Goal: Task Accomplishment & Management: Manage account settings

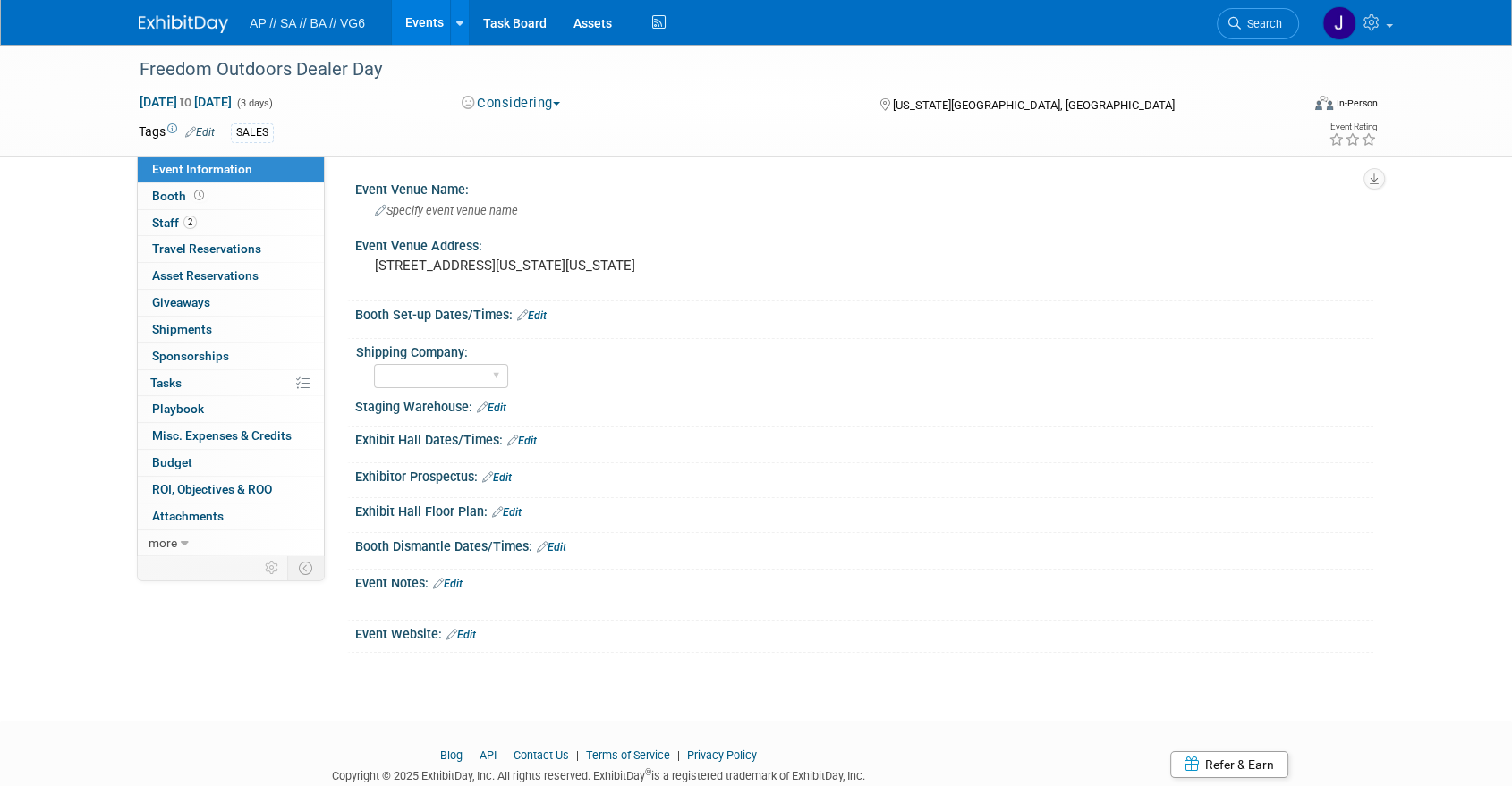
click at [186, 25] on img at bounding box center [183, 24] width 89 height 18
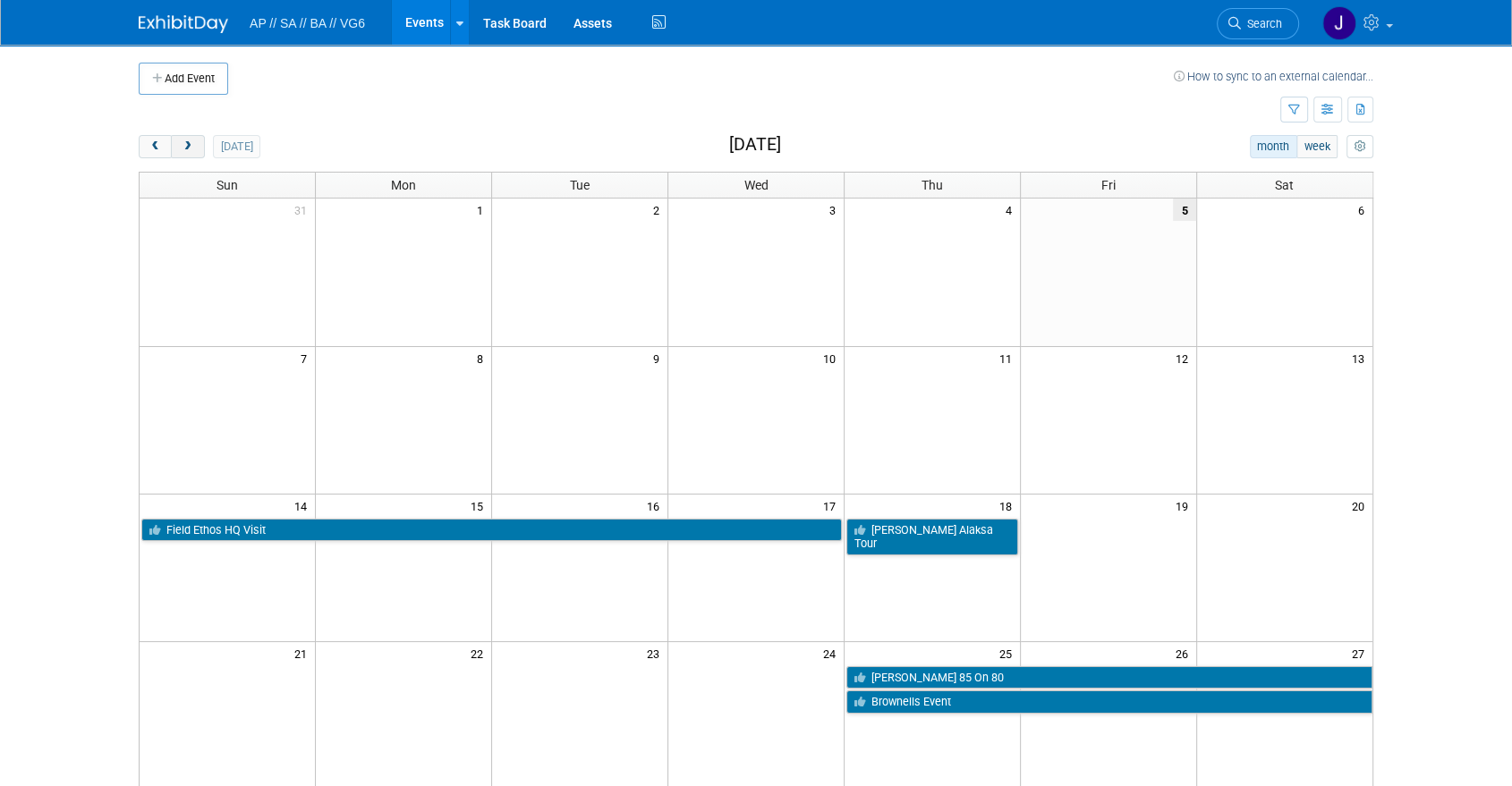
click at [183, 150] on span "next" at bounding box center [187, 147] width 14 height 12
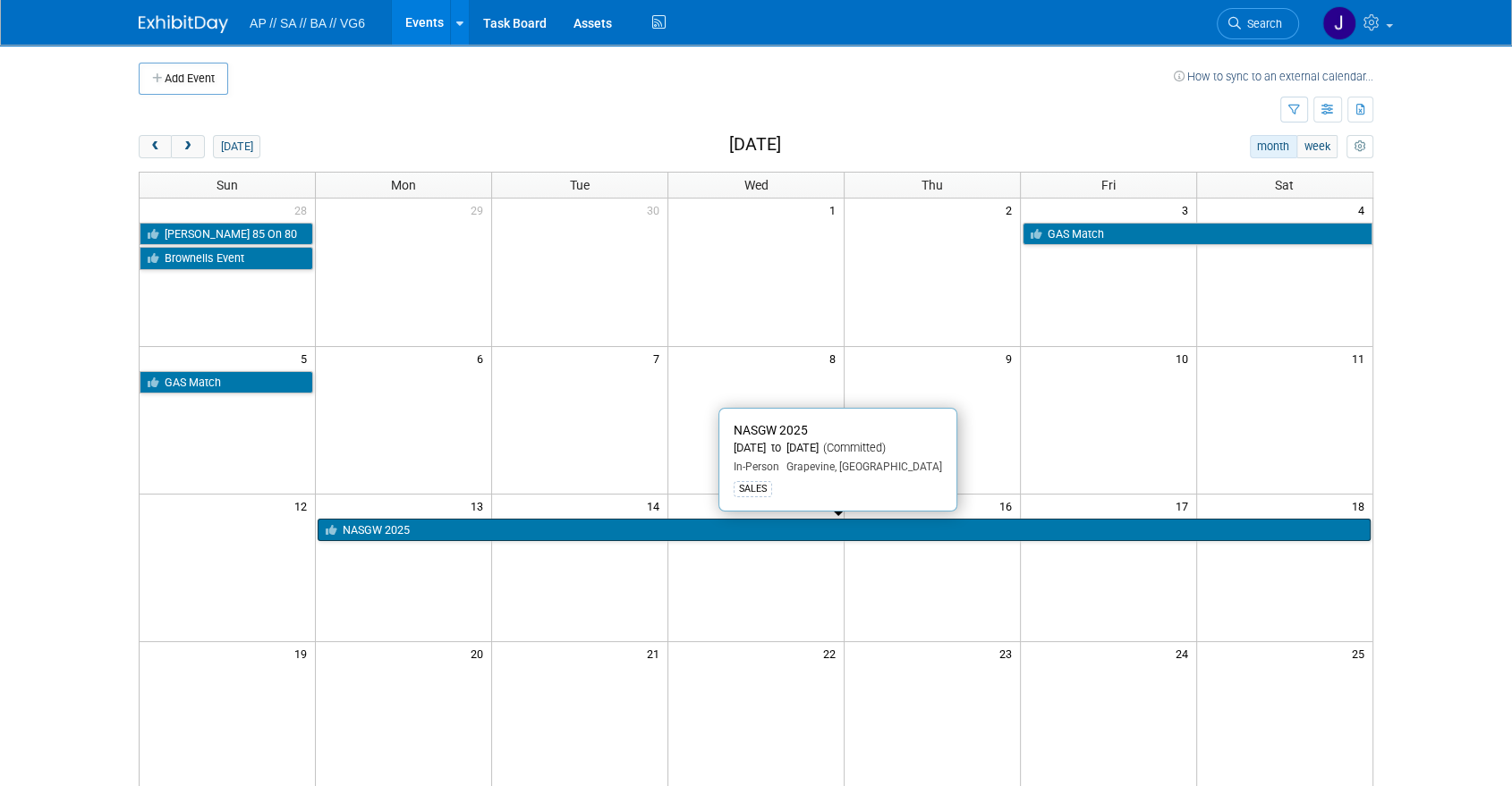
click at [393, 526] on link "NASGW 2025" at bounding box center [844, 530] width 1053 height 23
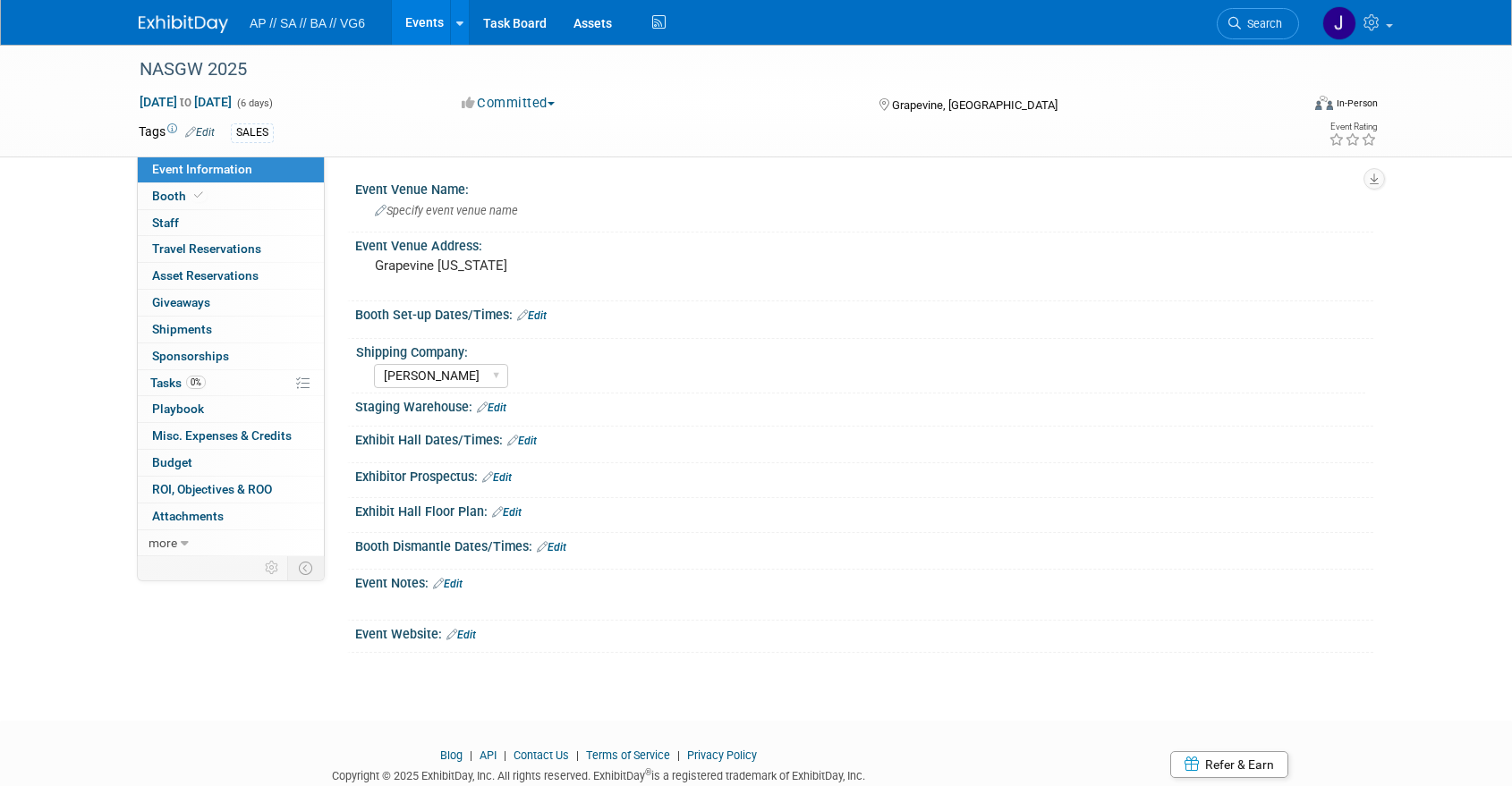
select select "[PERSON_NAME]"
click at [225, 242] on span "Travel Reservations 0" at bounding box center [206, 248] width 109 height 14
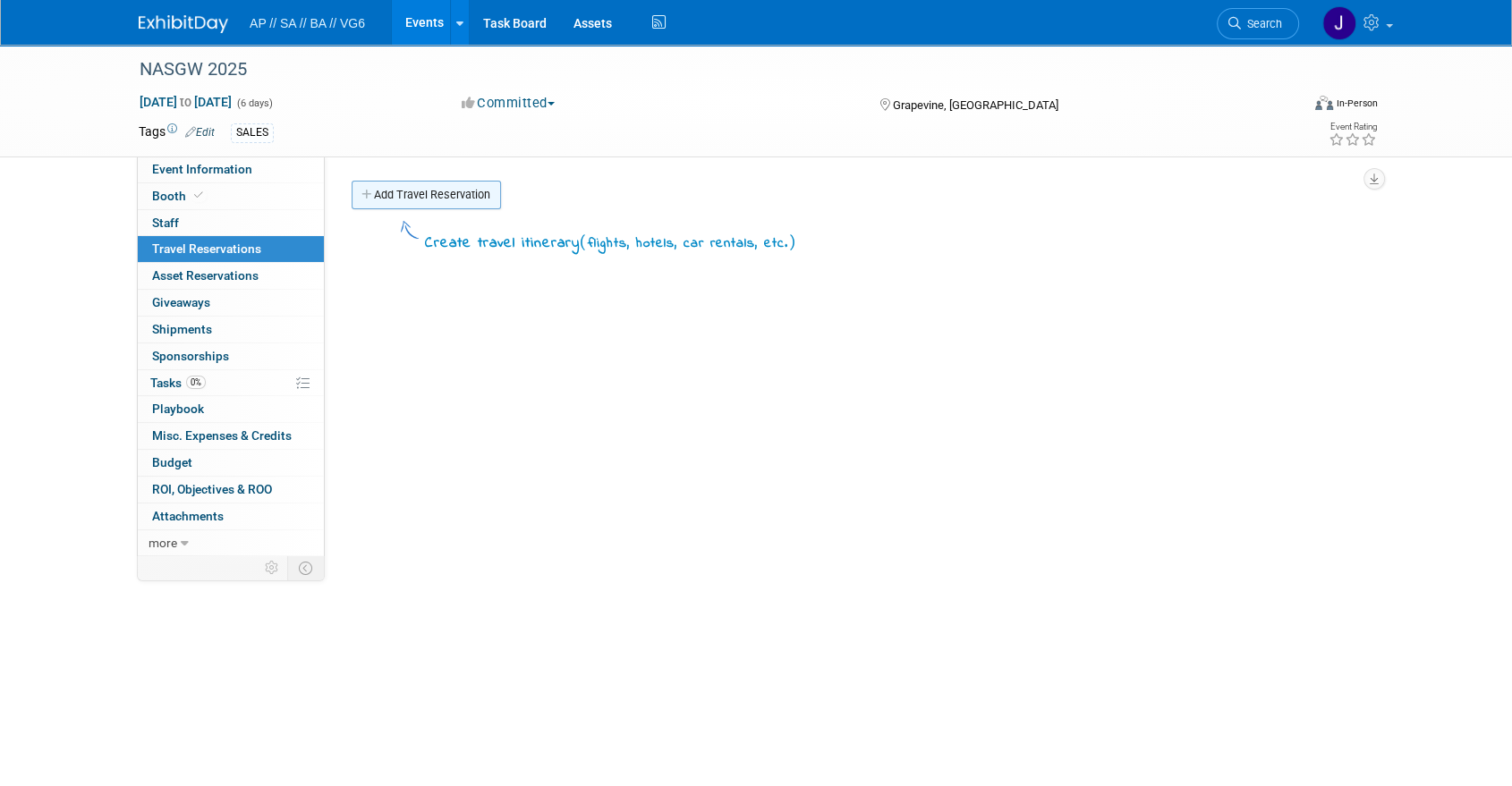
click at [415, 199] on link "Add Travel Reservation" at bounding box center [426, 195] width 149 height 29
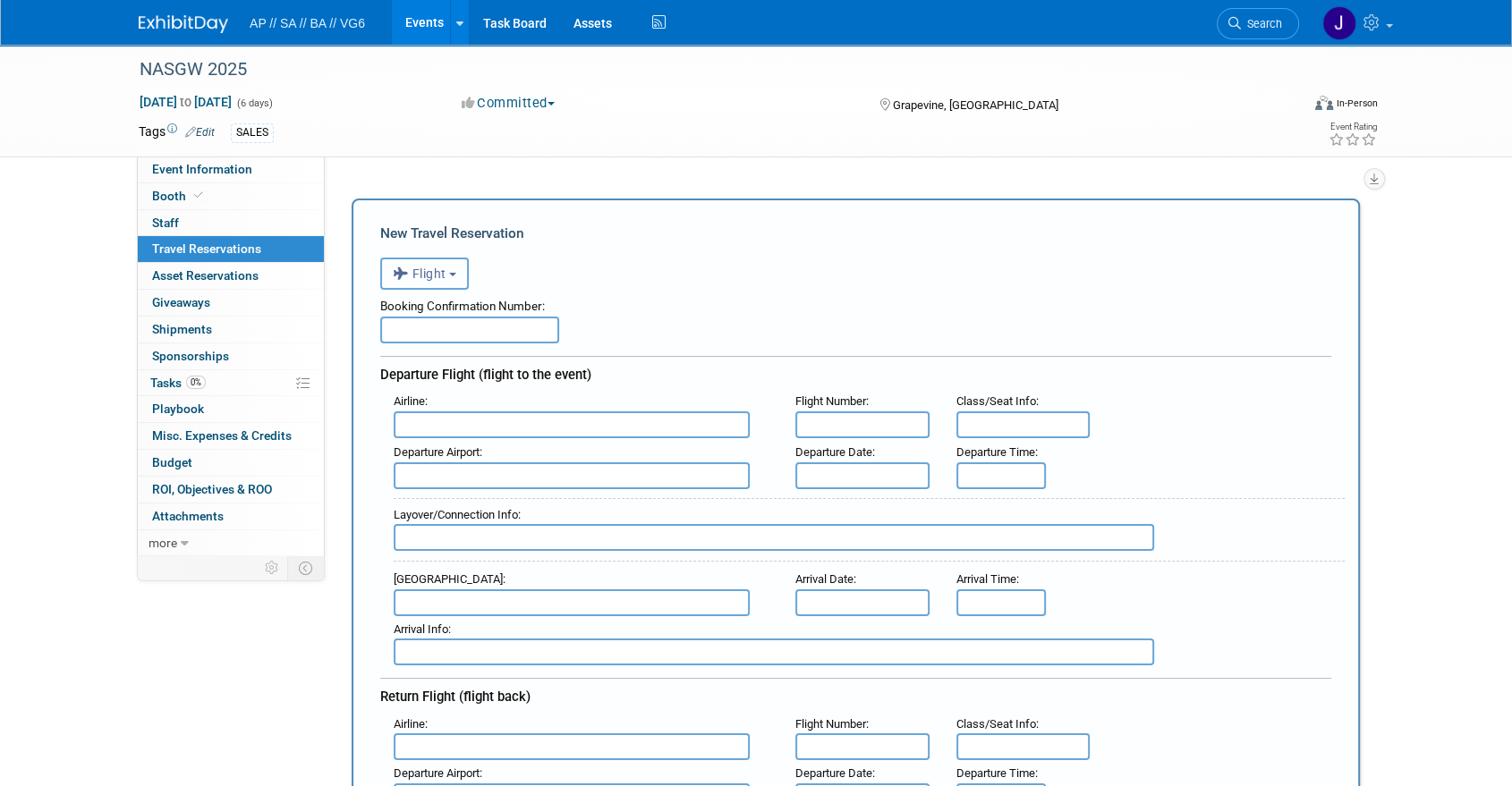
click at [434, 260] on button "Flight" at bounding box center [424, 274] width 88 height 32
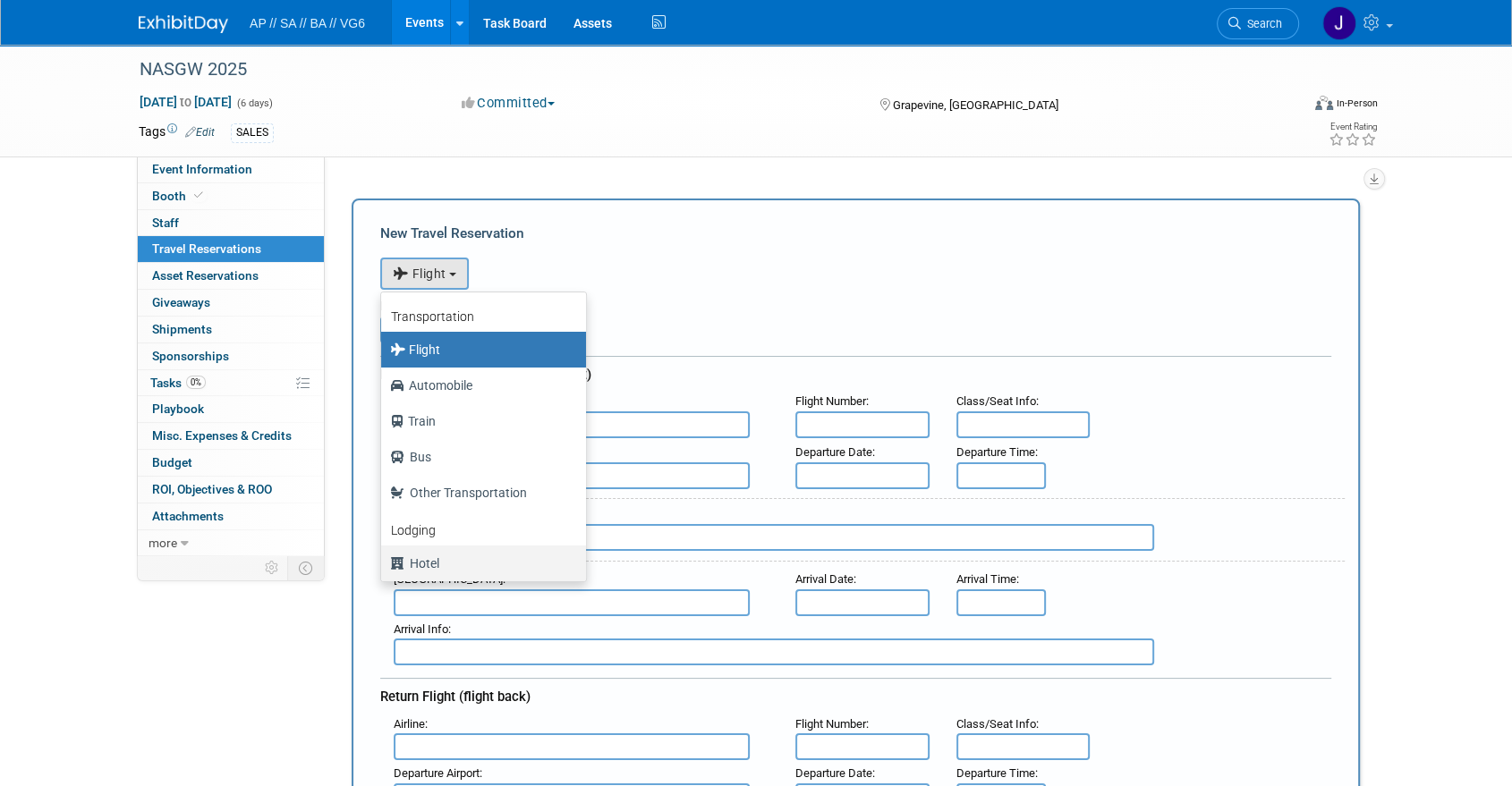
click at [426, 567] on label "Hotel" at bounding box center [479, 564] width 178 height 29
click at [384, 567] on input "Hotel" at bounding box center [377, 561] width 12 height 12
select select "6"
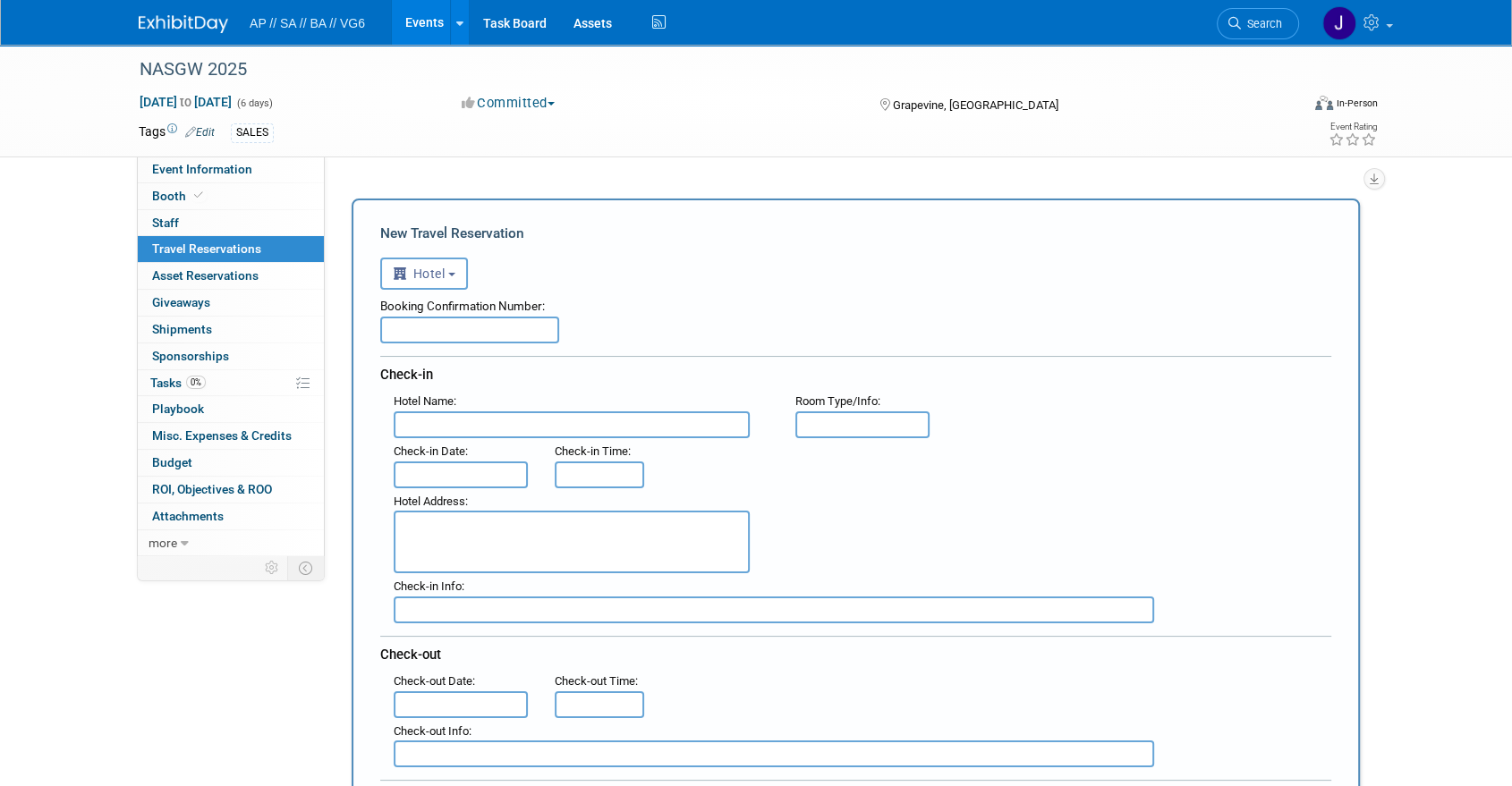
click at [496, 323] on input "text" at bounding box center [469, 330] width 179 height 27
type input "71583942"
click at [500, 421] on input "text" at bounding box center [571, 425] width 356 height 27
type input "TownPlace Suites by Marriot Dallas DFW Airport North/Grapevine"
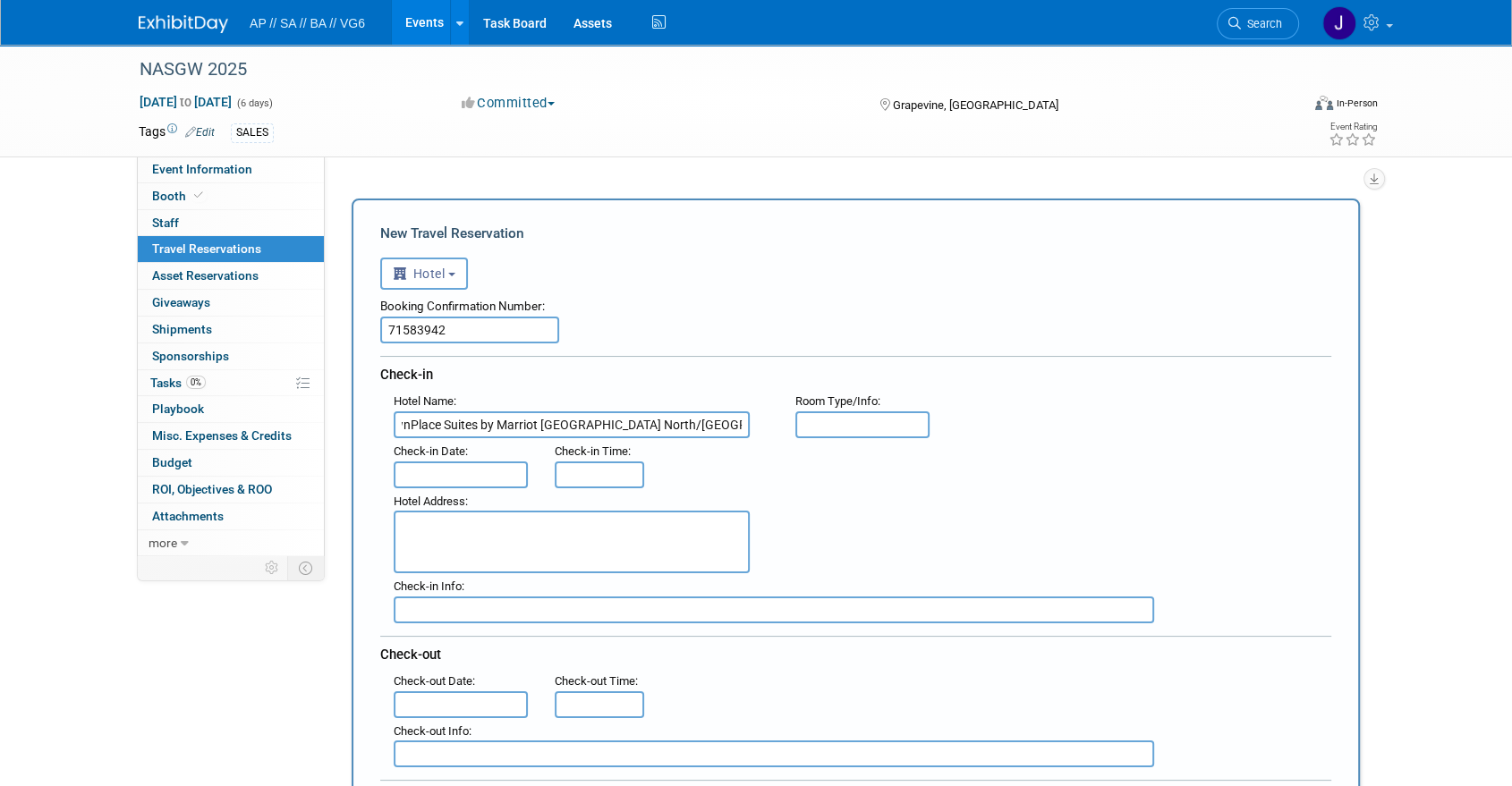
scroll to position [0, 0]
click at [837, 429] on input "text" at bounding box center [862, 425] width 134 height 27
type input "Single King"
click at [471, 474] on input "text" at bounding box center [460, 475] width 134 height 27
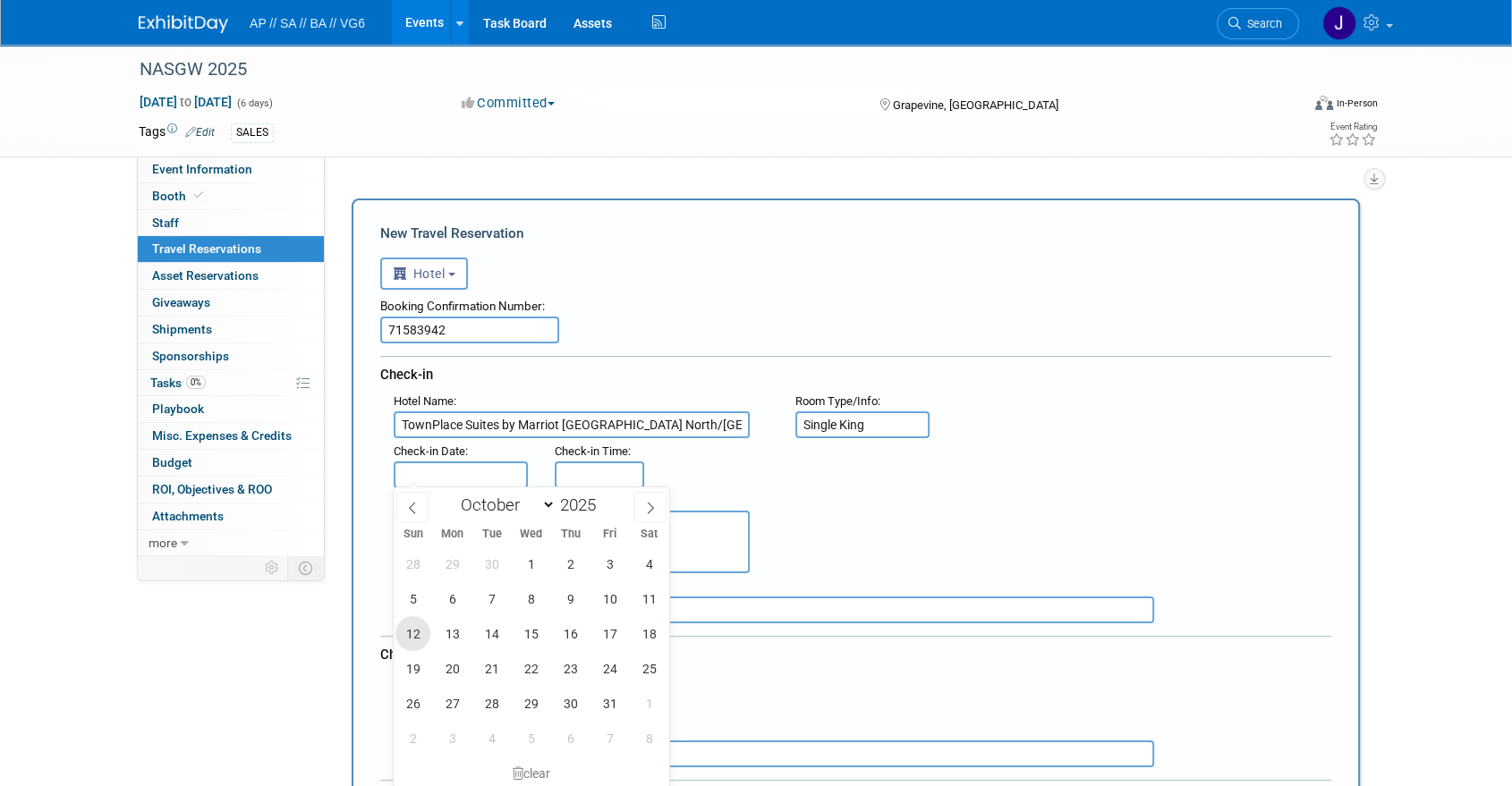
click at [416, 634] on span "12" at bounding box center [412, 633] width 35 height 35
type input "Oct 12, 2025"
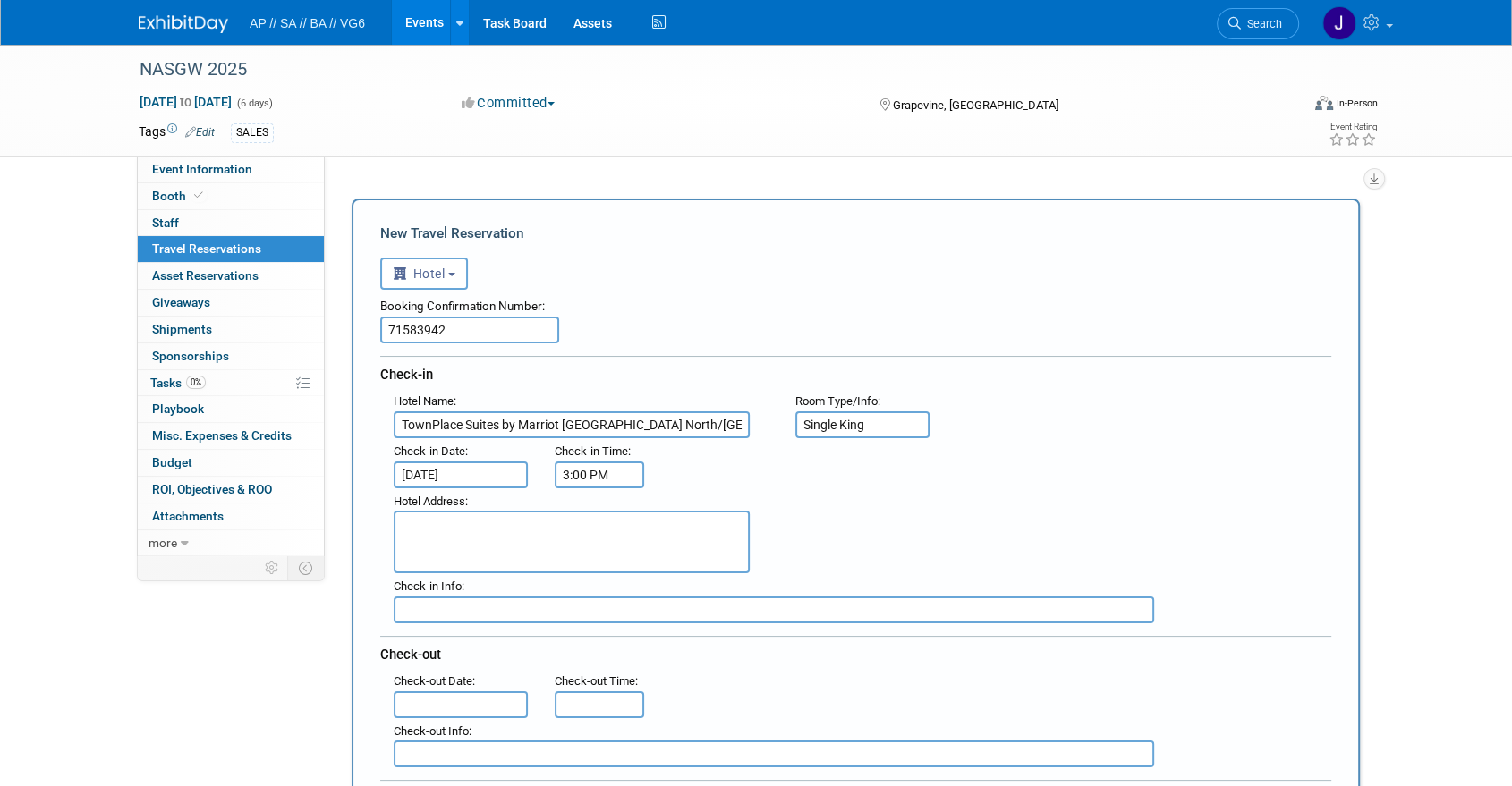
click at [583, 466] on input "3:00 PM" at bounding box center [599, 475] width 89 height 27
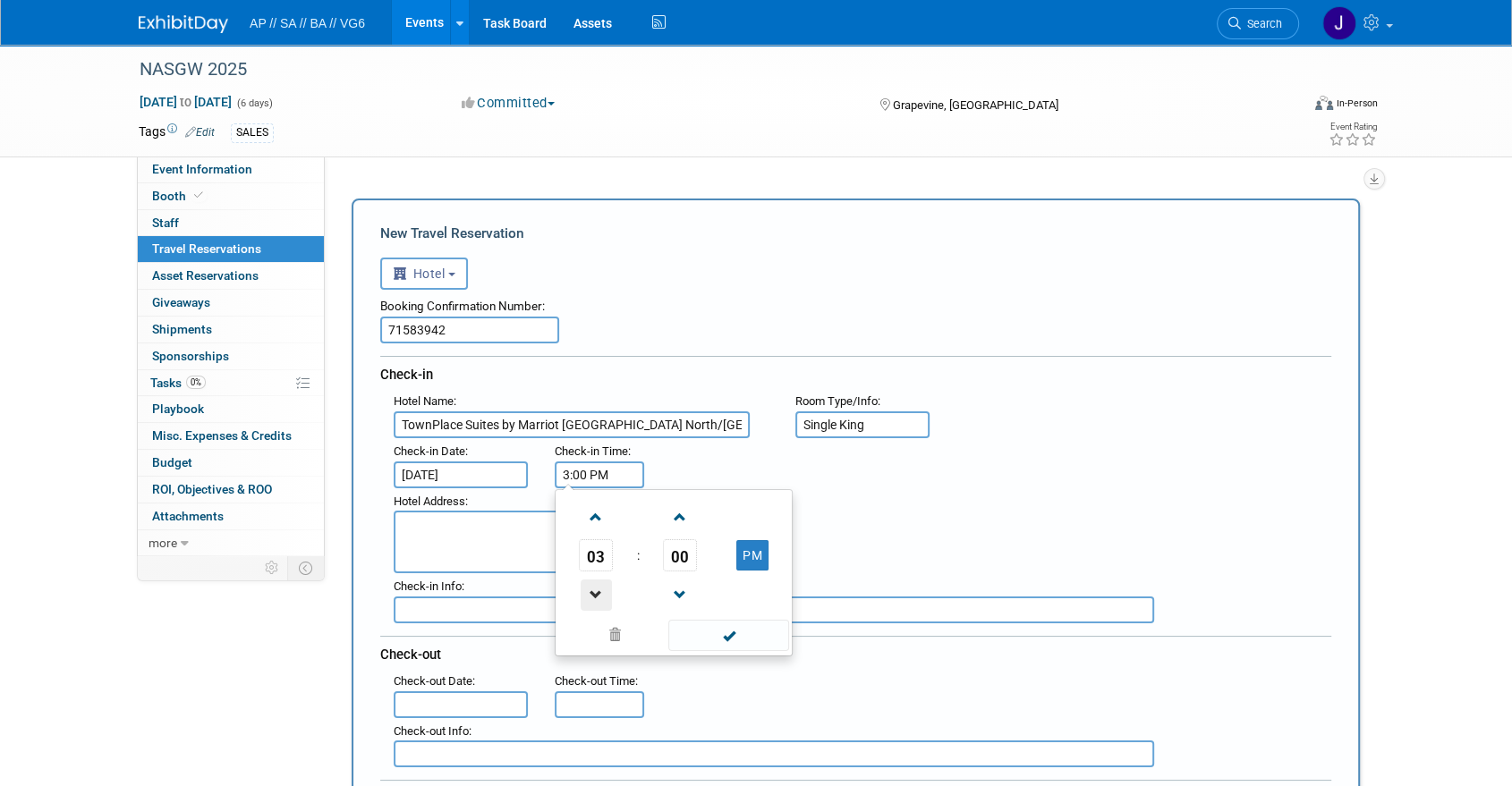
click at [587, 580] on span at bounding box center [596, 595] width 32 height 32
type input "11:00 AM"
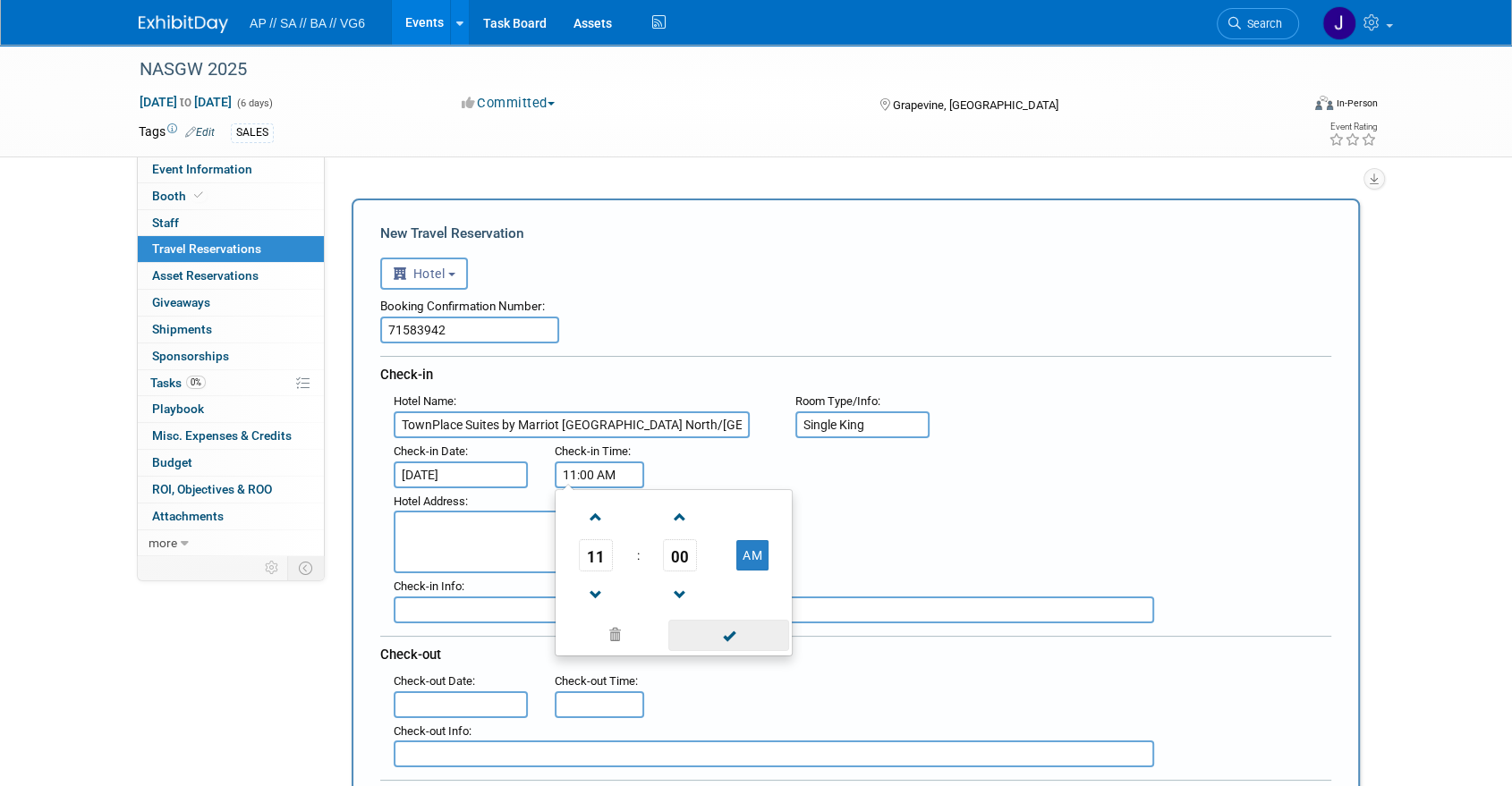
click at [698, 637] on span at bounding box center [729, 635] width 121 height 32
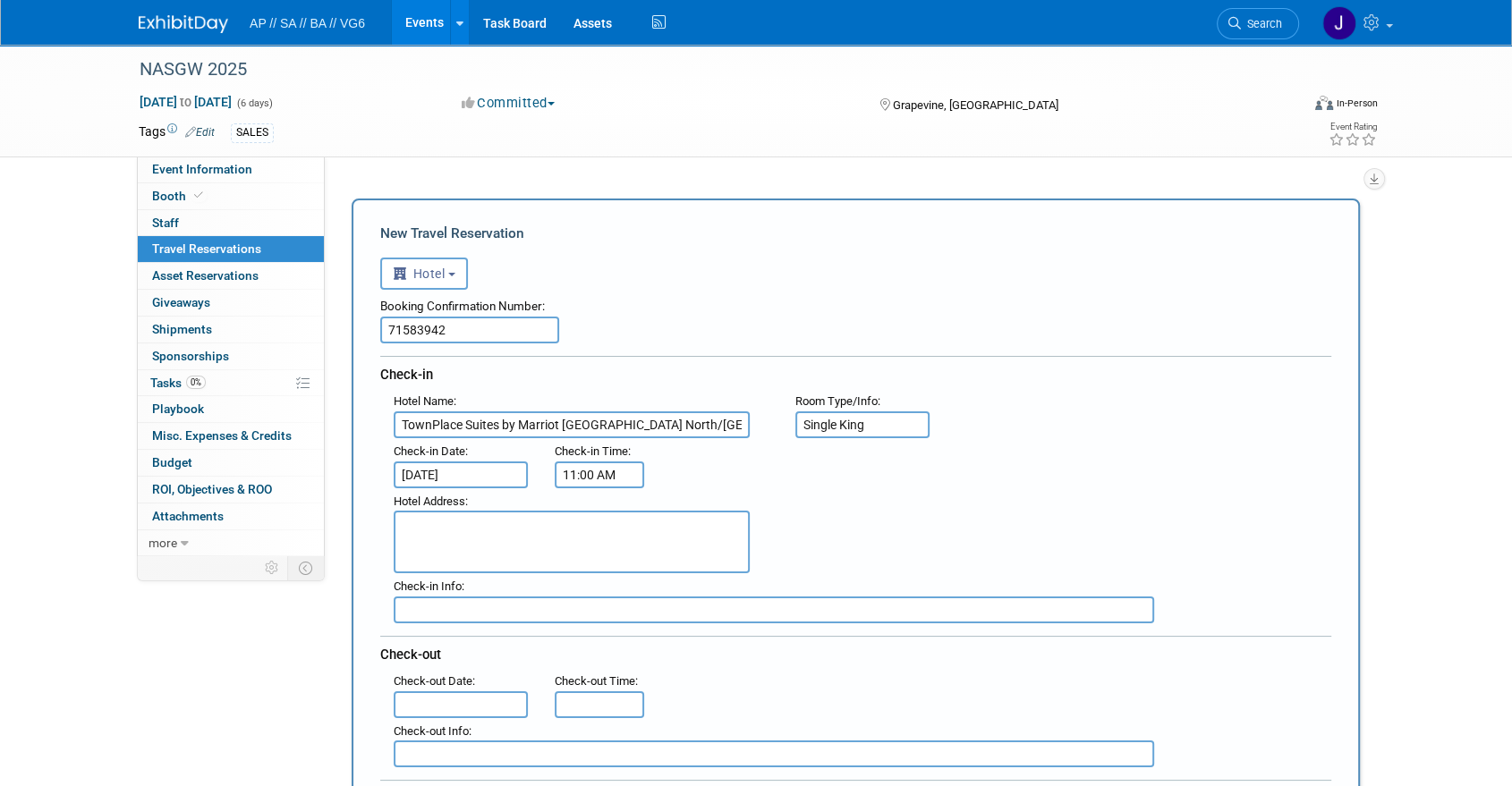
click at [563, 533] on textarea at bounding box center [571, 542] width 356 height 63
click at [559, 532] on textarea at bounding box center [571, 542] width 356 height 63
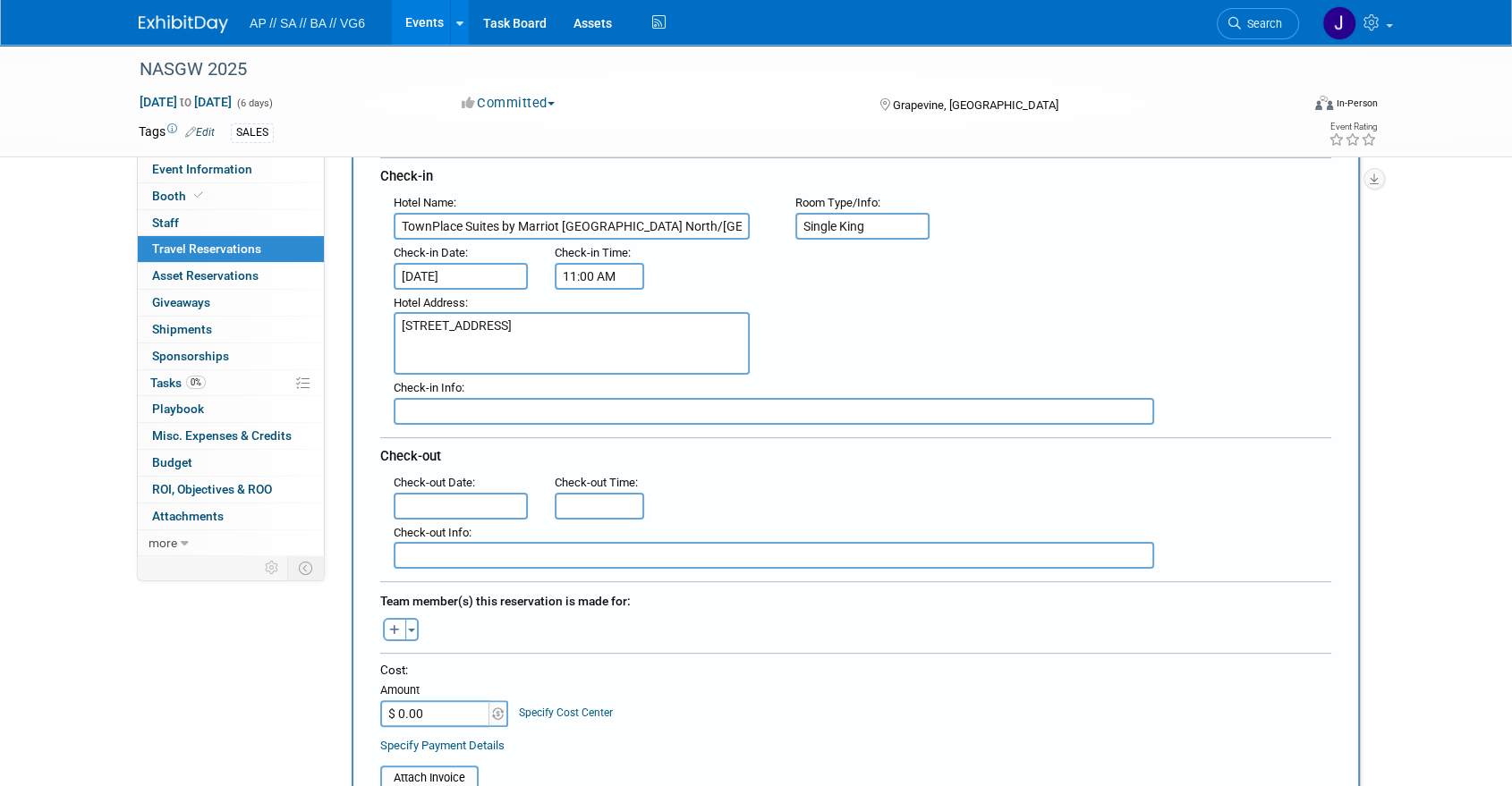
scroll to position [214, 0]
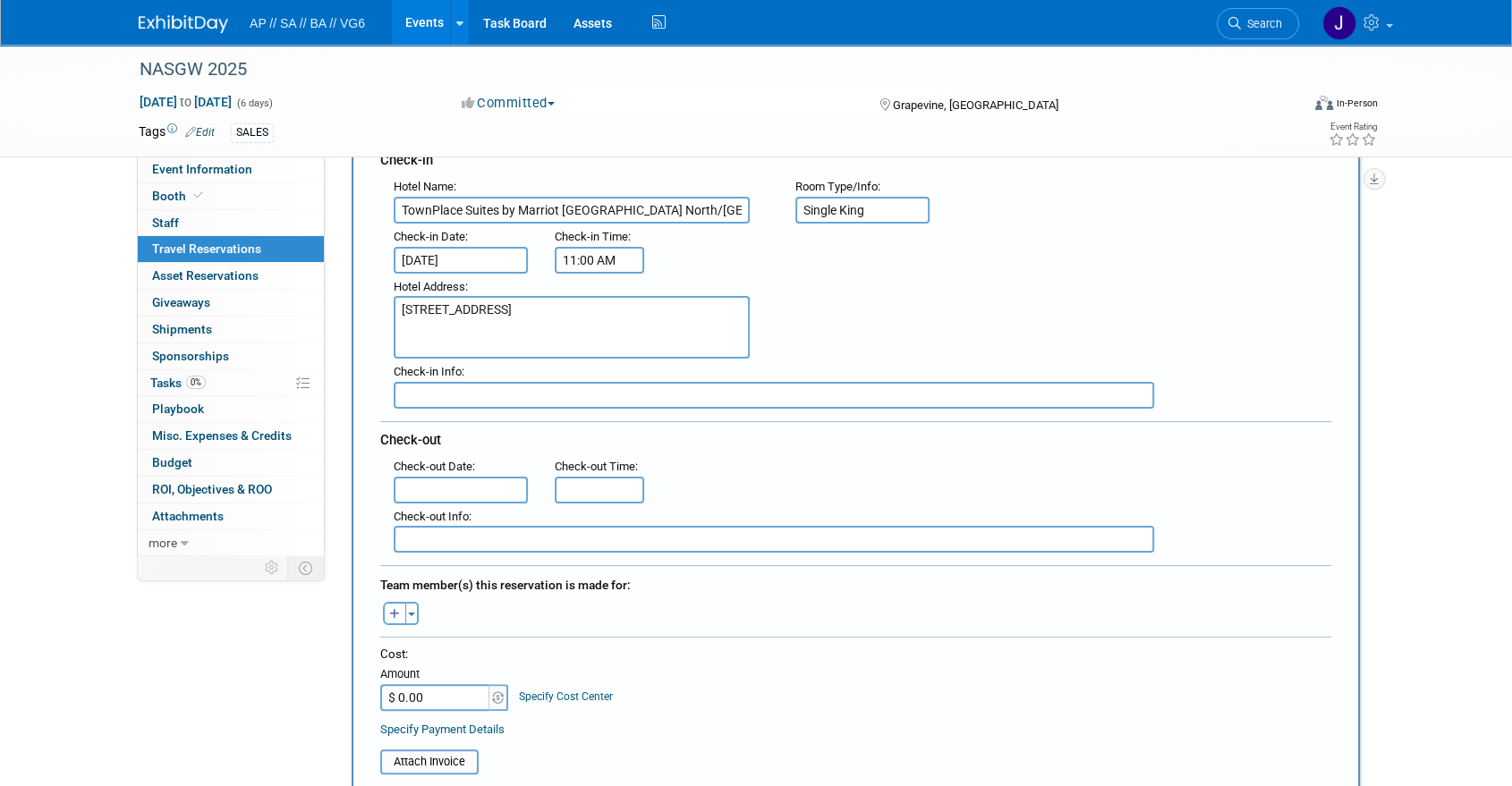
type textarea "2200 Bass Pro Court Grapevine, TX 76051"
click at [486, 483] on input "text" at bounding box center [460, 490] width 134 height 27
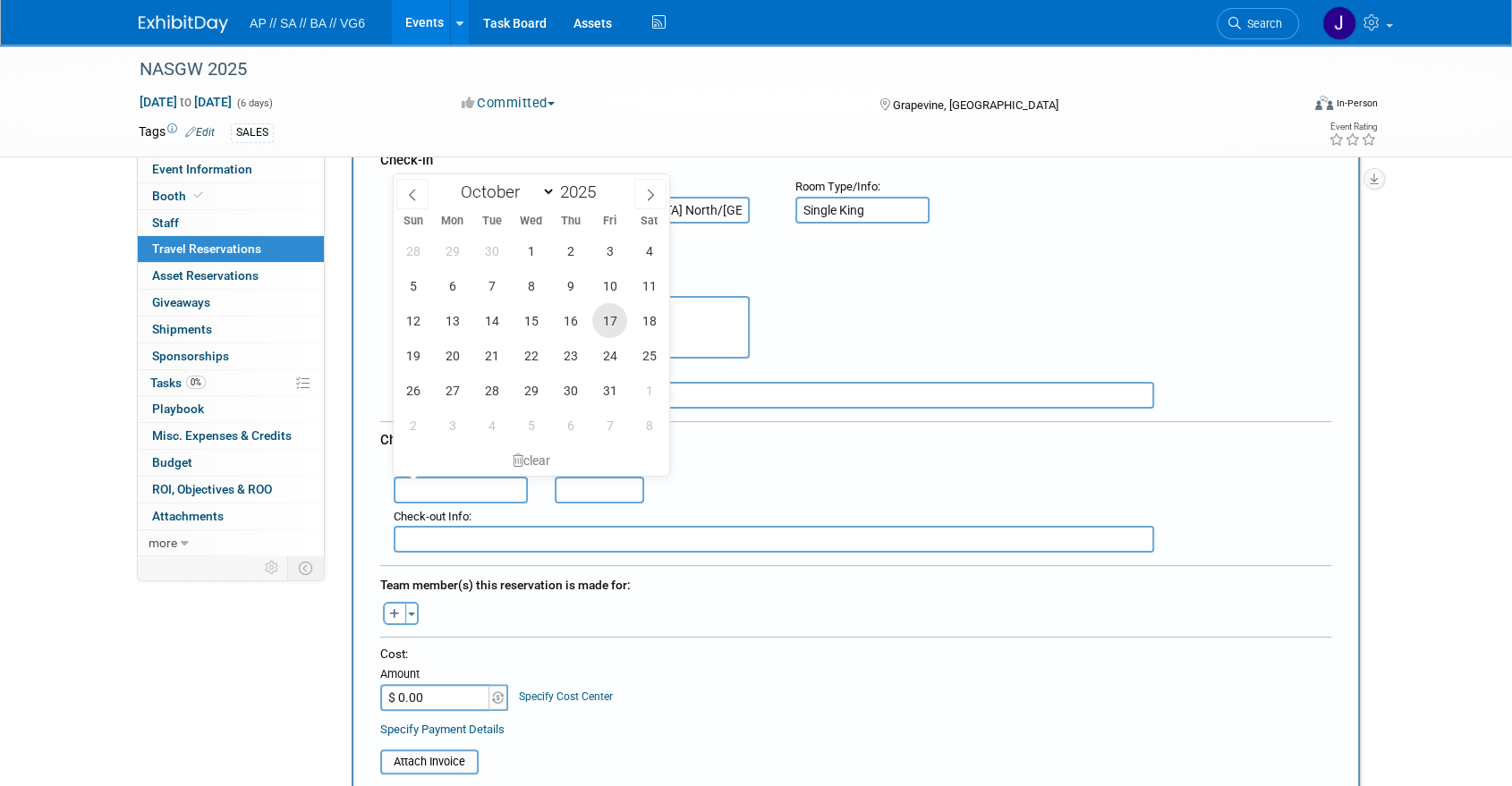
click at [606, 326] on span "17" at bounding box center [610, 321] width 35 height 35
type input "Oct 17, 2025"
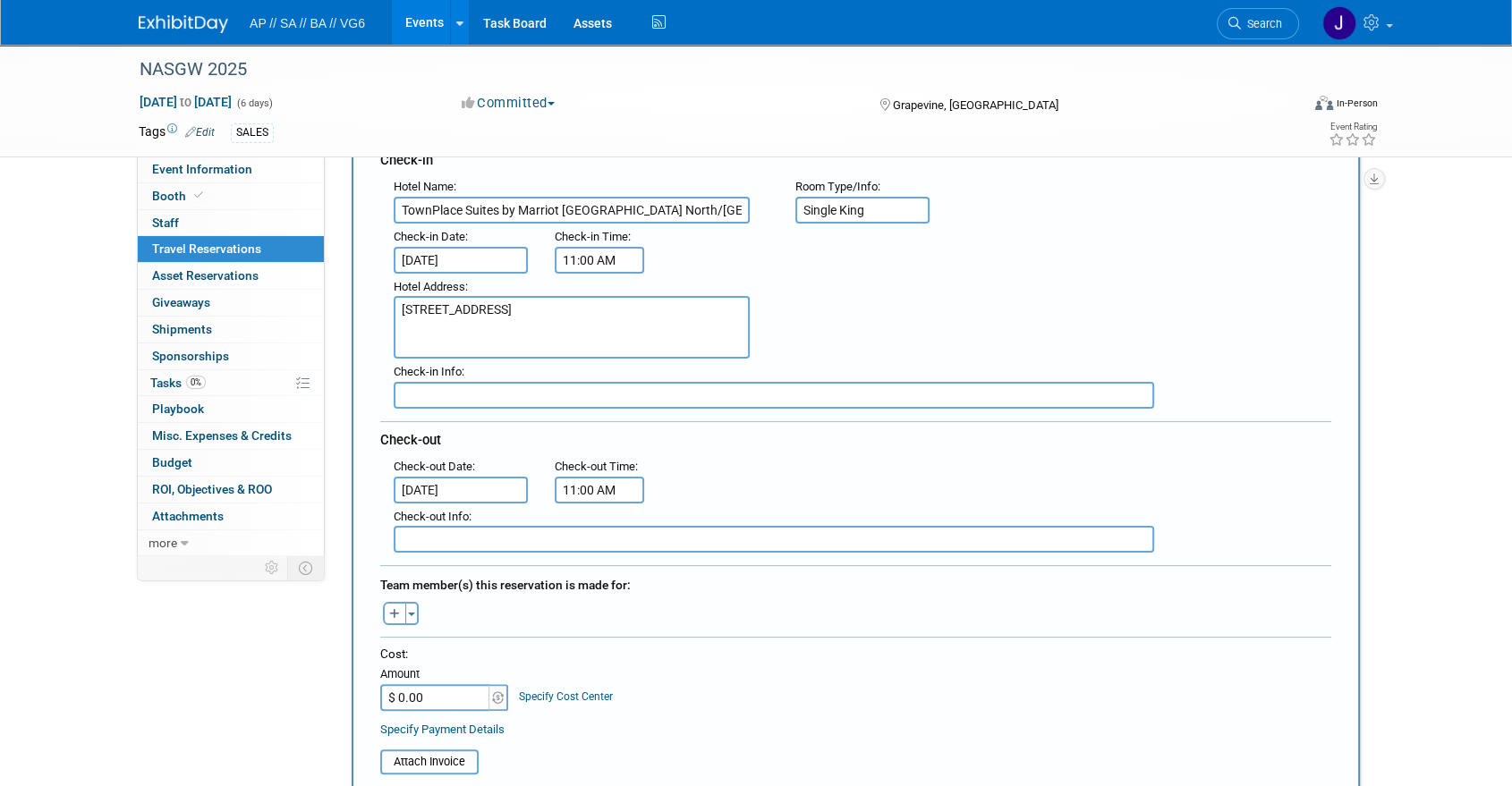
click at [575, 490] on input "11:00 AM" at bounding box center [599, 490] width 89 height 27
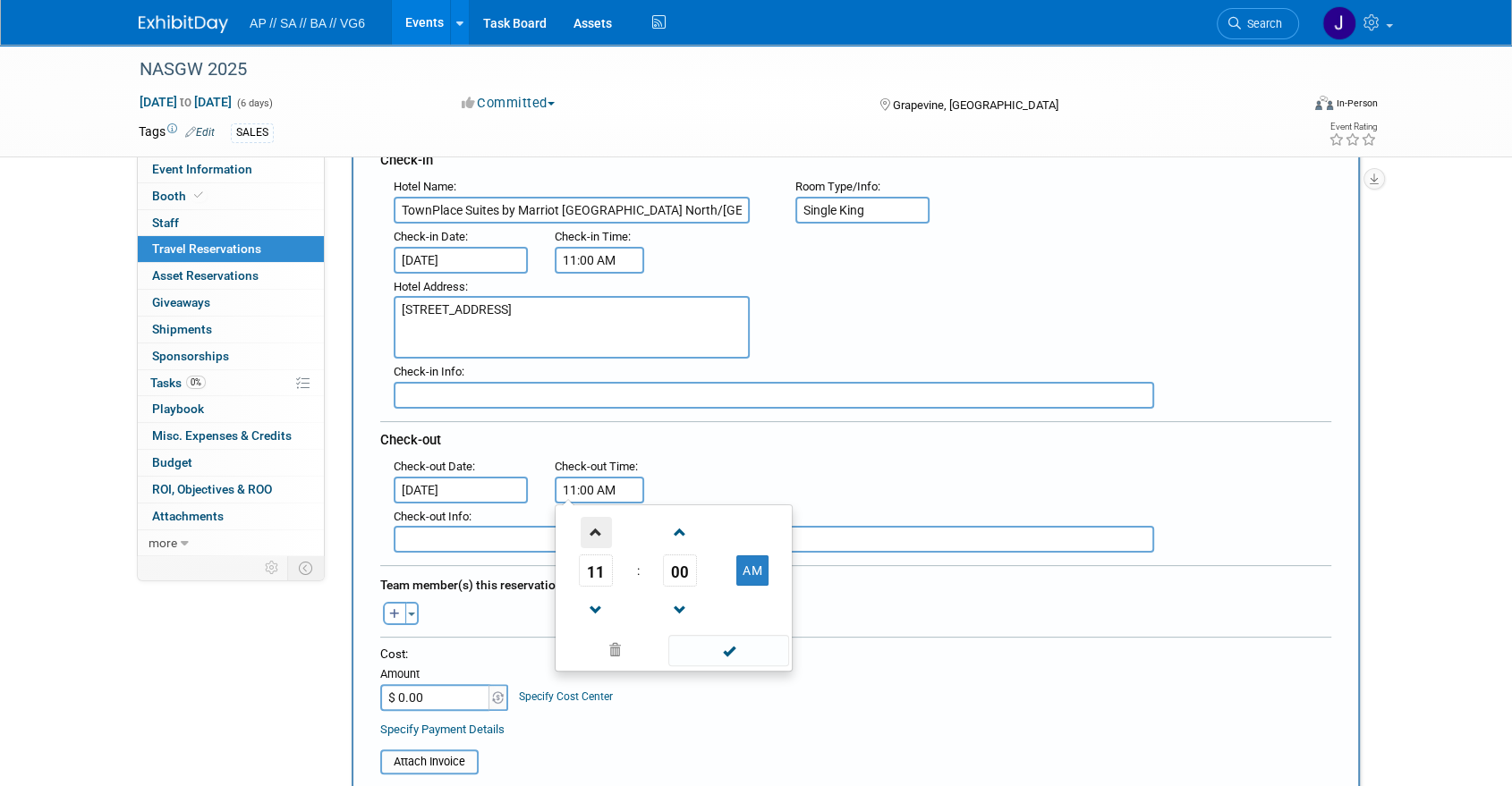
click at [595, 528] on span at bounding box center [596, 532] width 32 height 32
click at [597, 587] on link at bounding box center [596, 610] width 34 height 46
type input "11:00 AM"
click at [738, 638] on span at bounding box center [729, 650] width 121 height 32
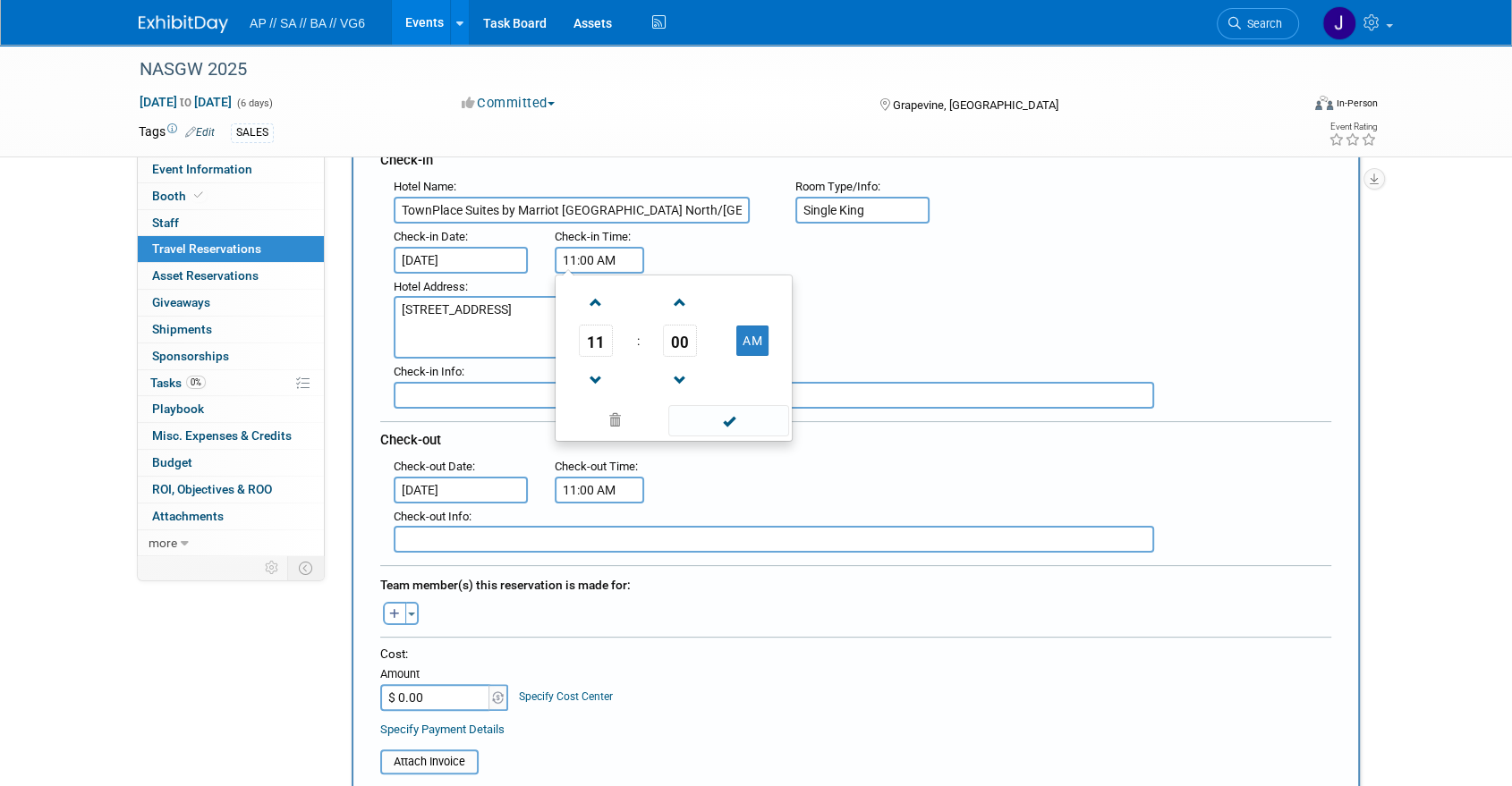
click at [601, 254] on input "11:00 AM" at bounding box center [599, 260] width 89 height 27
click at [581, 303] on span at bounding box center [596, 303] width 32 height 32
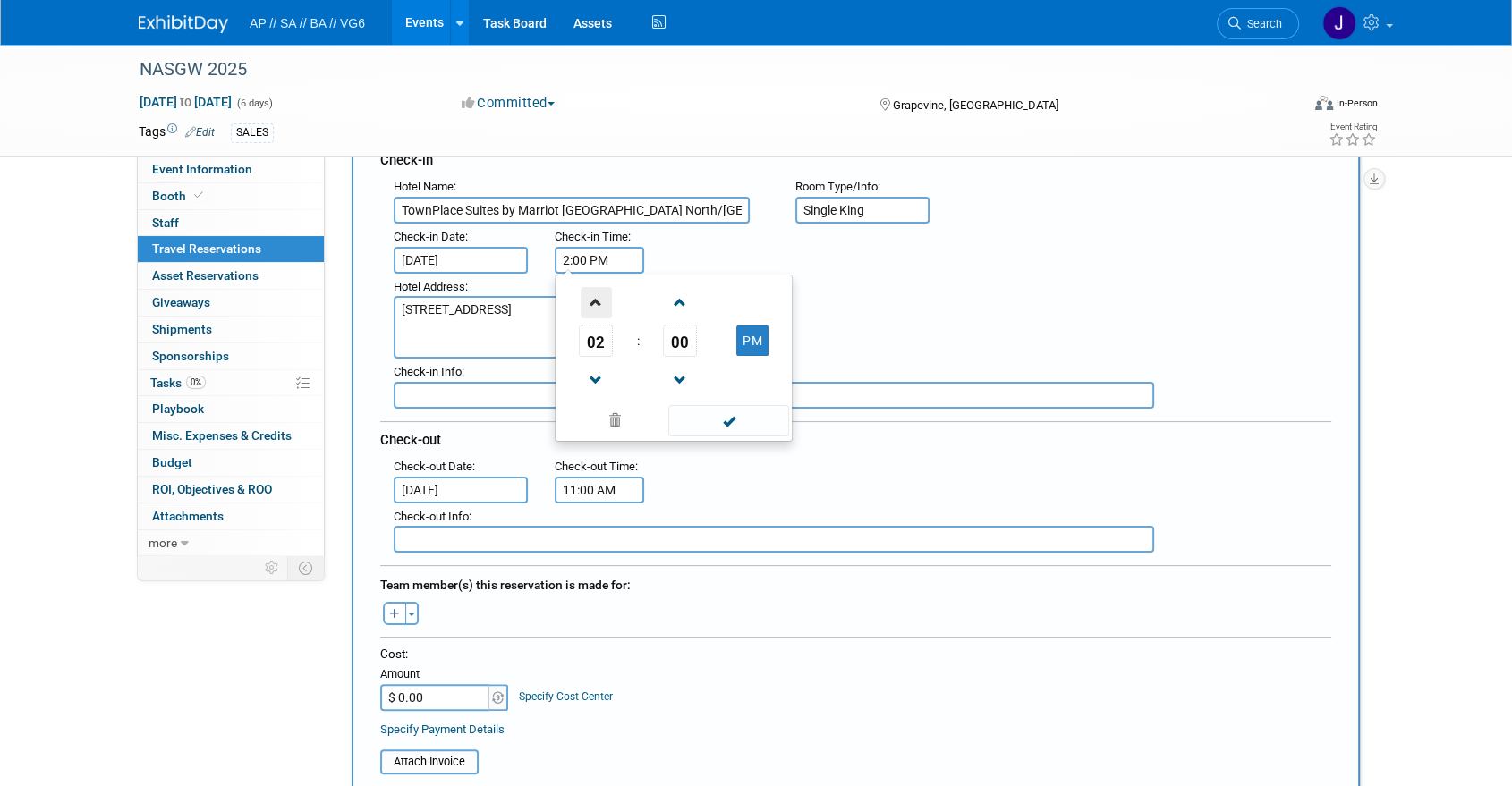
type input "3:00 PM"
click at [741, 420] on span at bounding box center [729, 420] width 121 height 32
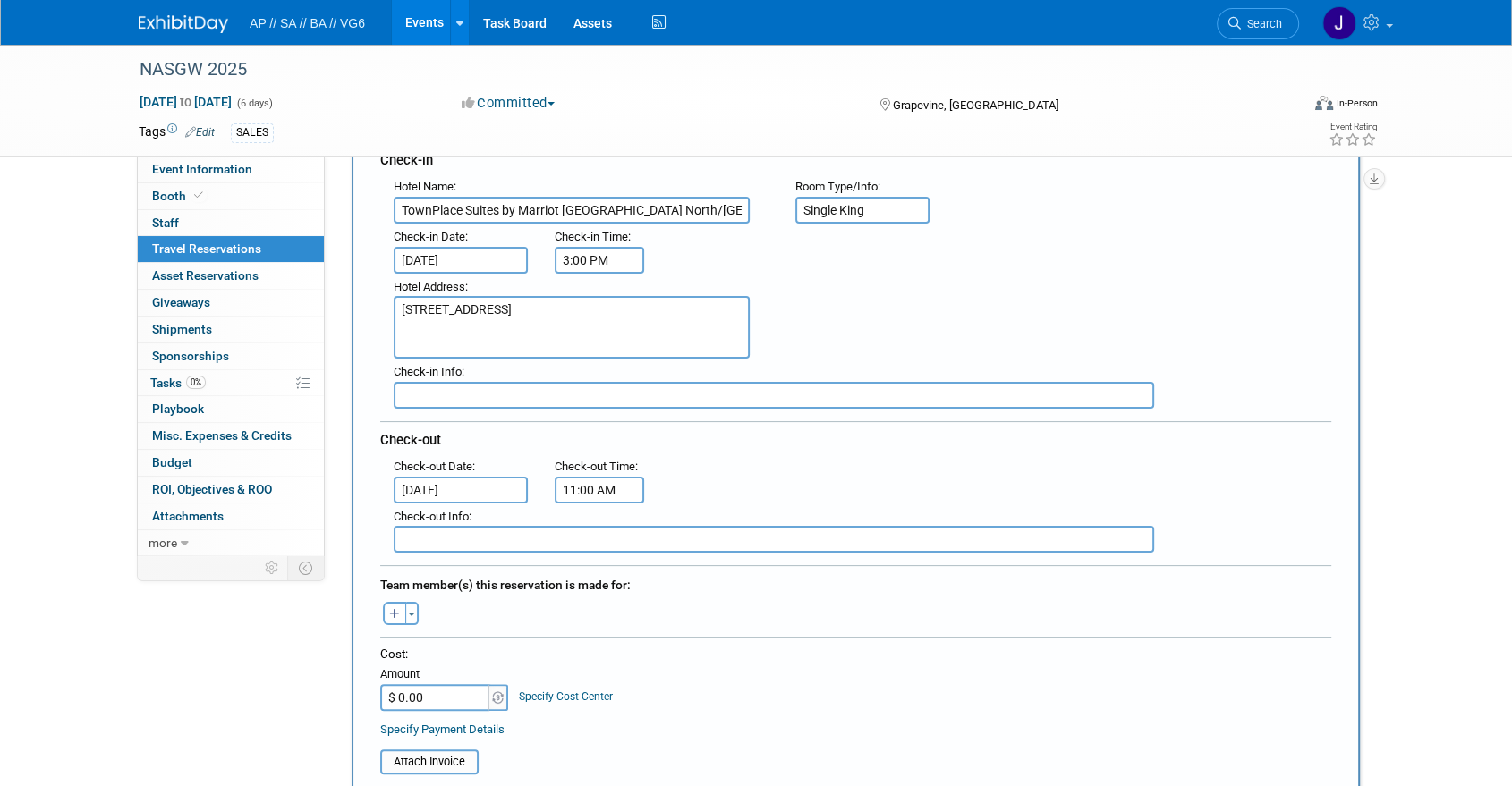
click at [582, 384] on input "text" at bounding box center [774, 395] width 760 height 27
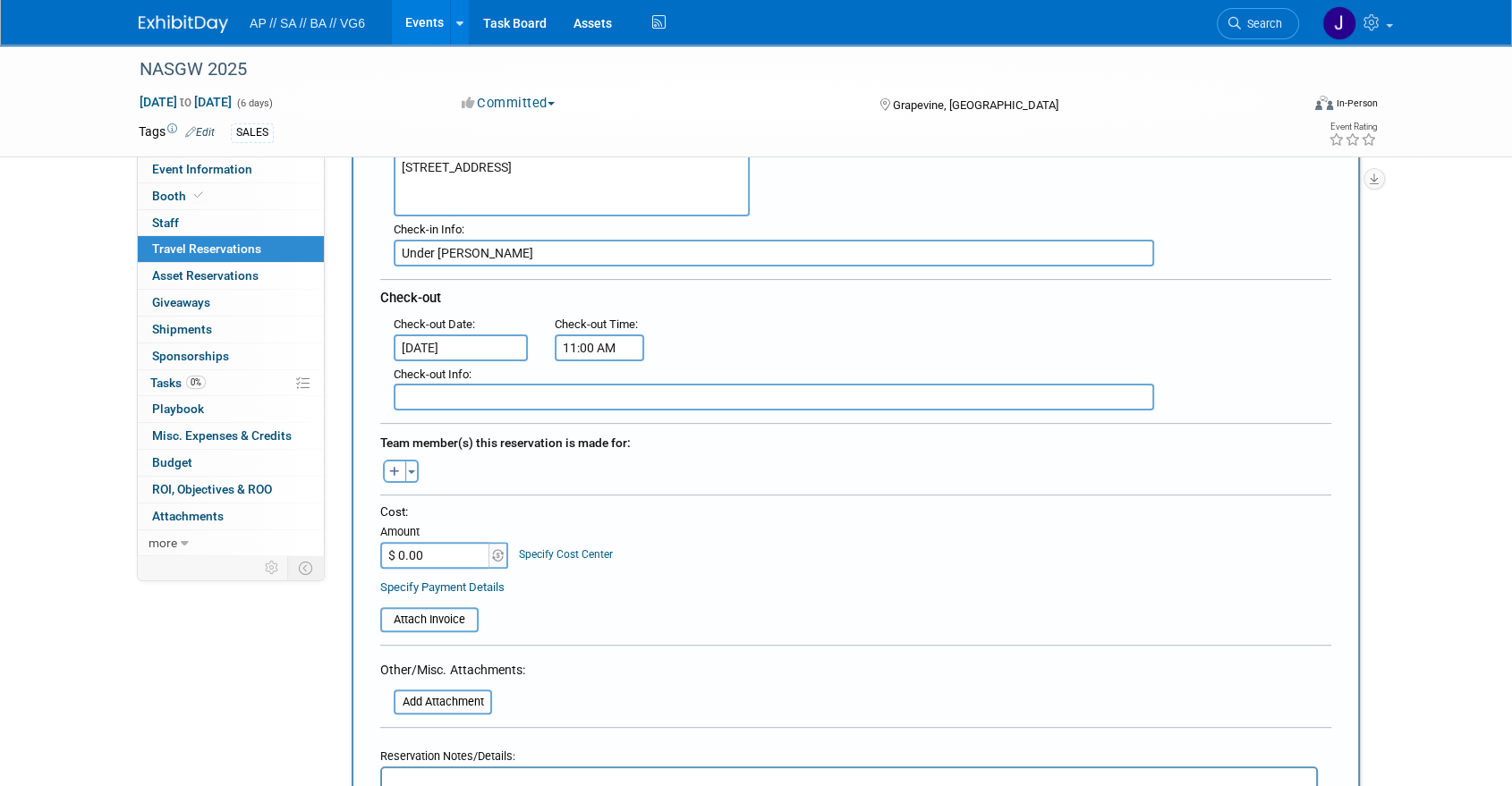
scroll to position [357, 0]
type input "Under Jacob Keehr"
click at [443, 554] on input "$ 0.00" at bounding box center [436, 555] width 112 height 27
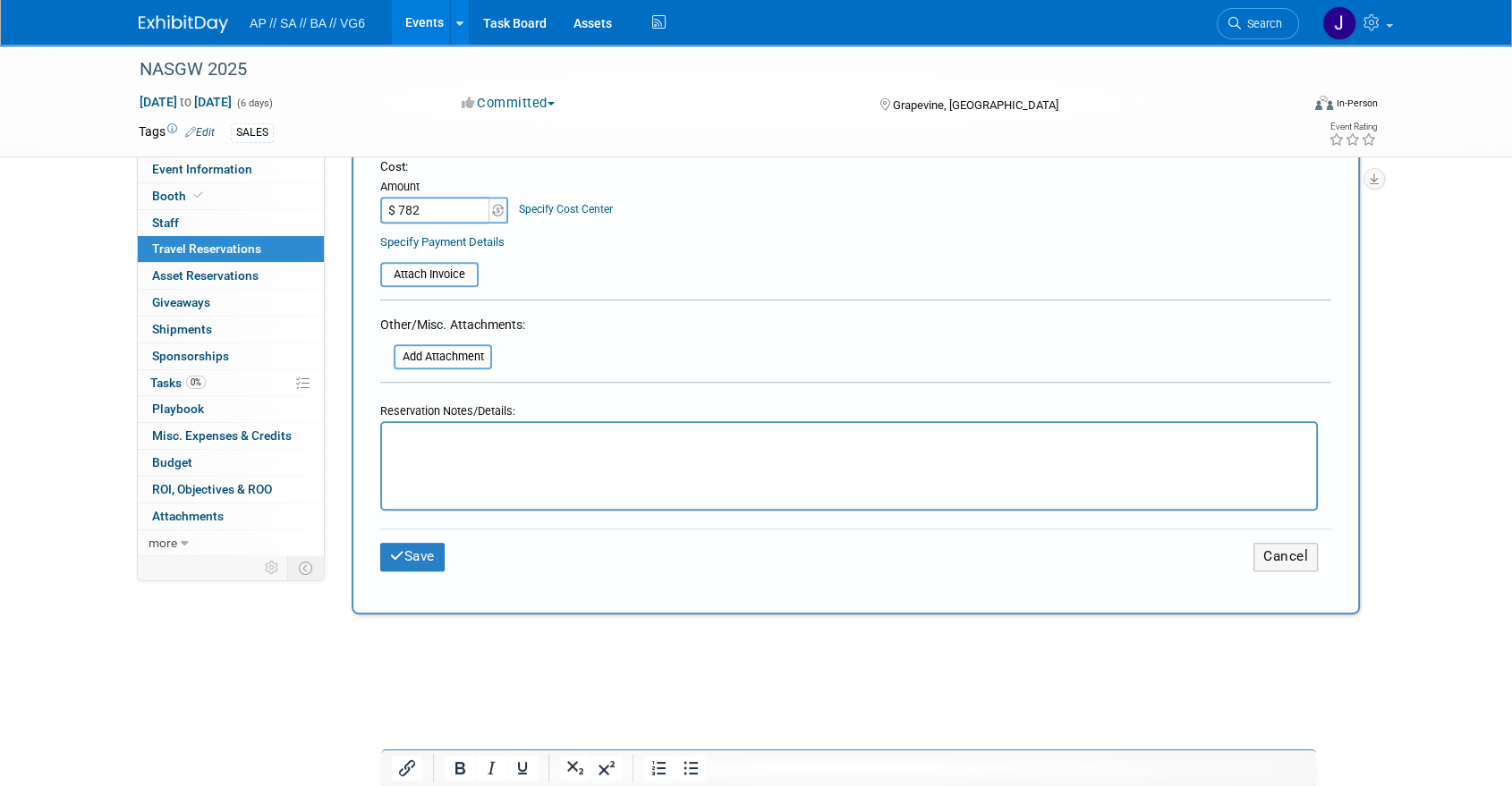
scroll to position [718, 0]
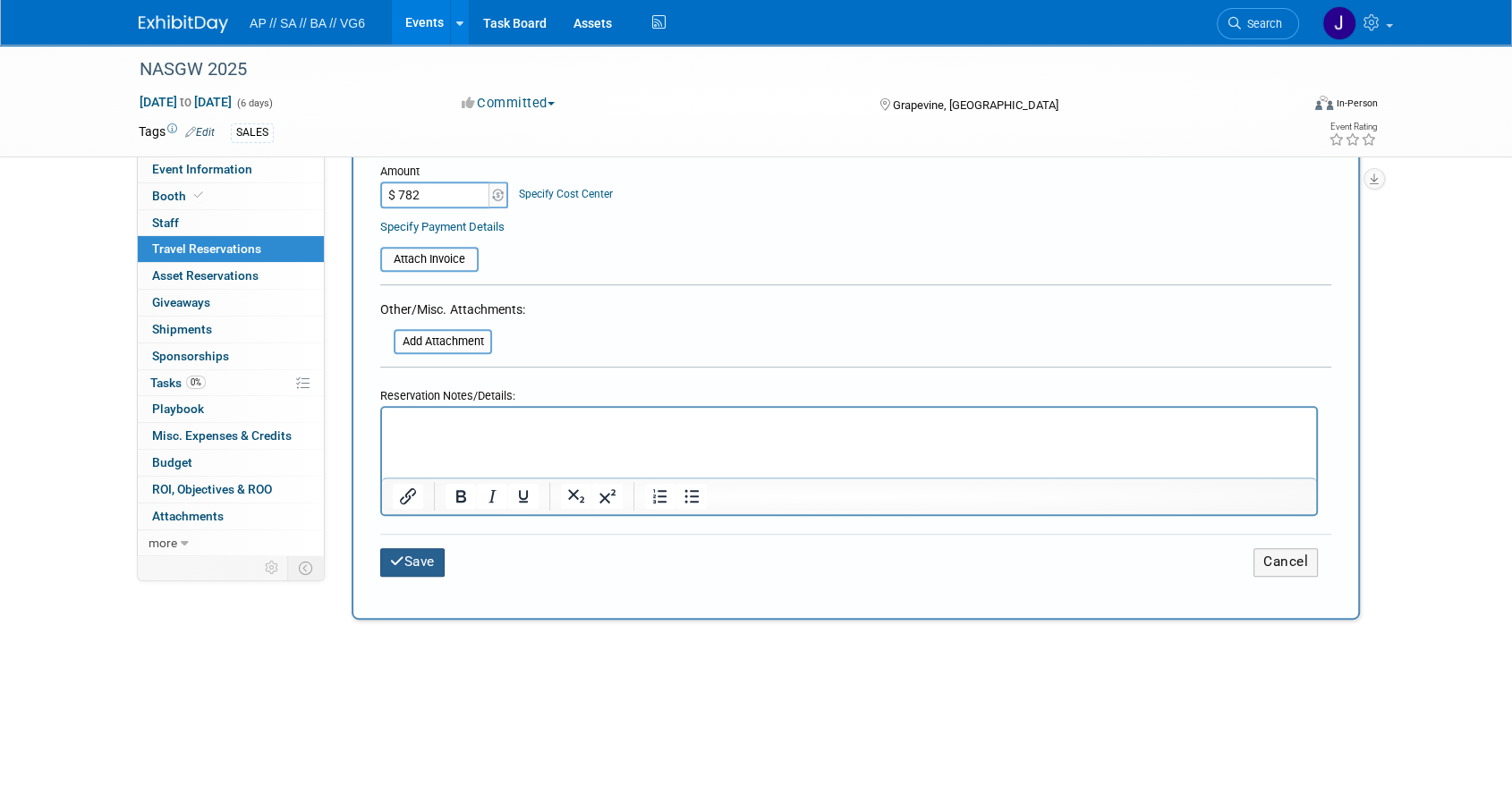
type input "$ 782.00"
click at [418, 564] on button "Save" at bounding box center [412, 562] width 65 height 28
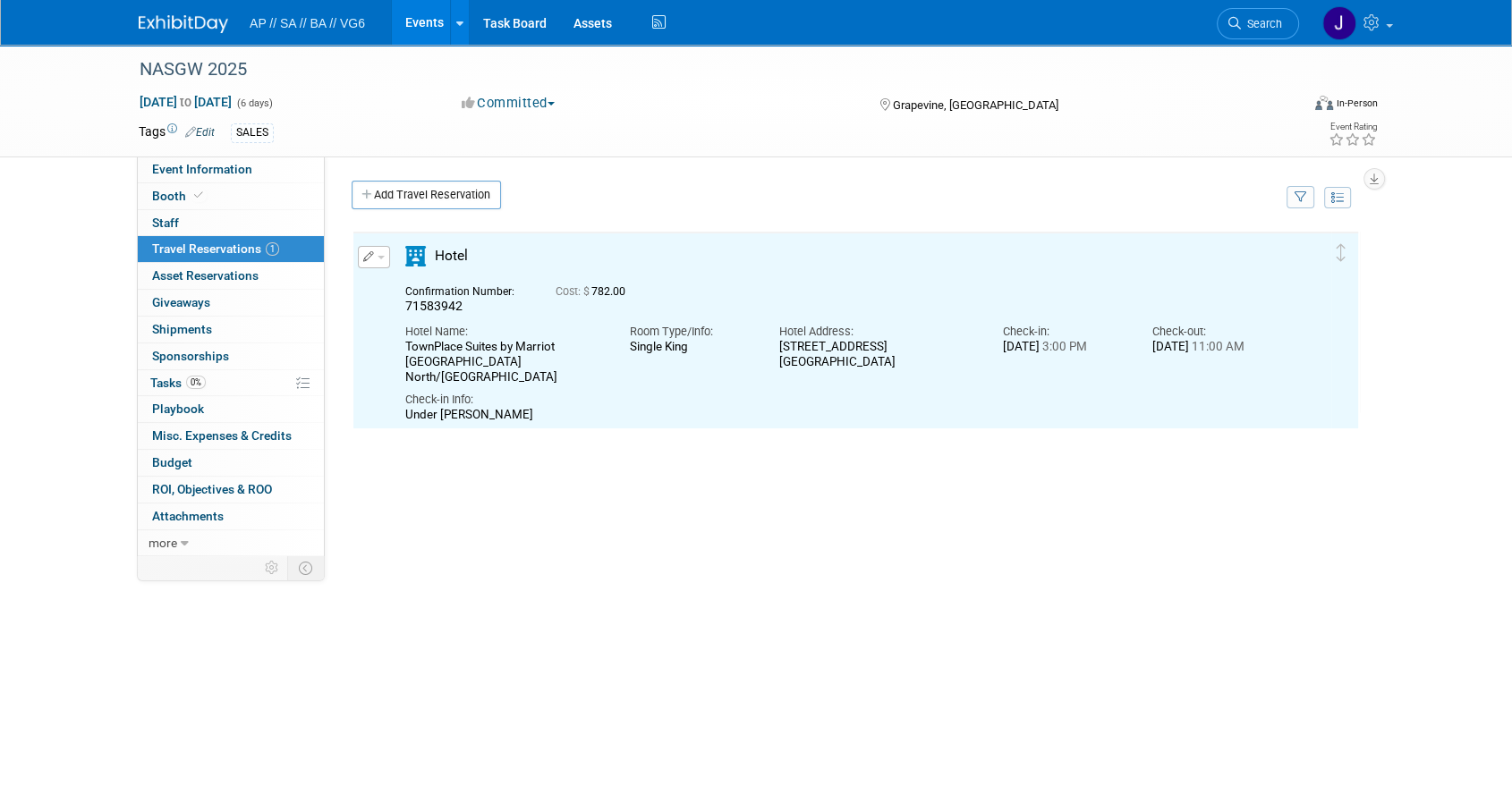
scroll to position [0, 0]
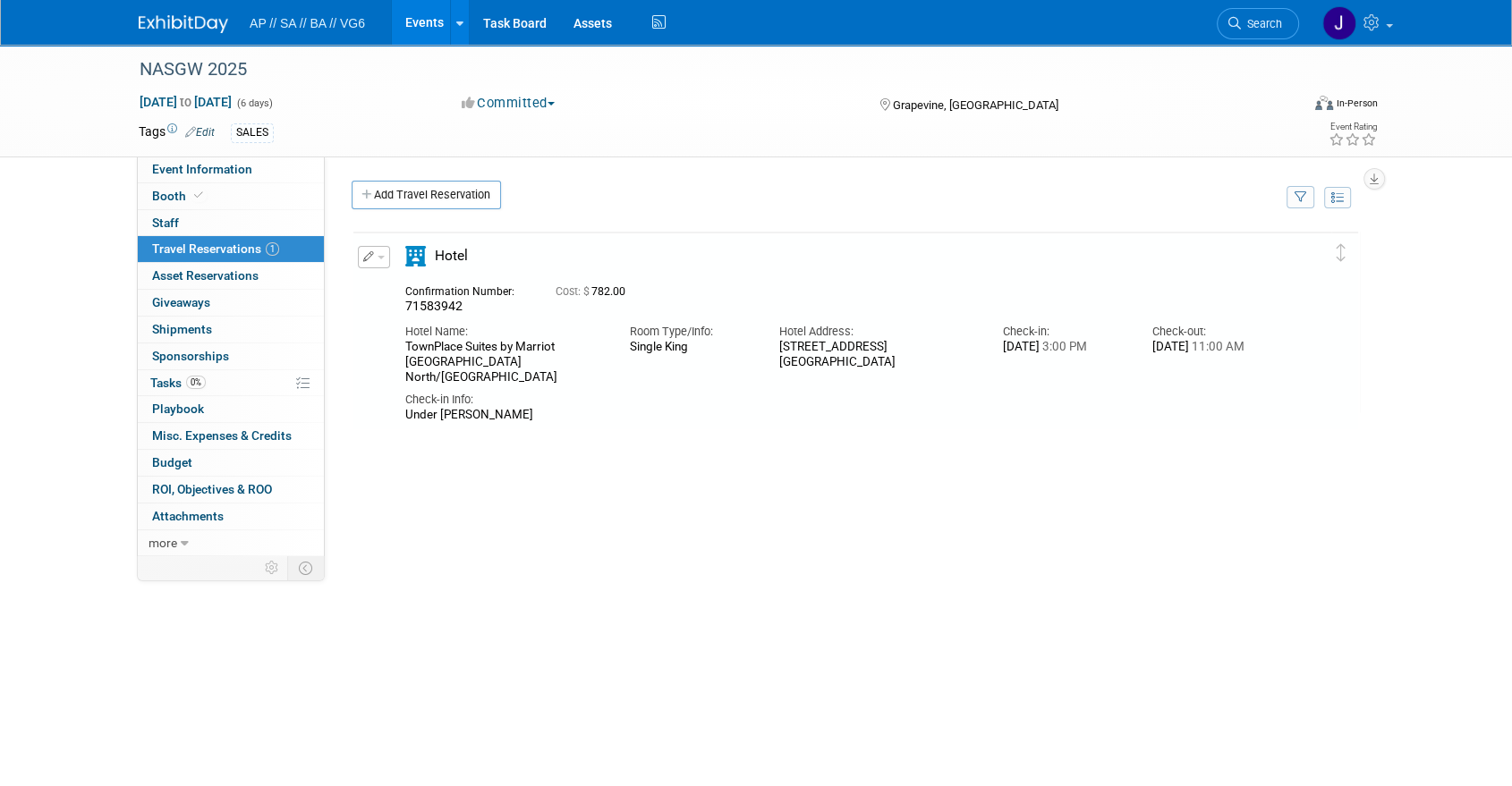
click at [367, 255] on icon "button" at bounding box center [368, 257] width 12 height 11
click at [407, 339] on button "Duplicate" at bounding box center [434, 347] width 151 height 26
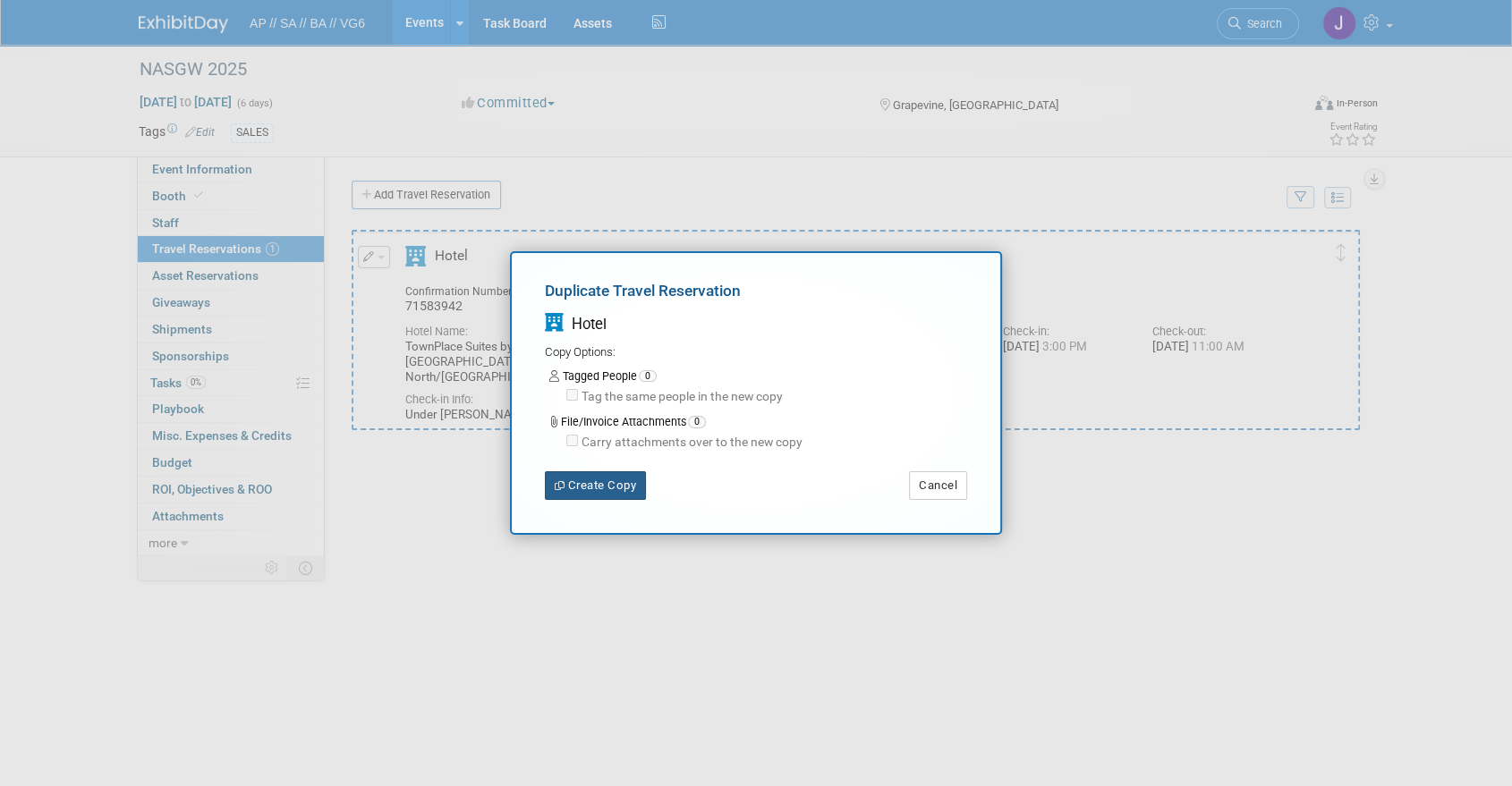
click at [611, 484] on button "Create Copy" at bounding box center [595, 485] width 101 height 29
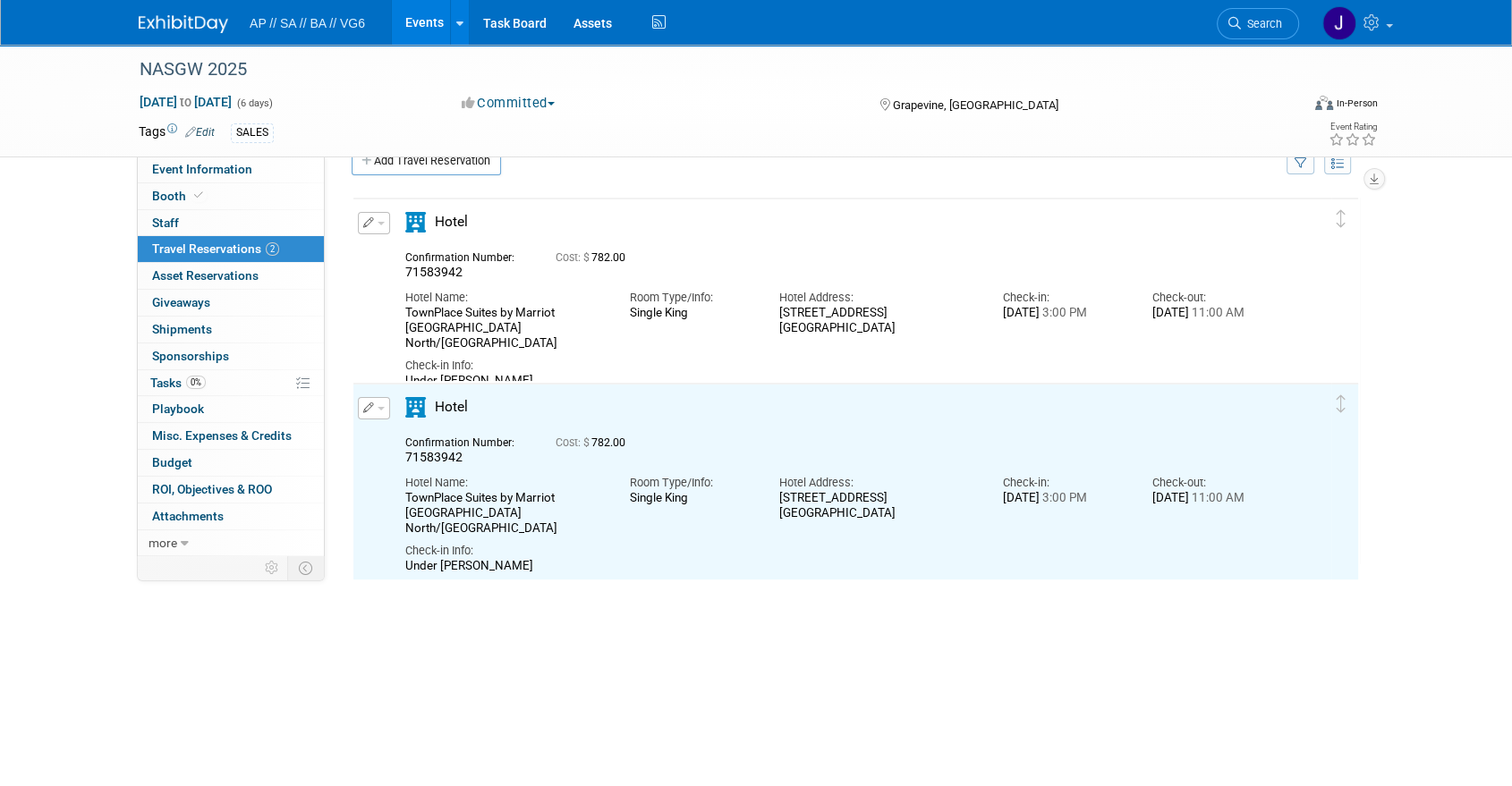
click at [361, 405] on button "button" at bounding box center [374, 408] width 32 height 23
click at [430, 436] on button "Edit Reservation" at bounding box center [434, 439] width 151 height 26
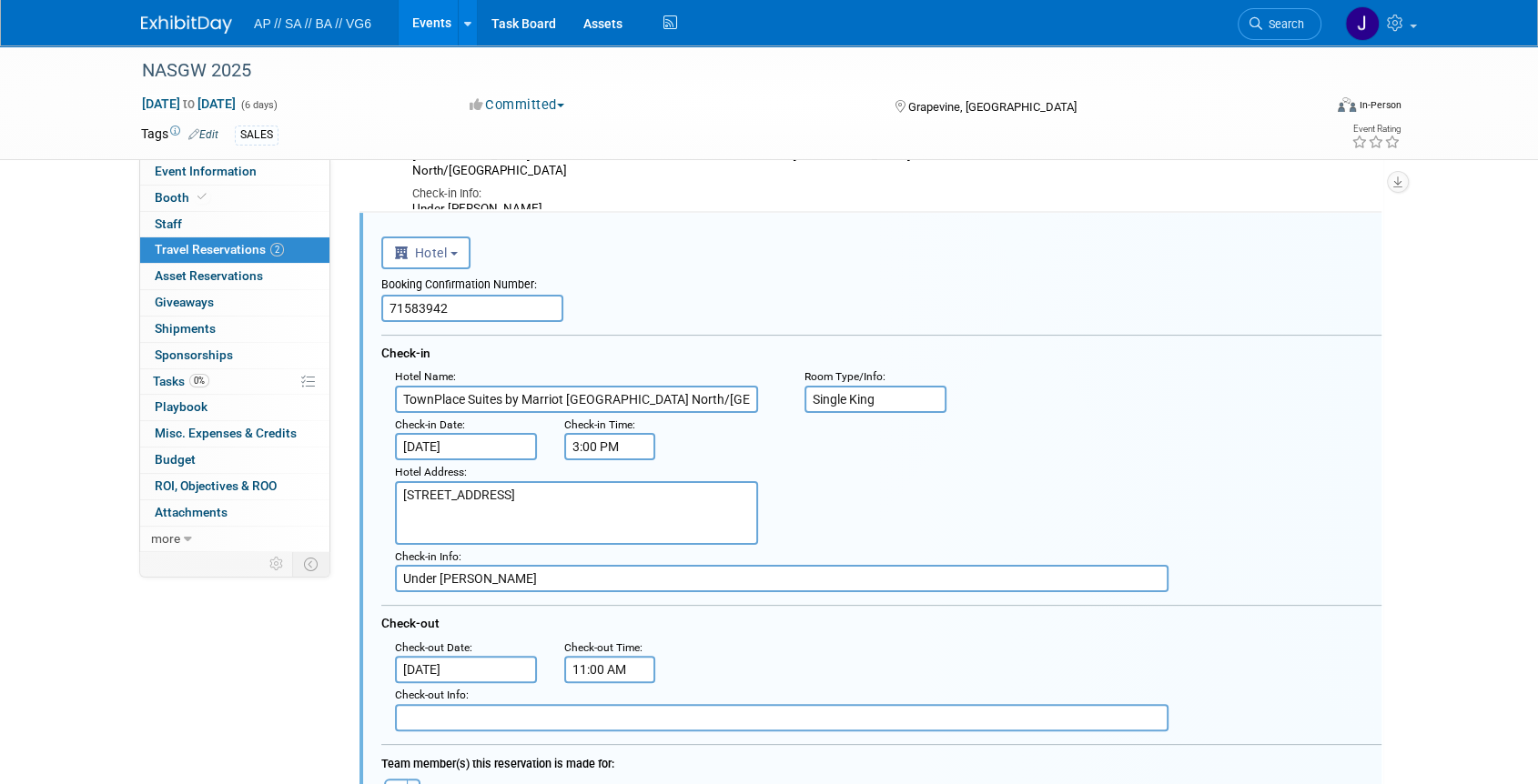
scroll to position [218, 0]
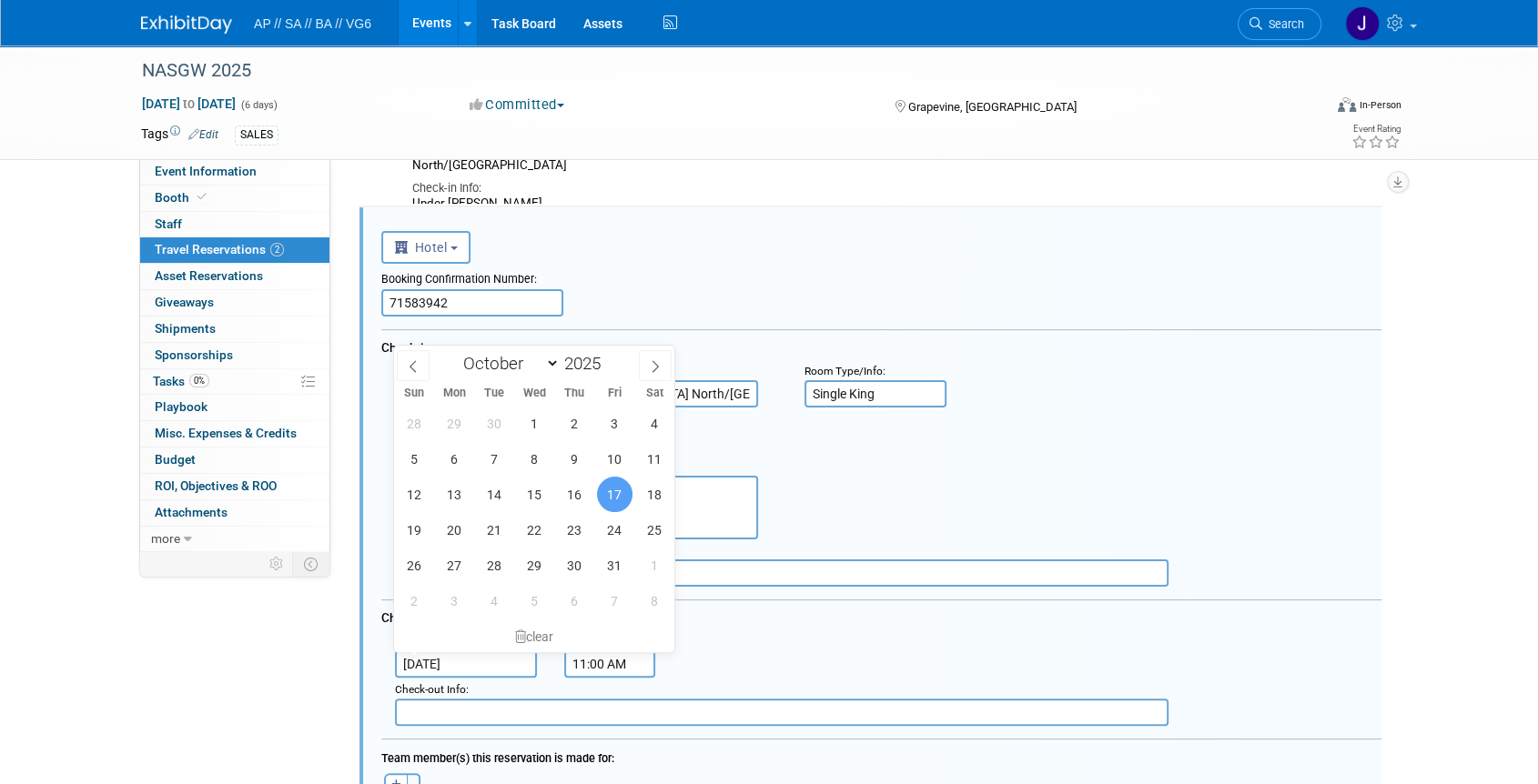
click at [467, 660] on input "Oct 17, 2025" at bounding box center [465, 664] width 142 height 27
click at [648, 492] on span "18" at bounding box center [654, 494] width 36 height 36
type input "Oct 18, 2025"
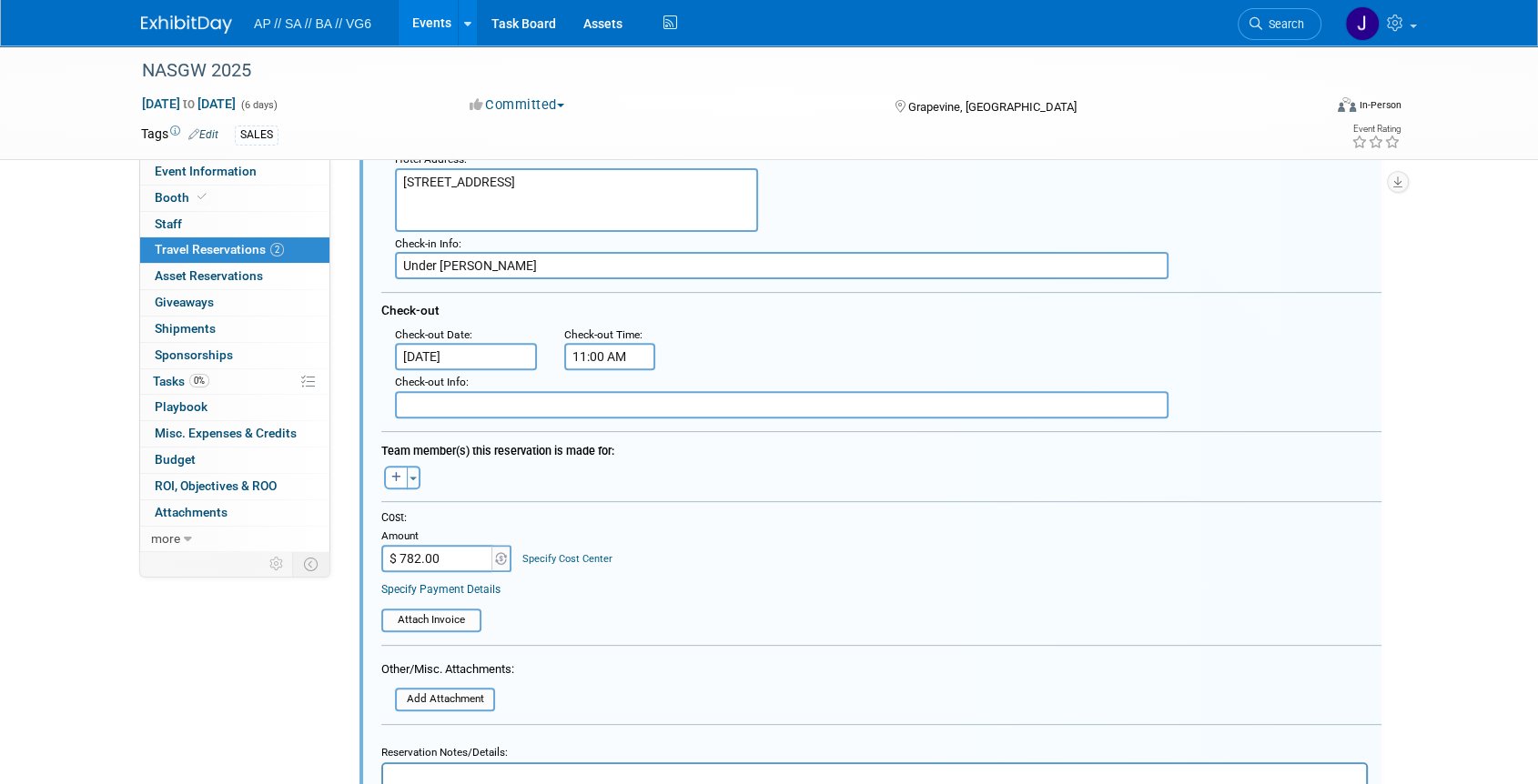
scroll to position [529, 0]
click at [433, 557] on input "$ 782.00" at bounding box center [438, 555] width 114 height 27
type input "$ 933.80"
click at [741, 721] on div at bounding box center [881, 727] width 1000 height 14
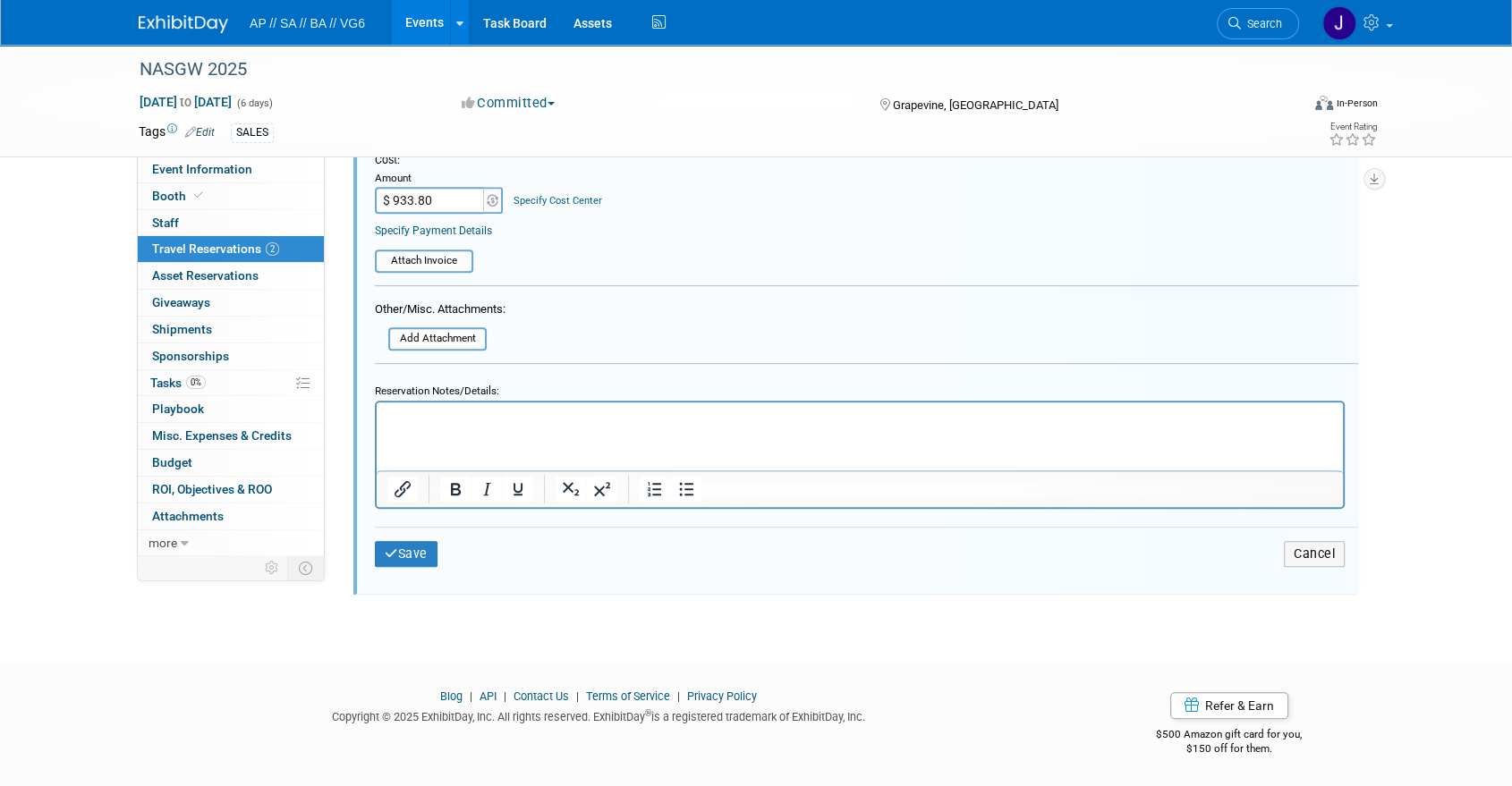
scroll to position [866, 0]
click at [424, 545] on button "Save" at bounding box center [406, 554] width 63 height 26
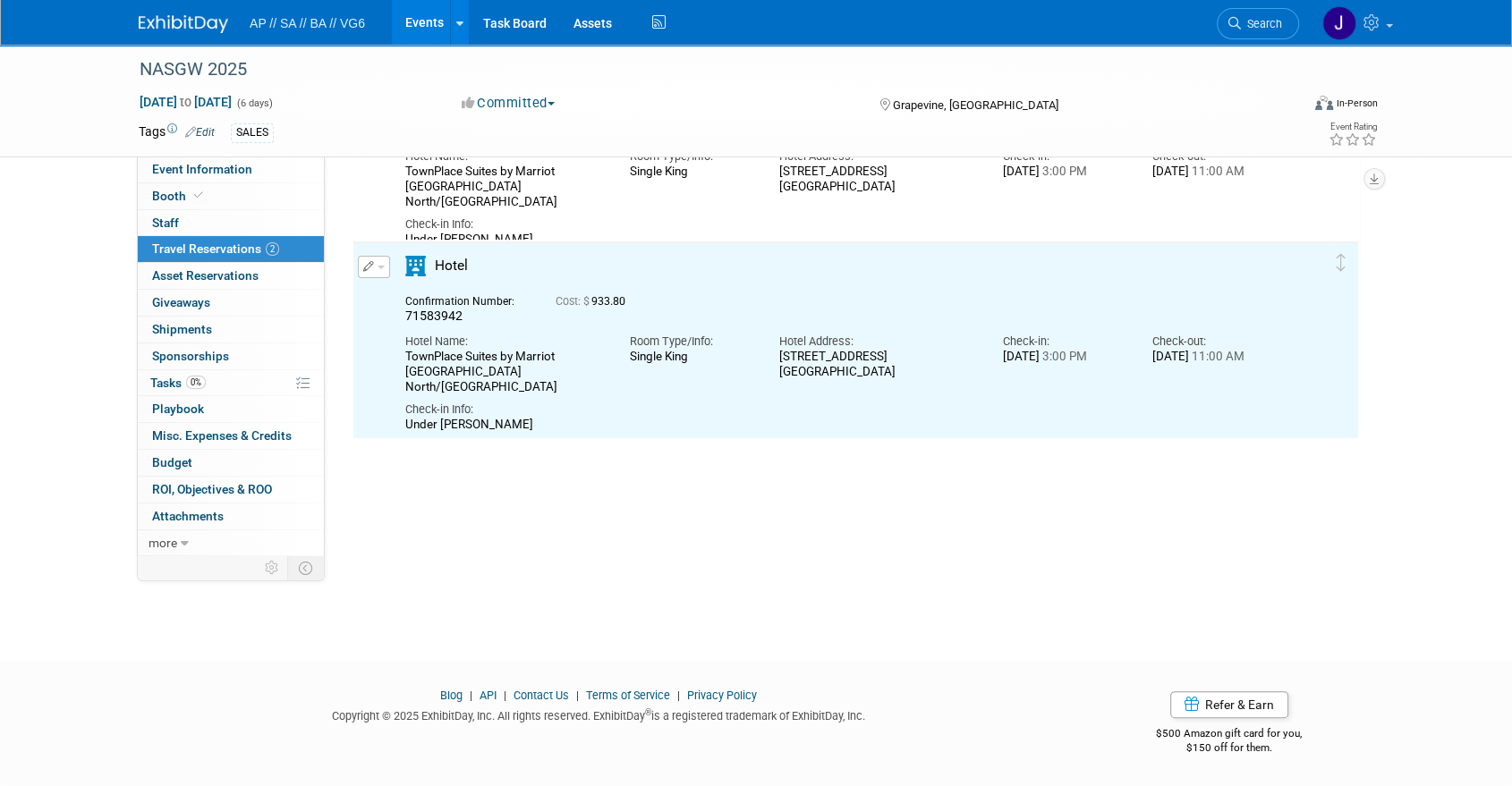
scroll to position [0, 0]
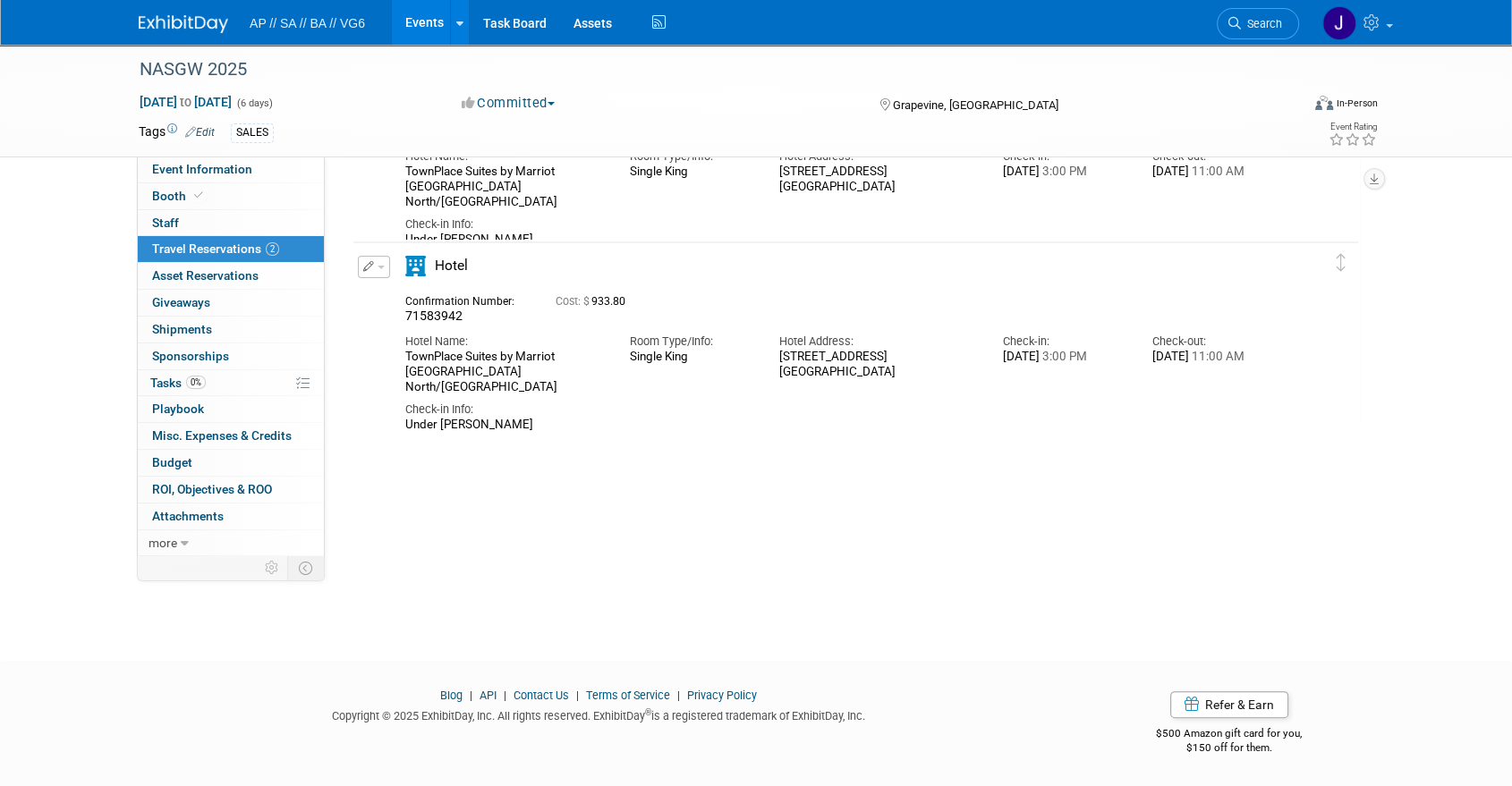
click at [369, 267] on icon "button" at bounding box center [368, 267] width 12 height 11
click at [401, 348] on button "Duplicate" at bounding box center [434, 357] width 151 height 26
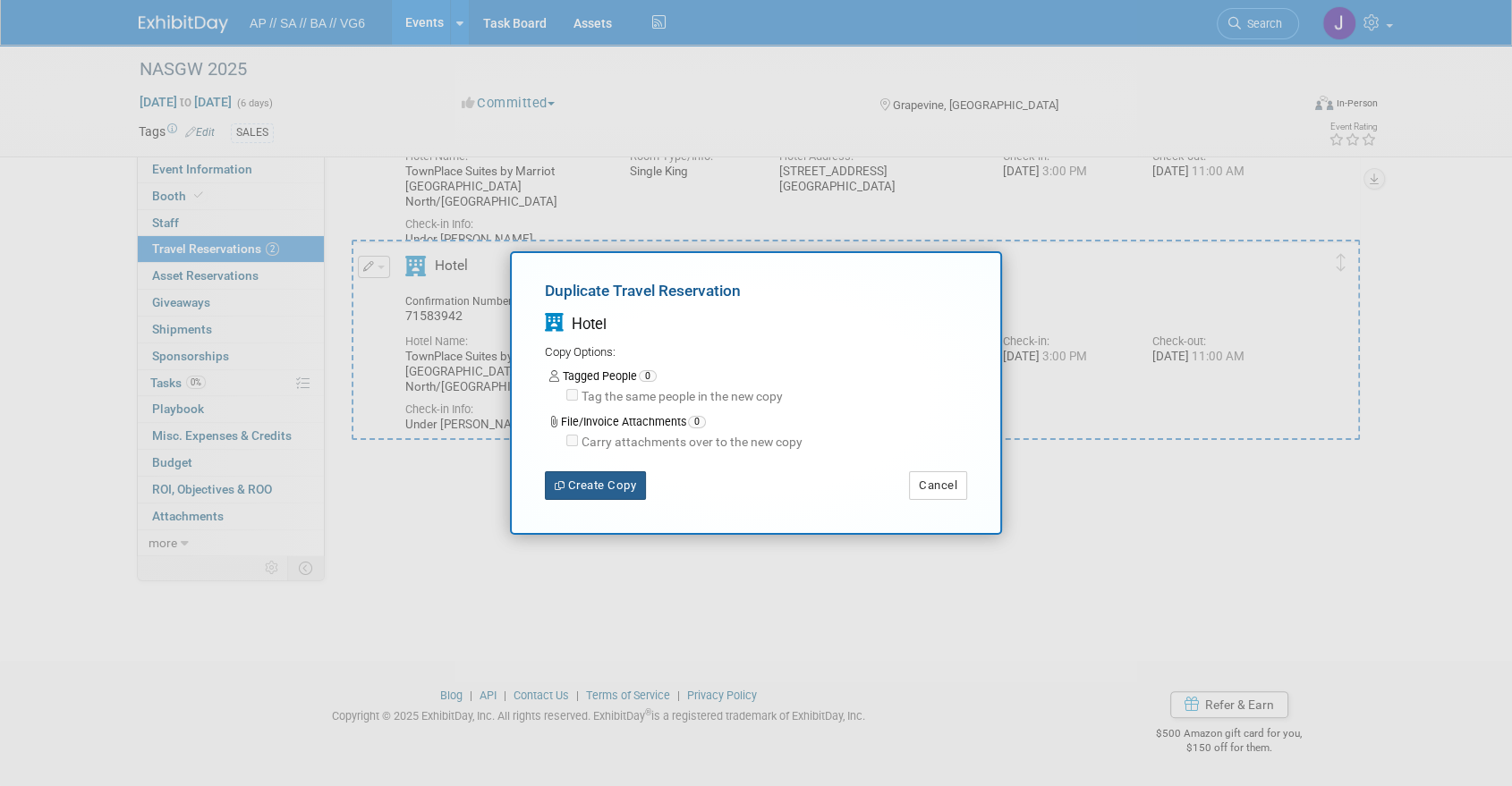
click at [602, 497] on button "Create Copy" at bounding box center [595, 485] width 101 height 29
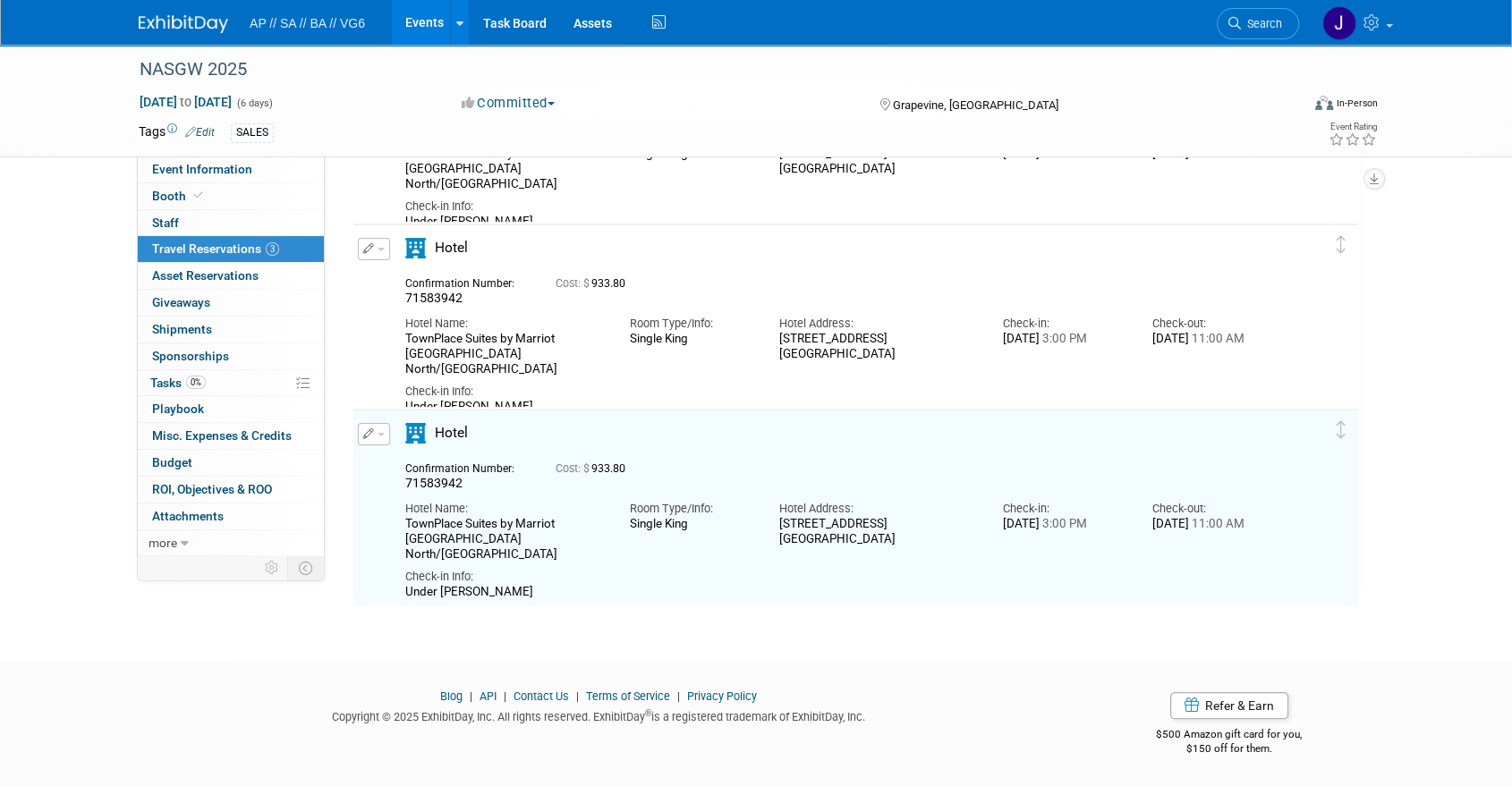
click at [365, 248] on icon "button" at bounding box center [368, 248] width 12 height 11
click at [441, 285] on button "Edit Reservation" at bounding box center [434, 280] width 151 height 26
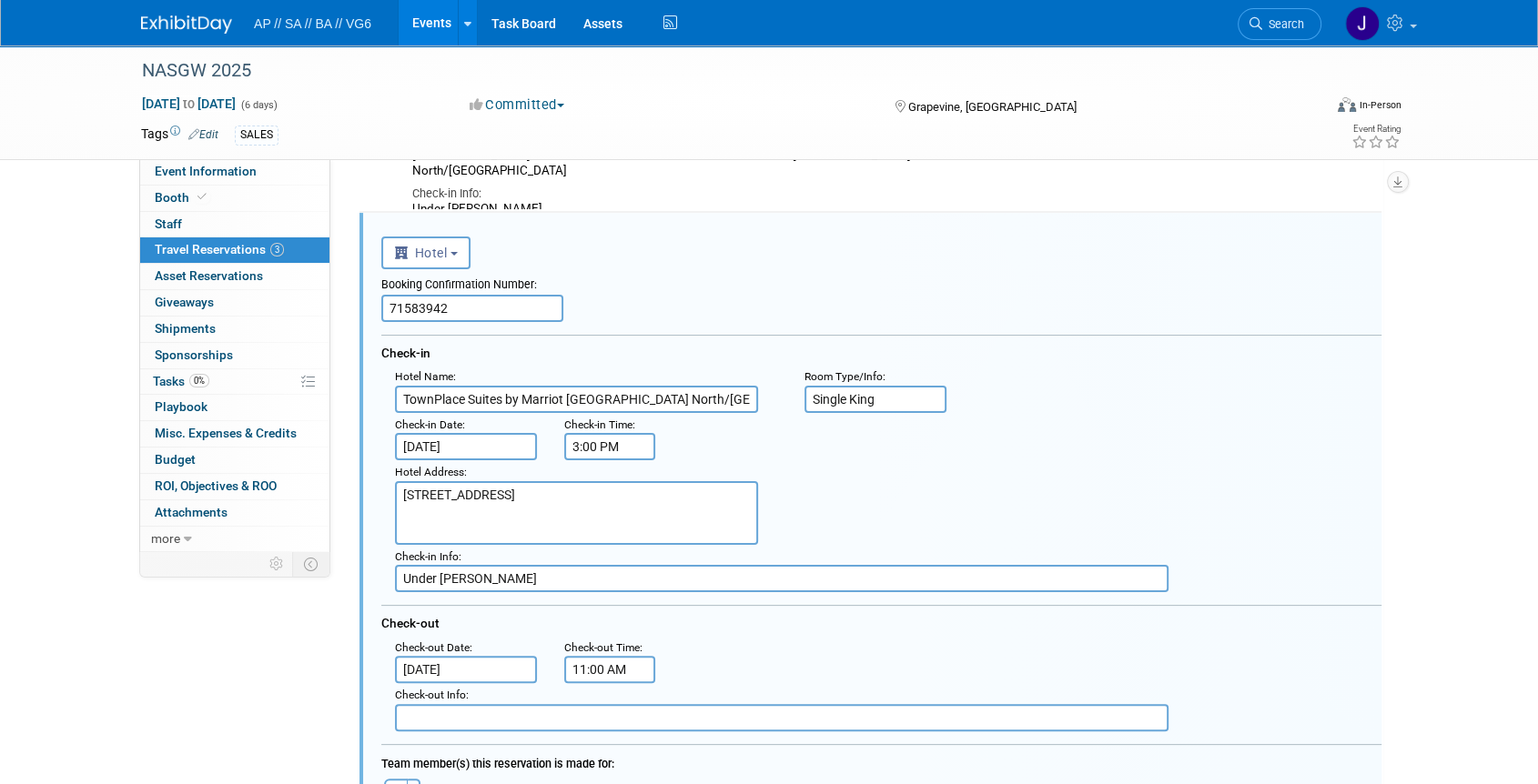
scroll to position [218, 0]
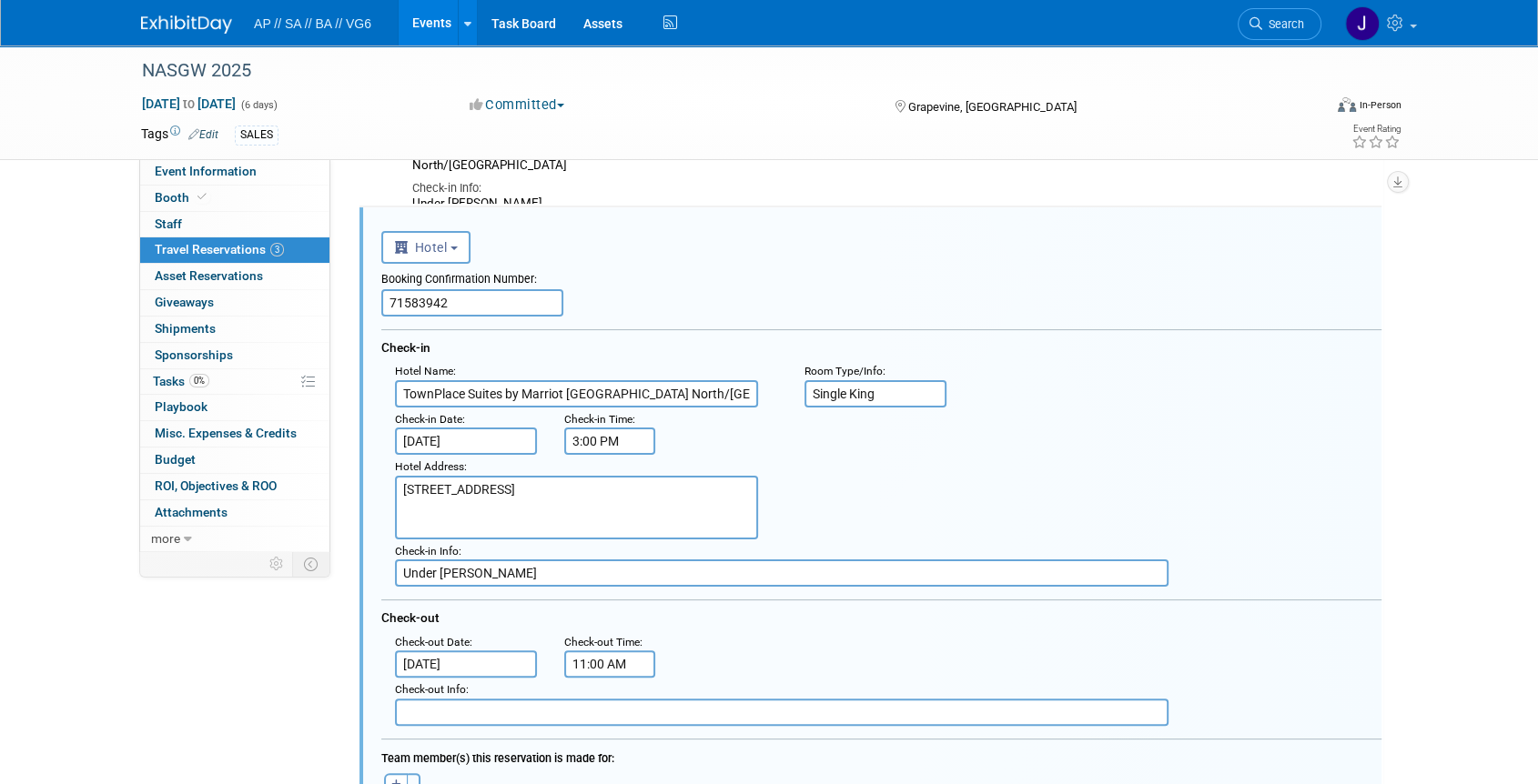
click at [478, 311] on input "71583942" at bounding box center [472, 303] width 182 height 27
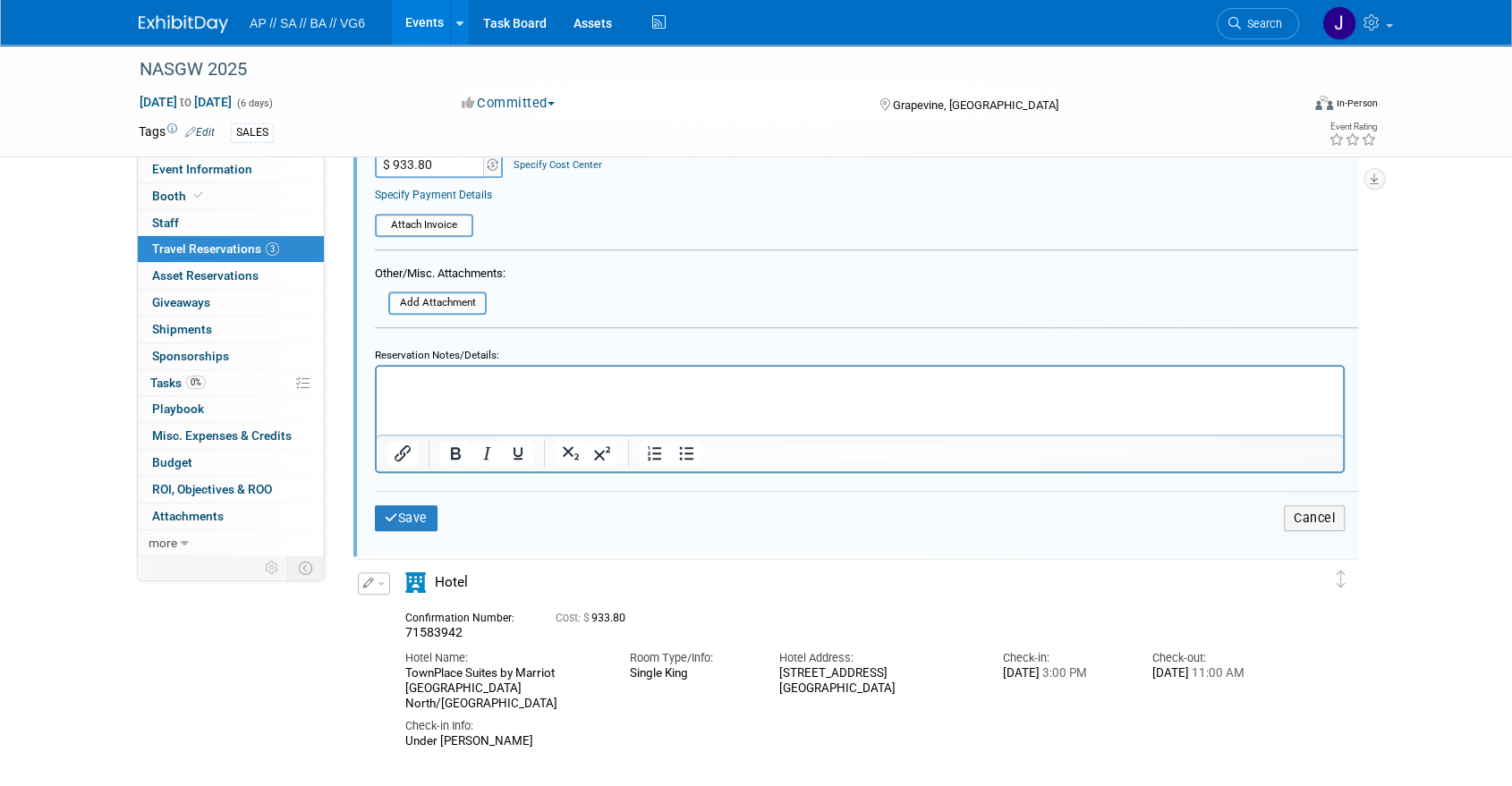
scroll to position [902, 0]
type input "71581513"
click at [420, 507] on button "Save" at bounding box center [406, 517] width 63 height 26
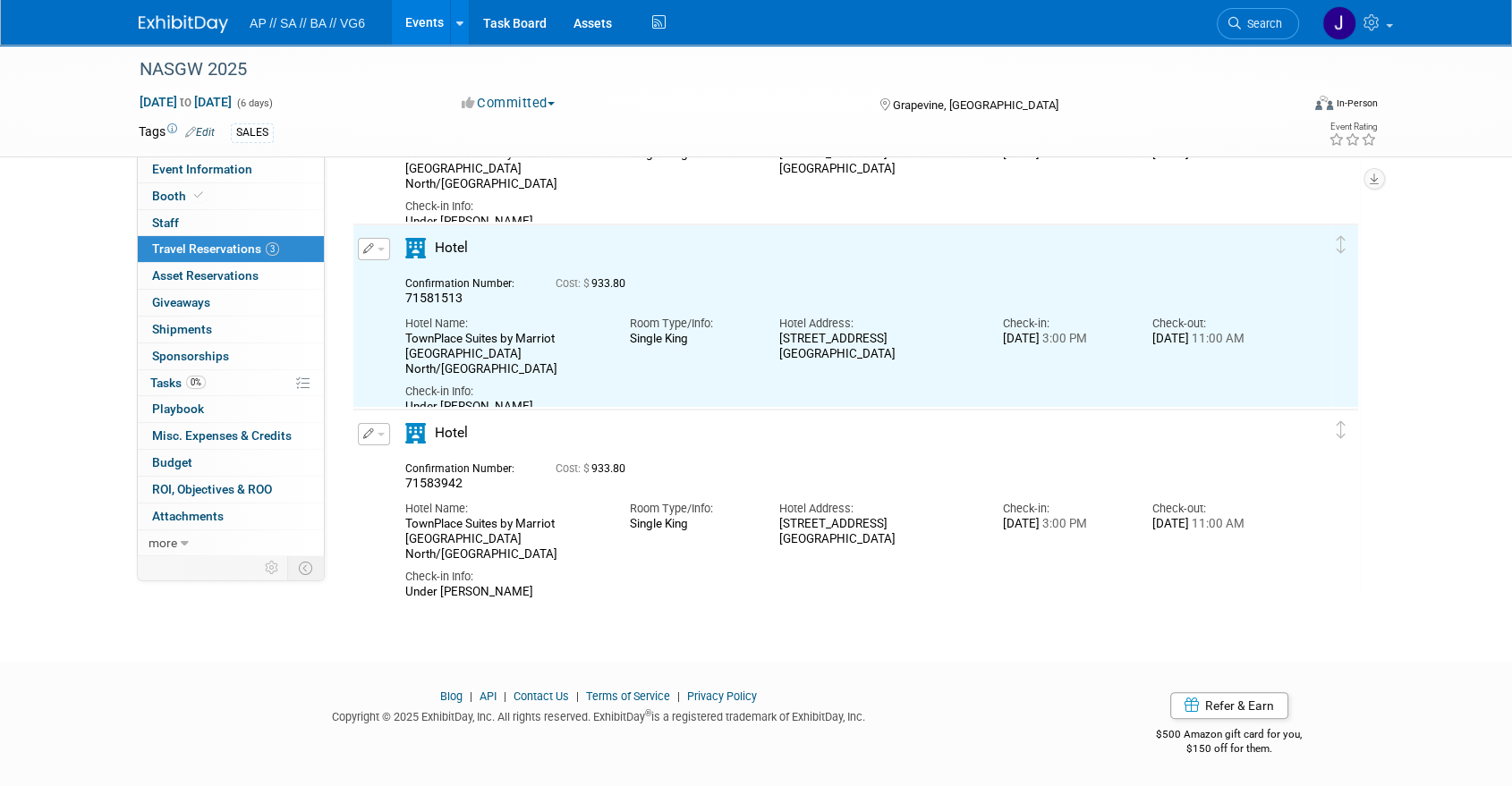
scroll to position [0, 0]
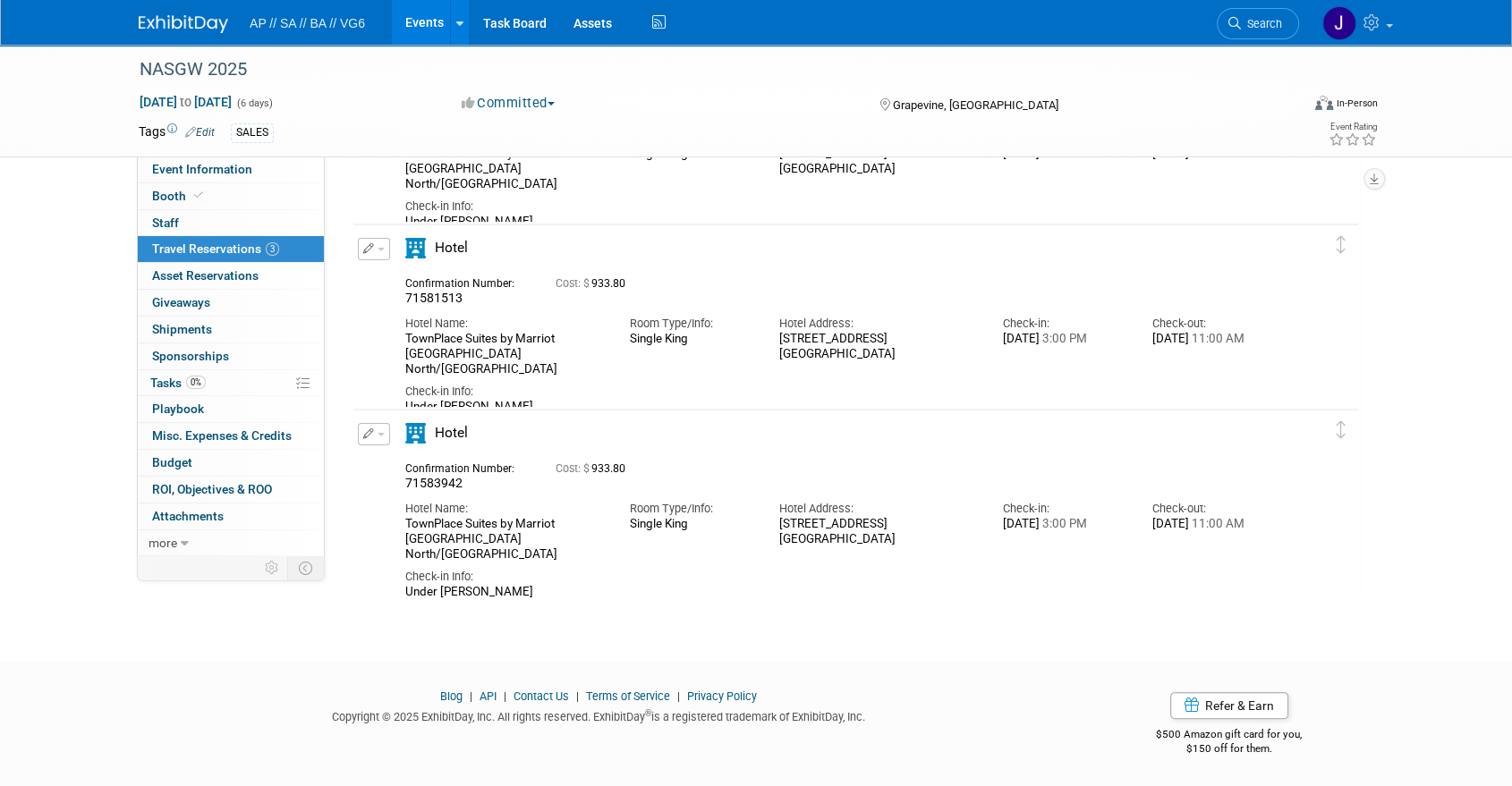
click at [365, 431] on icon "button" at bounding box center [368, 434] width 12 height 11
click at [425, 468] on button "Edit Reservation" at bounding box center [434, 465] width 151 height 26
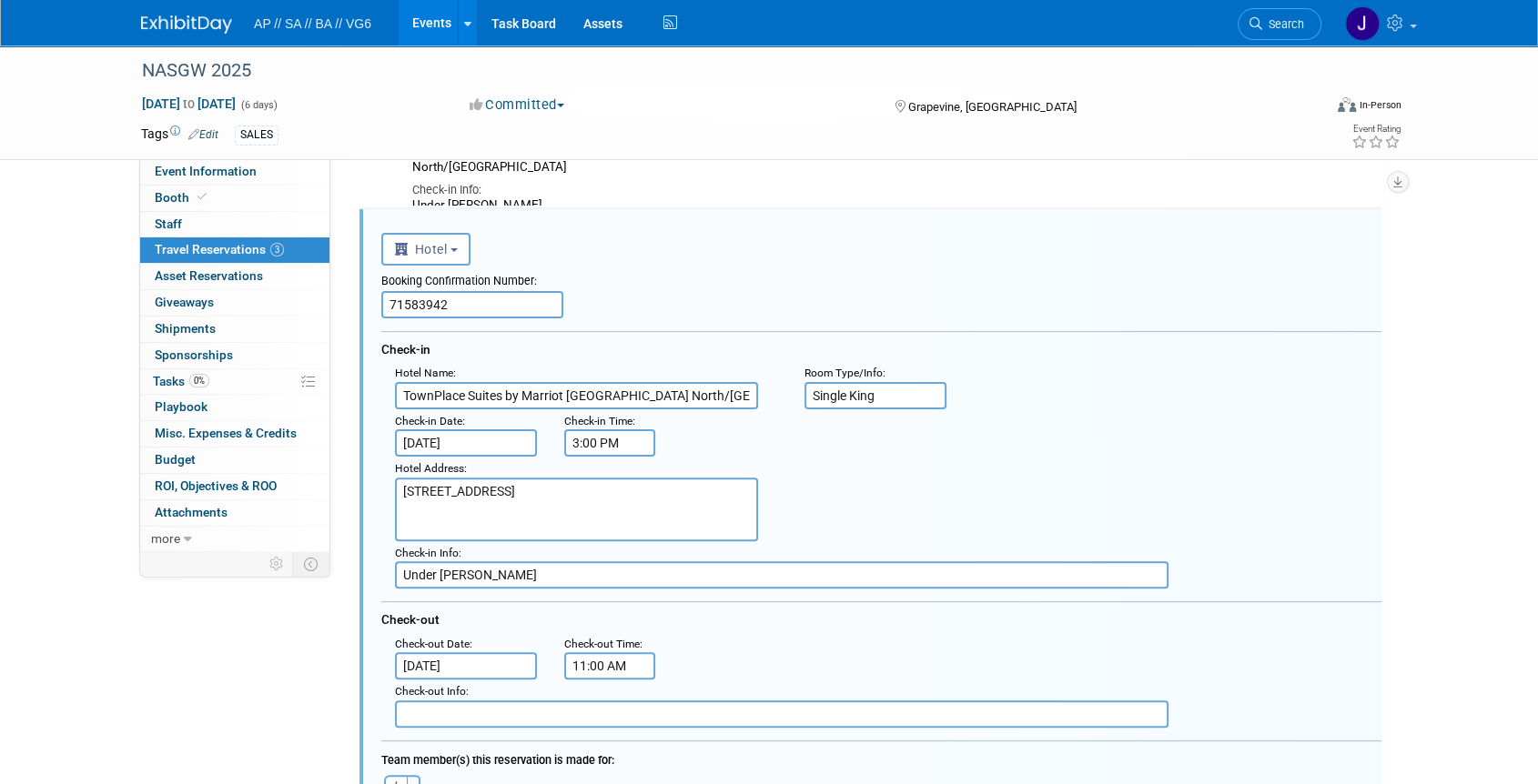
scroll to position [407, 0]
drag, startPoint x: 446, startPoint y: 301, endPoint x: 408, endPoint y: 315, distance: 40.5
click at [408, 315] on input "71583942" at bounding box center [472, 303] width 182 height 27
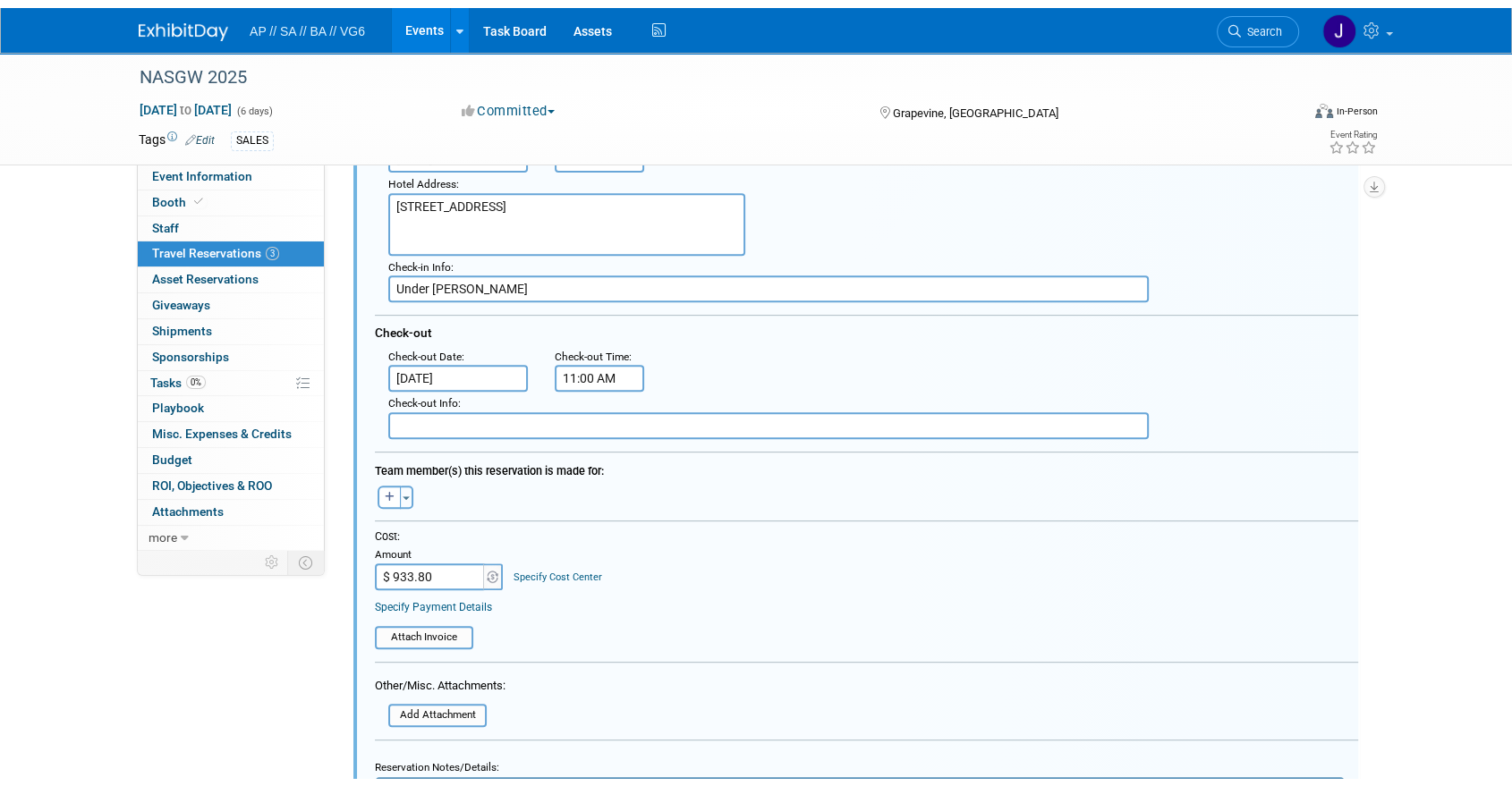
scroll to position [1052, 0]
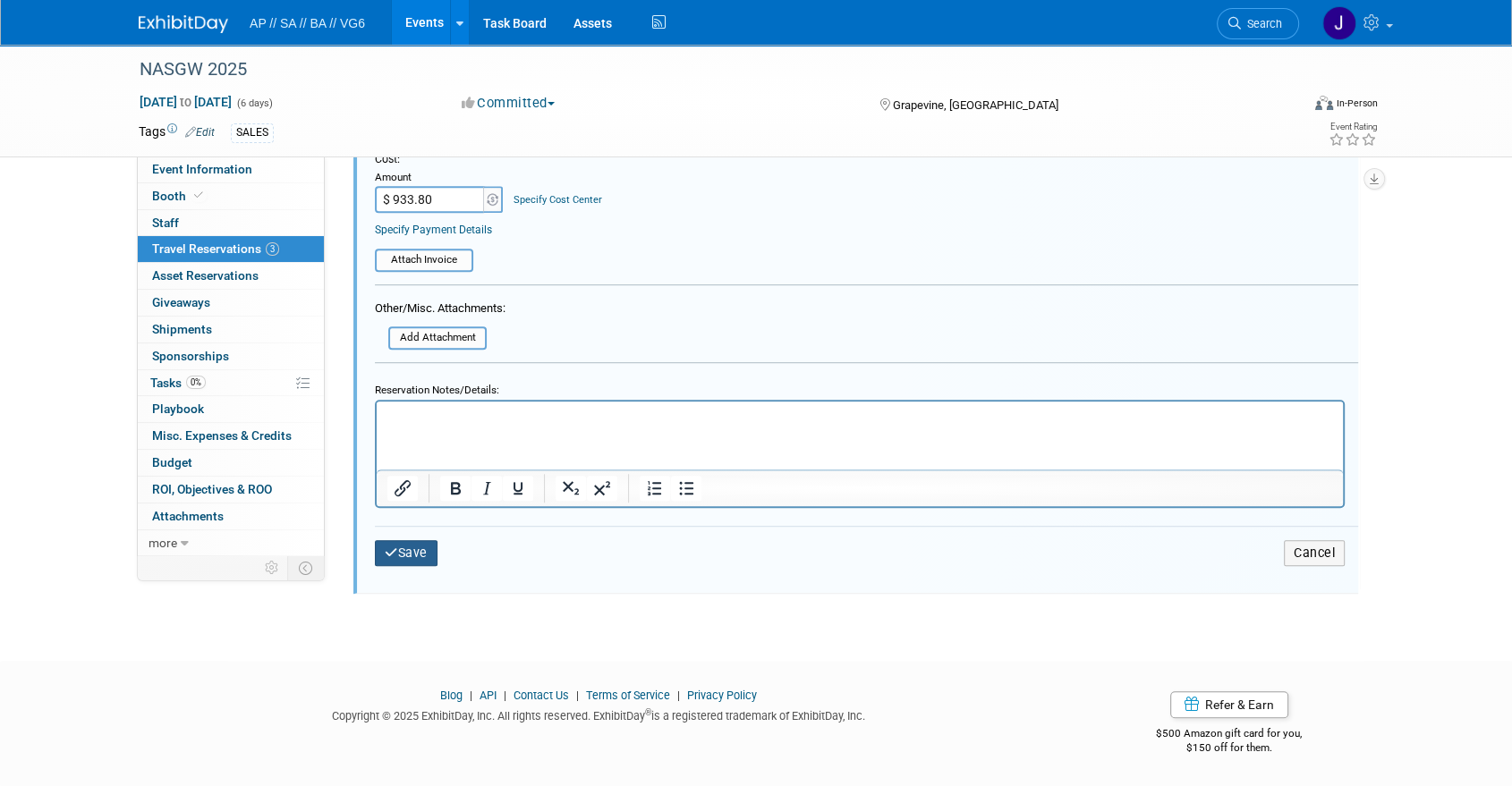
type input "71581513"
click at [408, 554] on button "Save" at bounding box center [406, 553] width 63 height 26
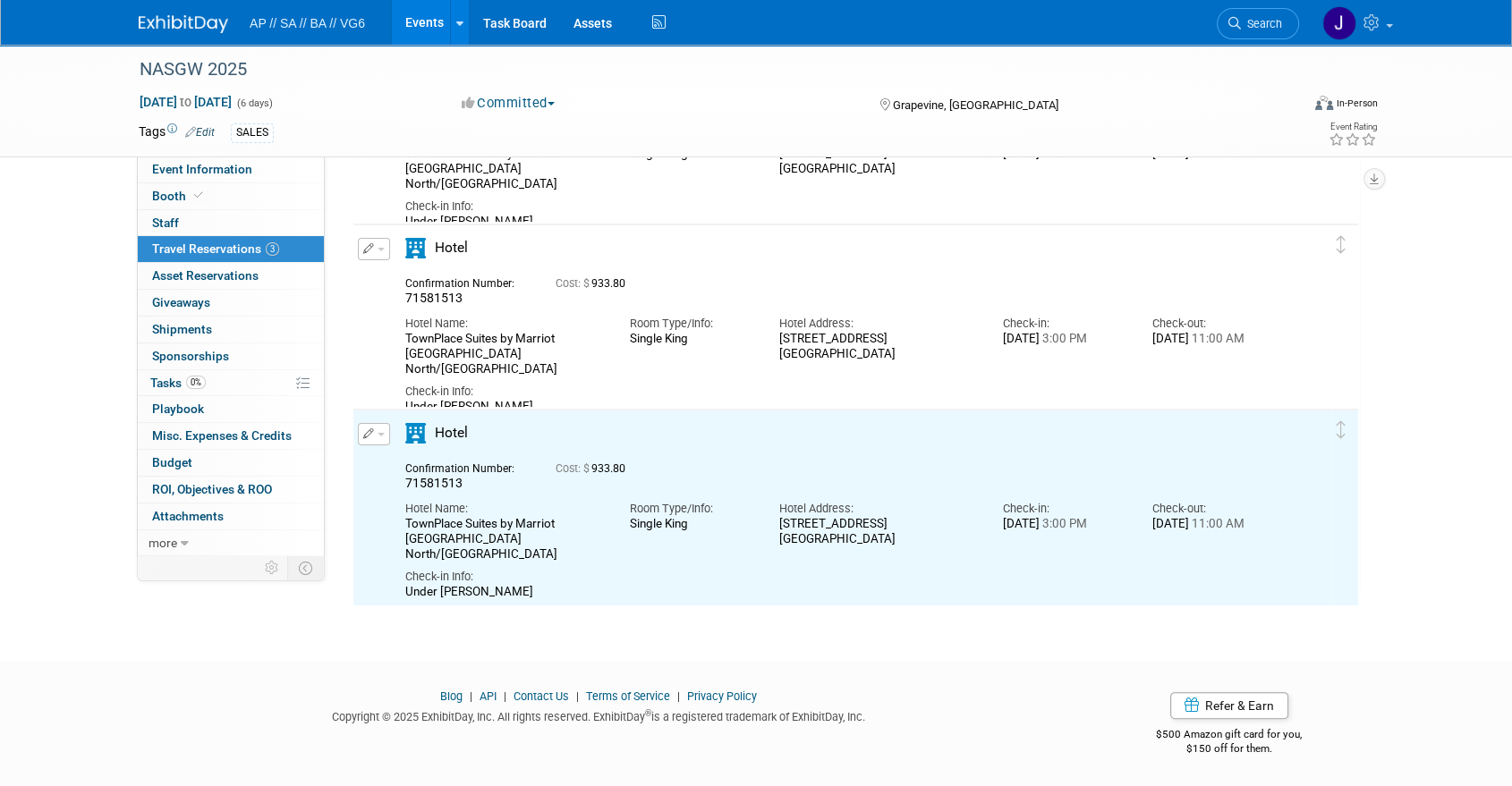
scroll to position [0, 0]
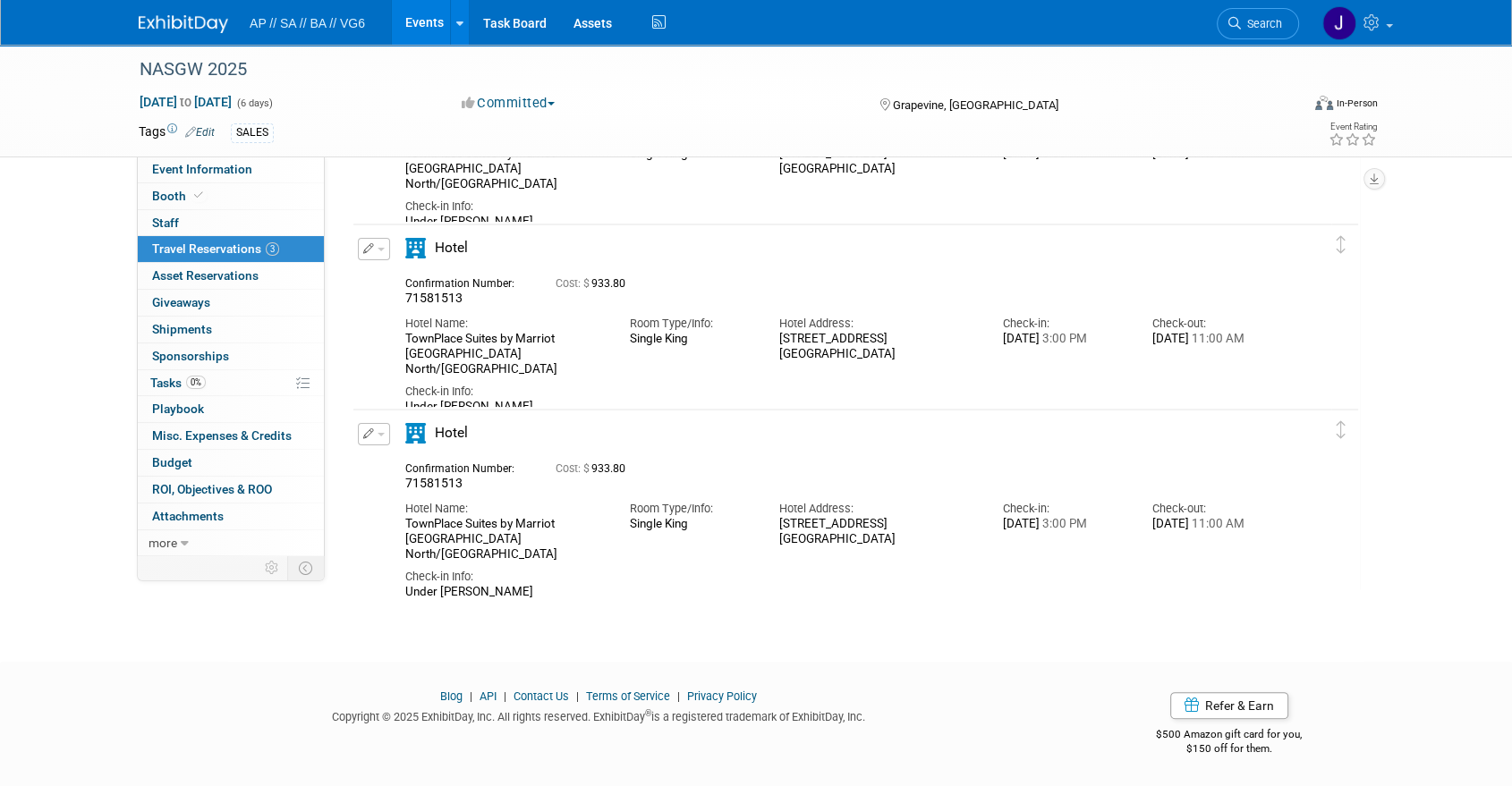
click at [368, 436] on icon "button" at bounding box center [368, 434] width 12 height 11
click at [408, 470] on button "Edit Reservation" at bounding box center [434, 465] width 151 height 26
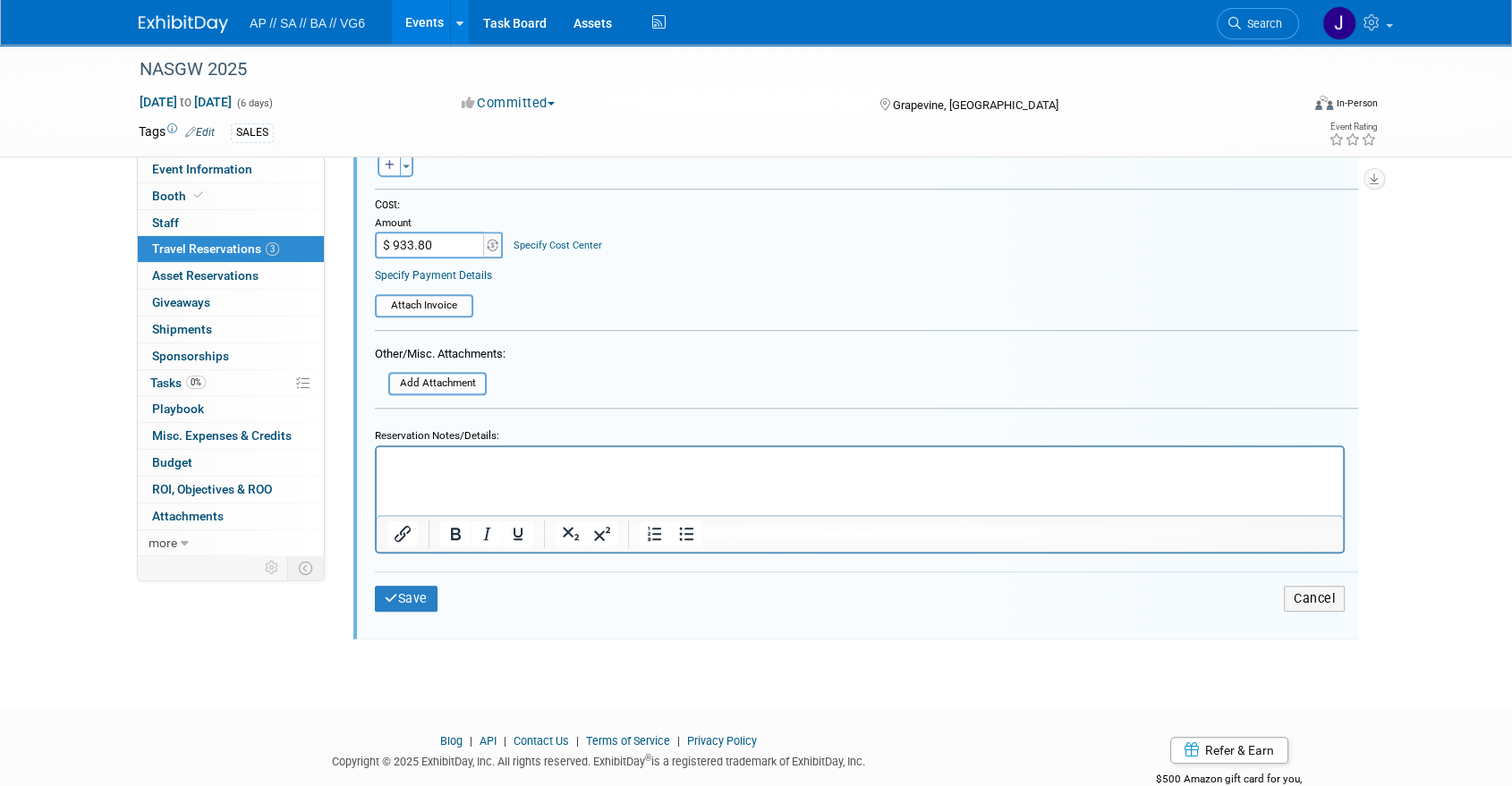
scroll to position [1012, 0]
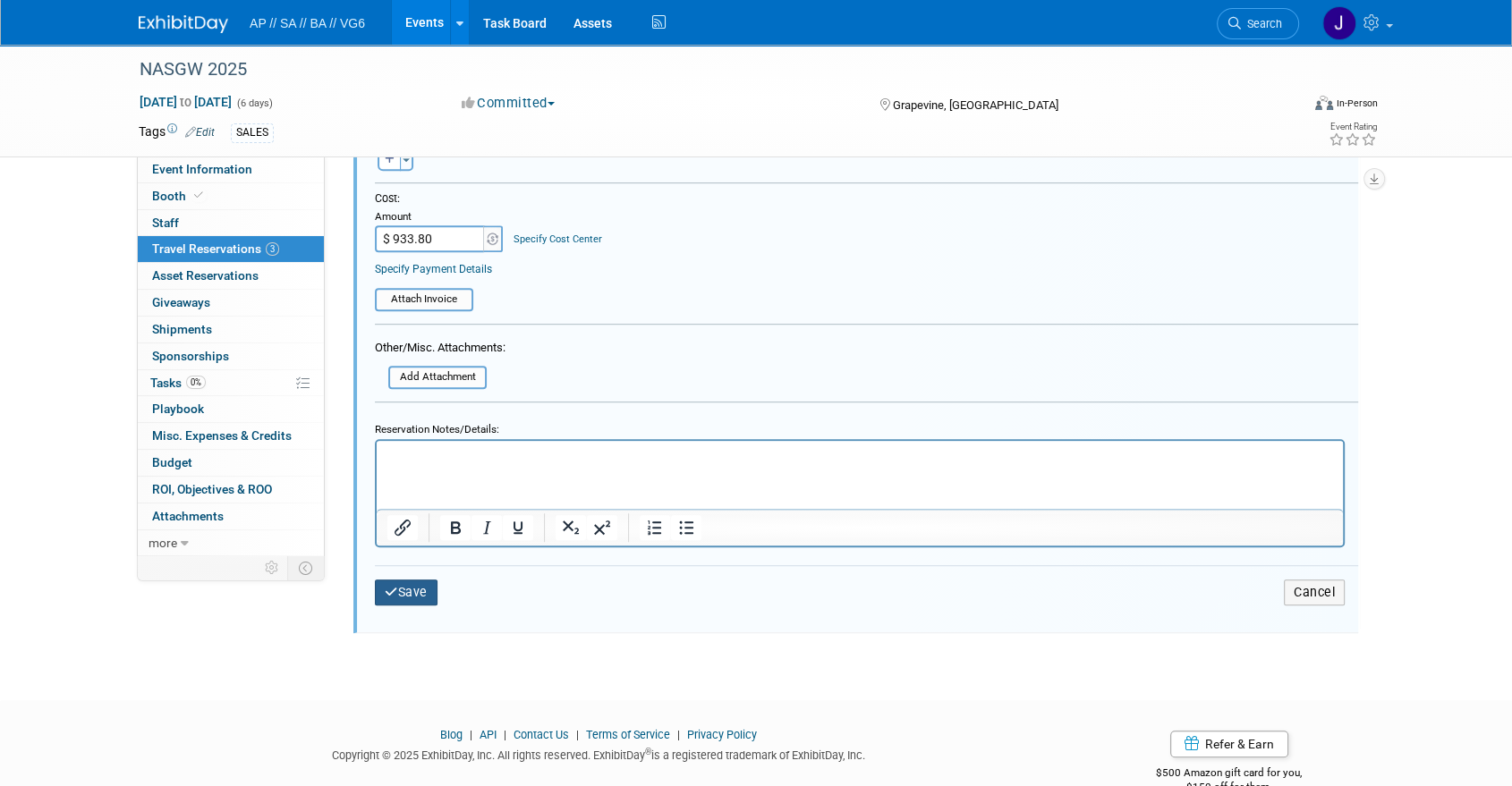
click at [421, 588] on button "Save" at bounding box center [406, 592] width 63 height 26
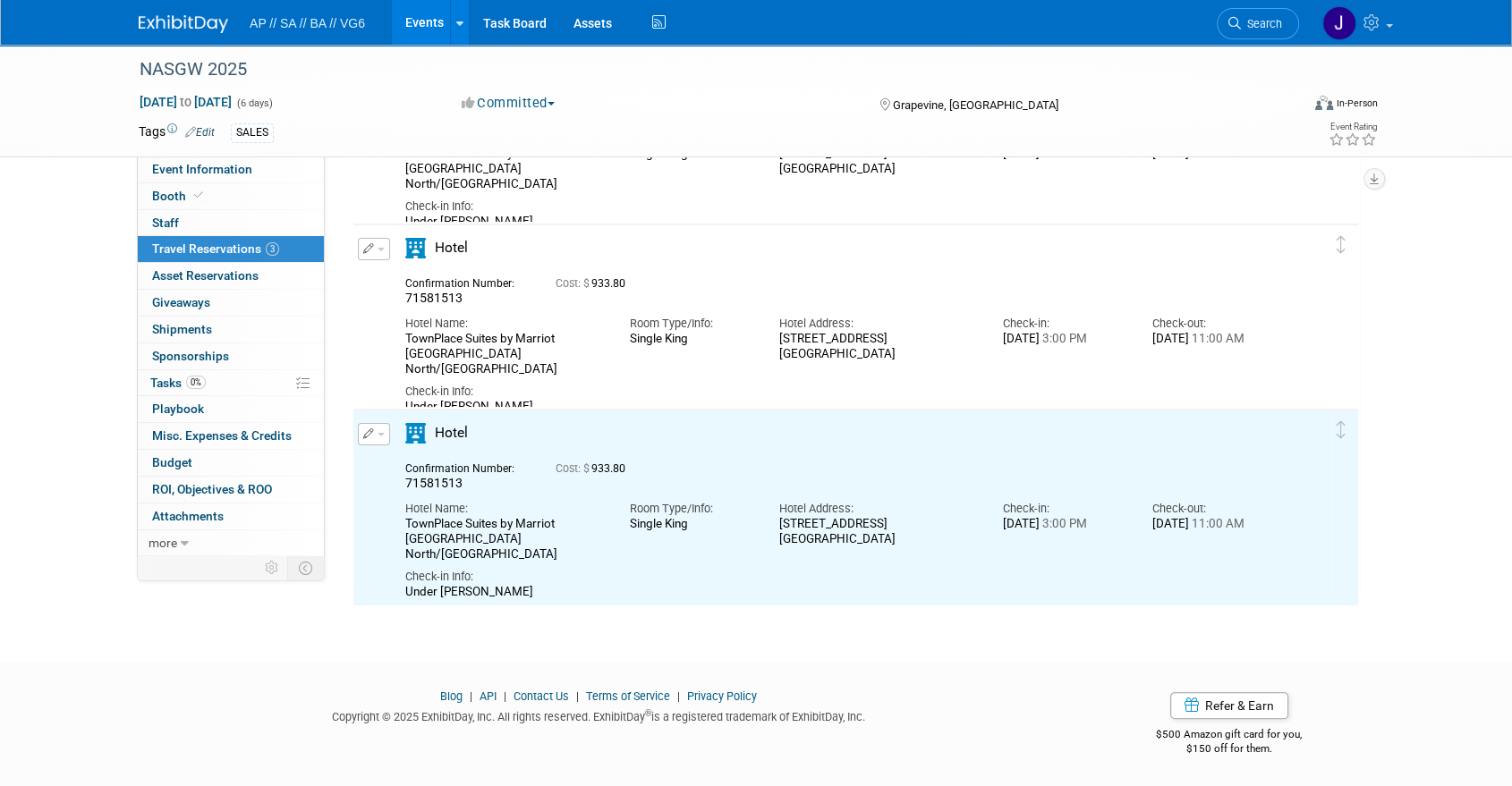
scroll to position [0, 0]
click at [368, 432] on icon "button" at bounding box center [368, 434] width 12 height 11
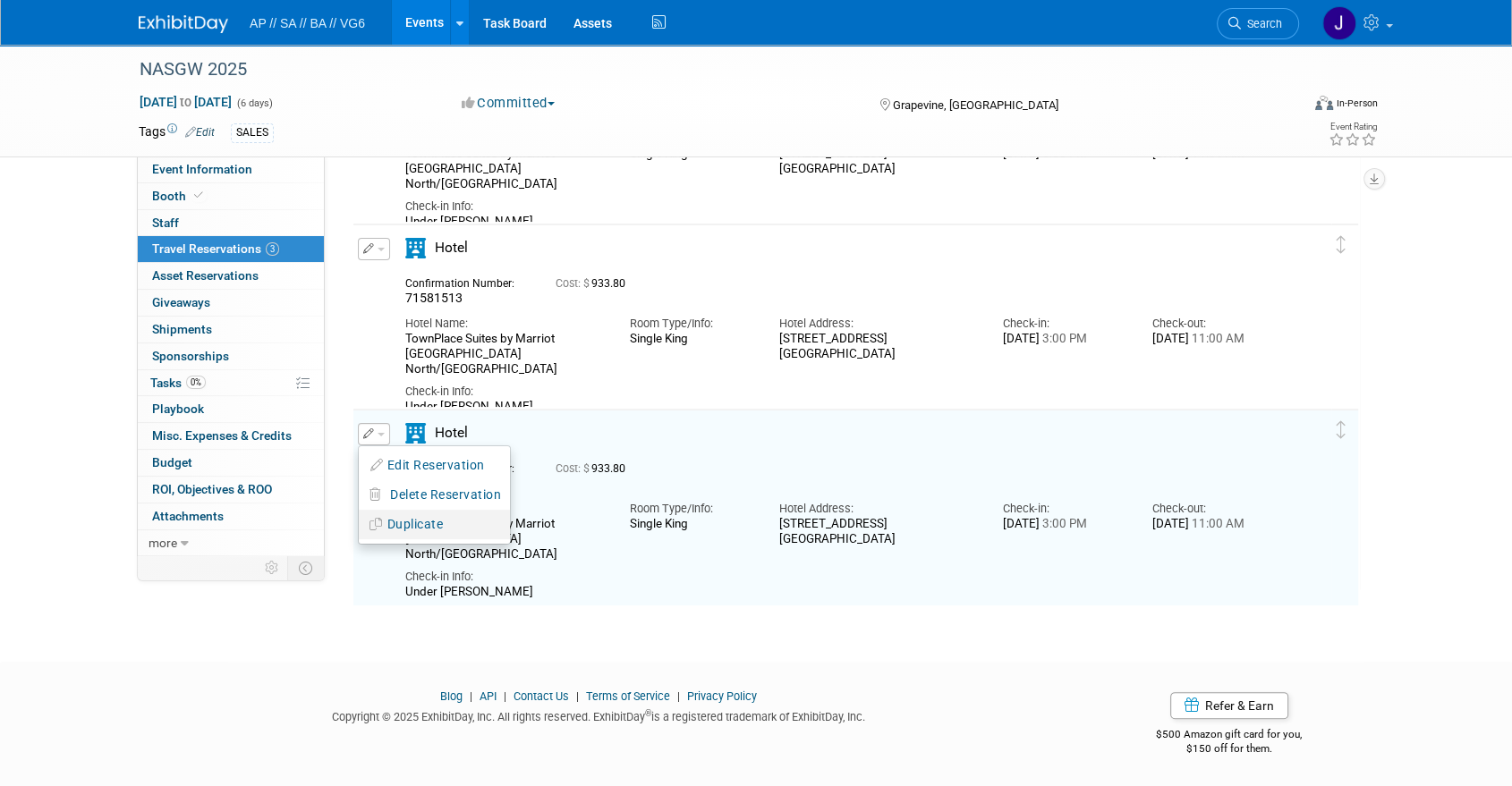
click at [401, 517] on button "Duplicate" at bounding box center [434, 524] width 151 height 26
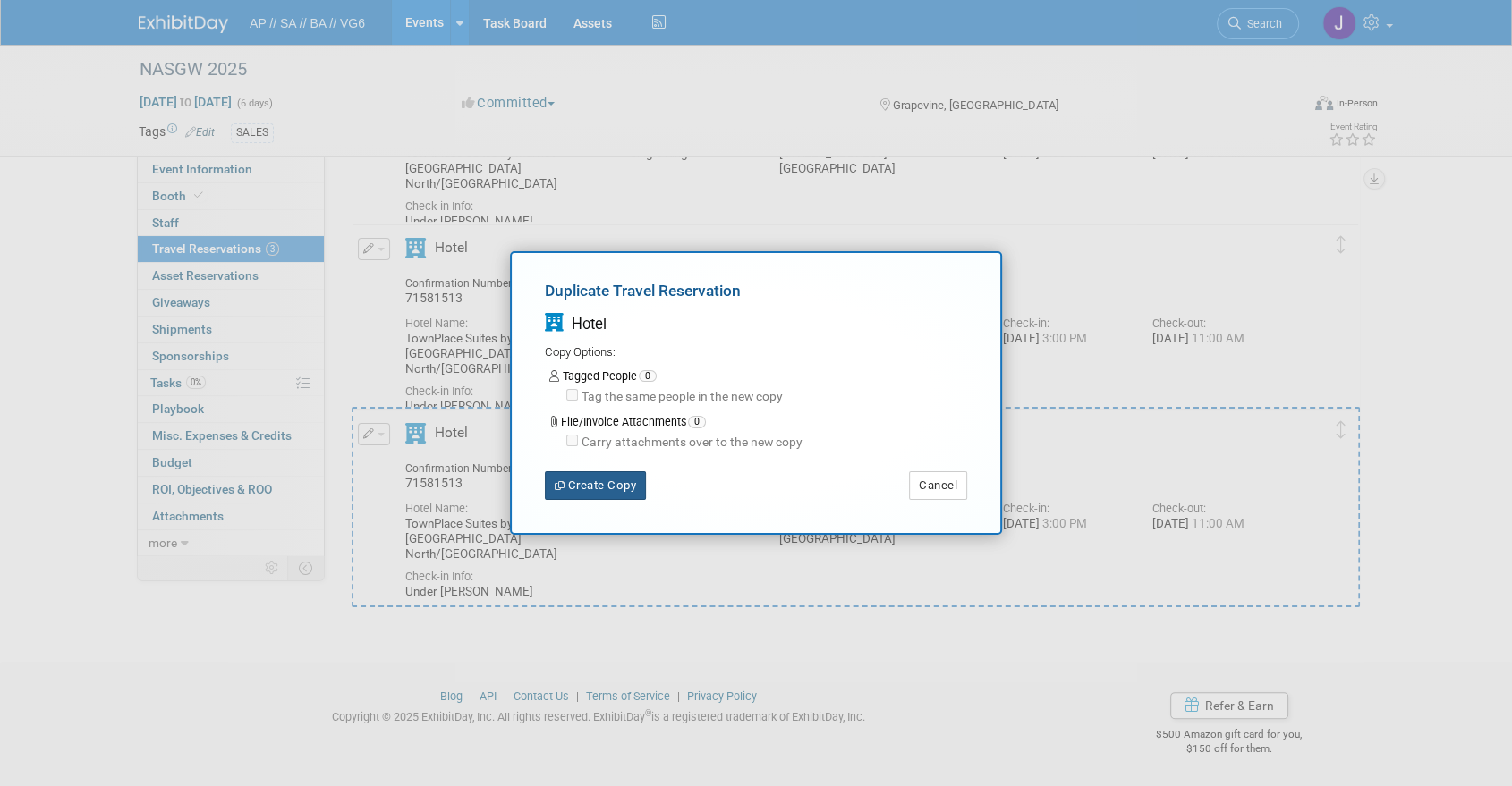
click at [612, 487] on button "Create Copy" at bounding box center [595, 485] width 101 height 29
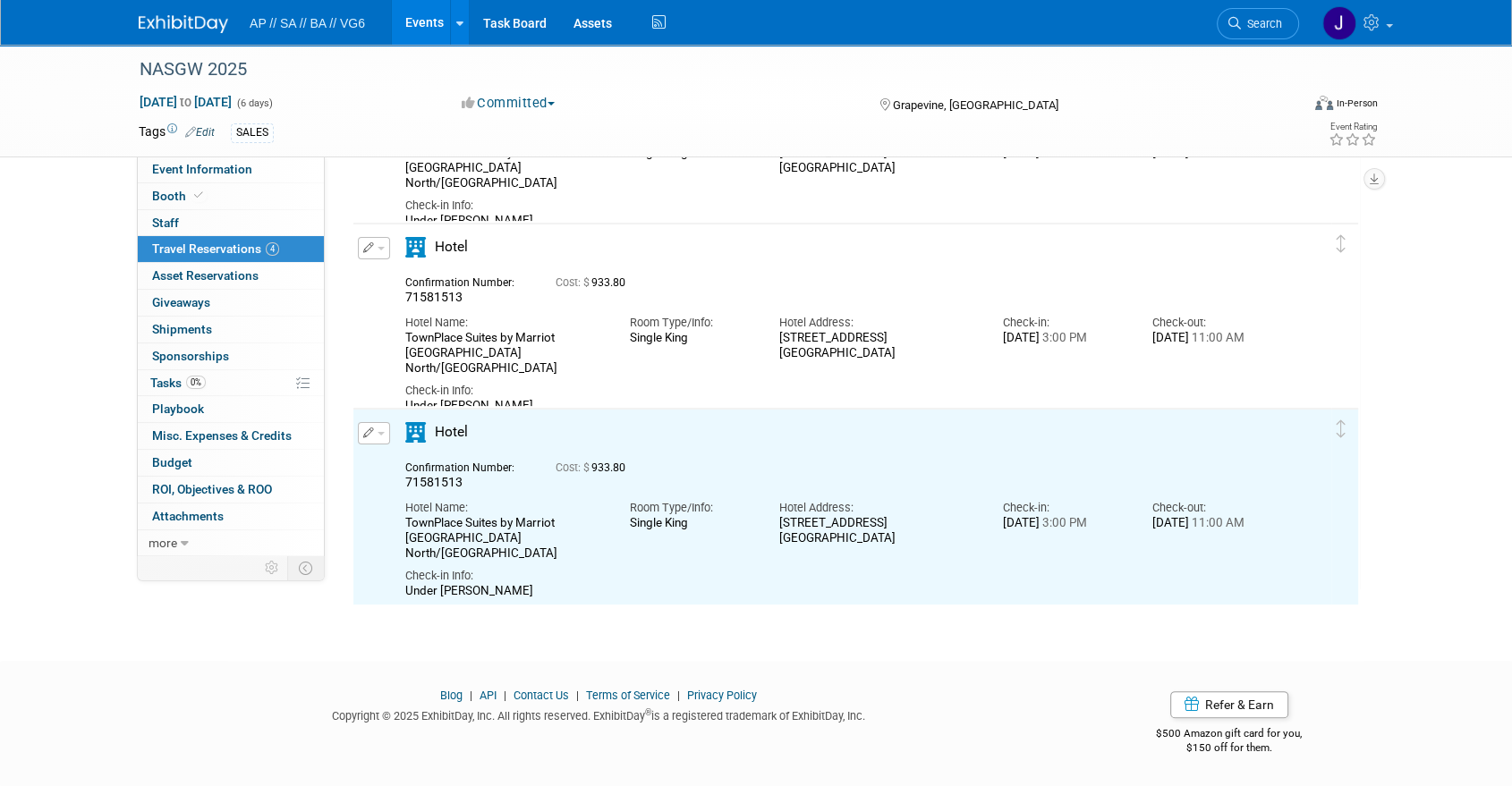
click at [366, 431] on icon "button" at bounding box center [368, 433] width 12 height 11
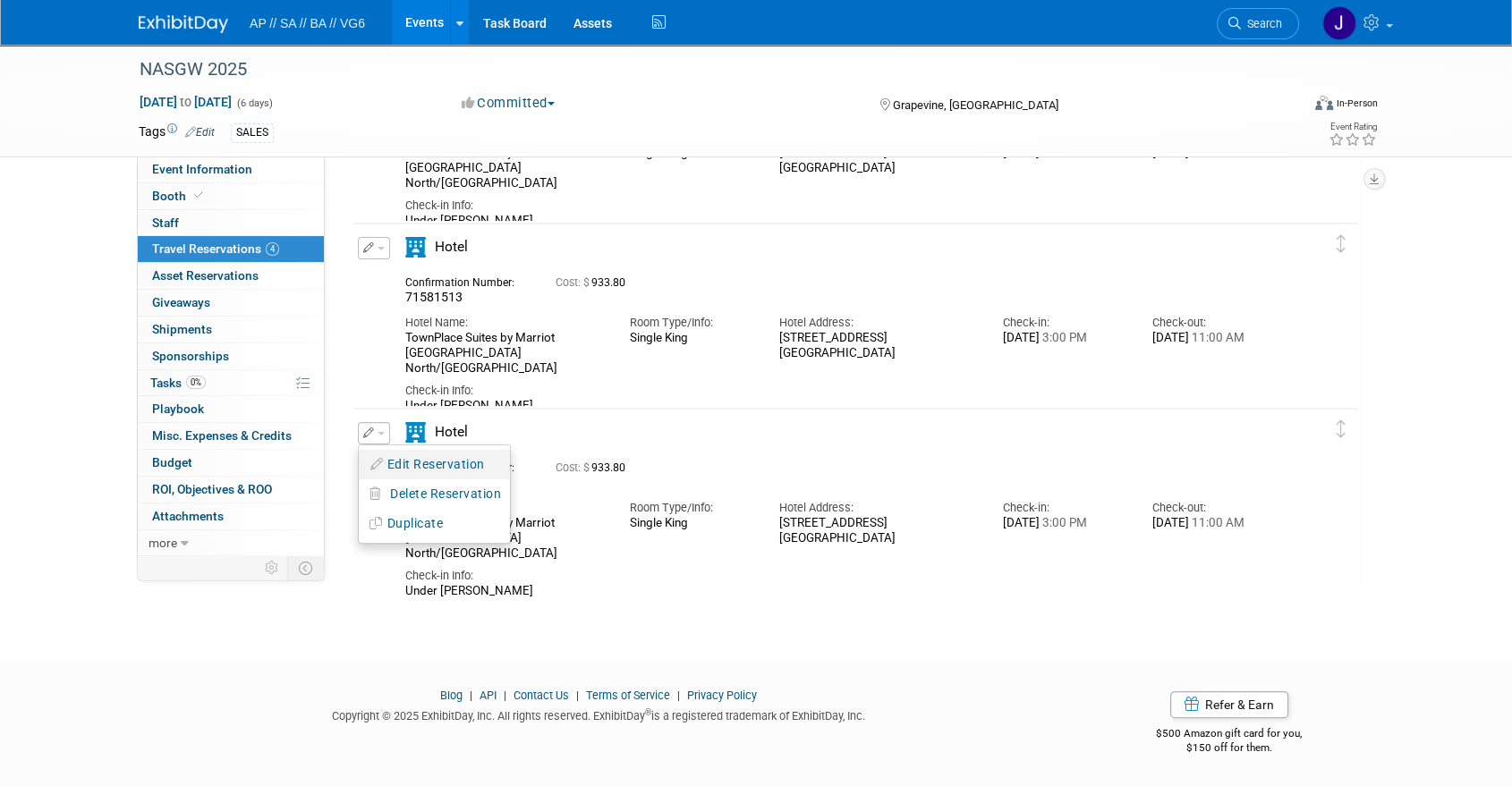
click at [430, 465] on button "Edit Reservation" at bounding box center [434, 465] width 151 height 26
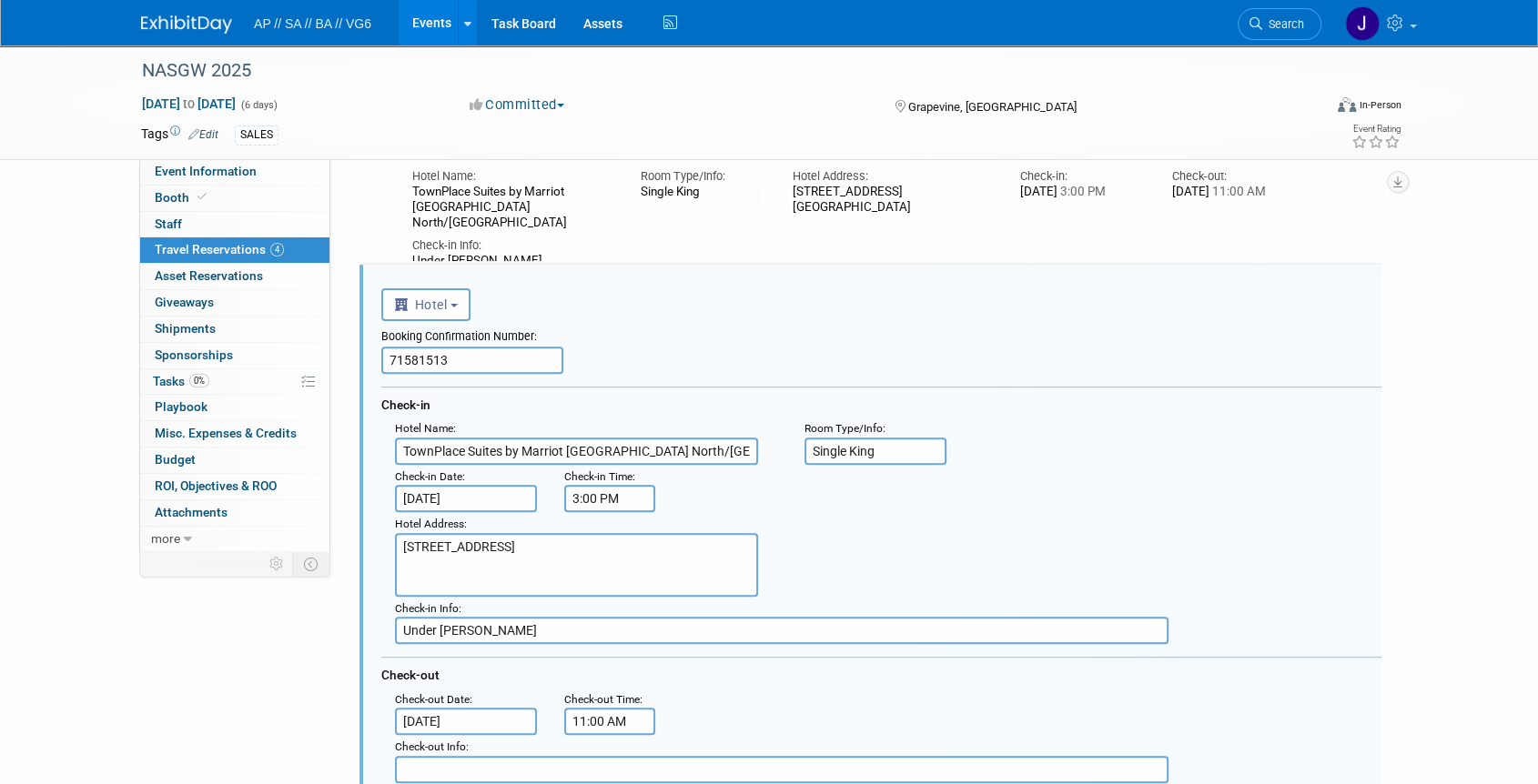
scroll to position [595, 0]
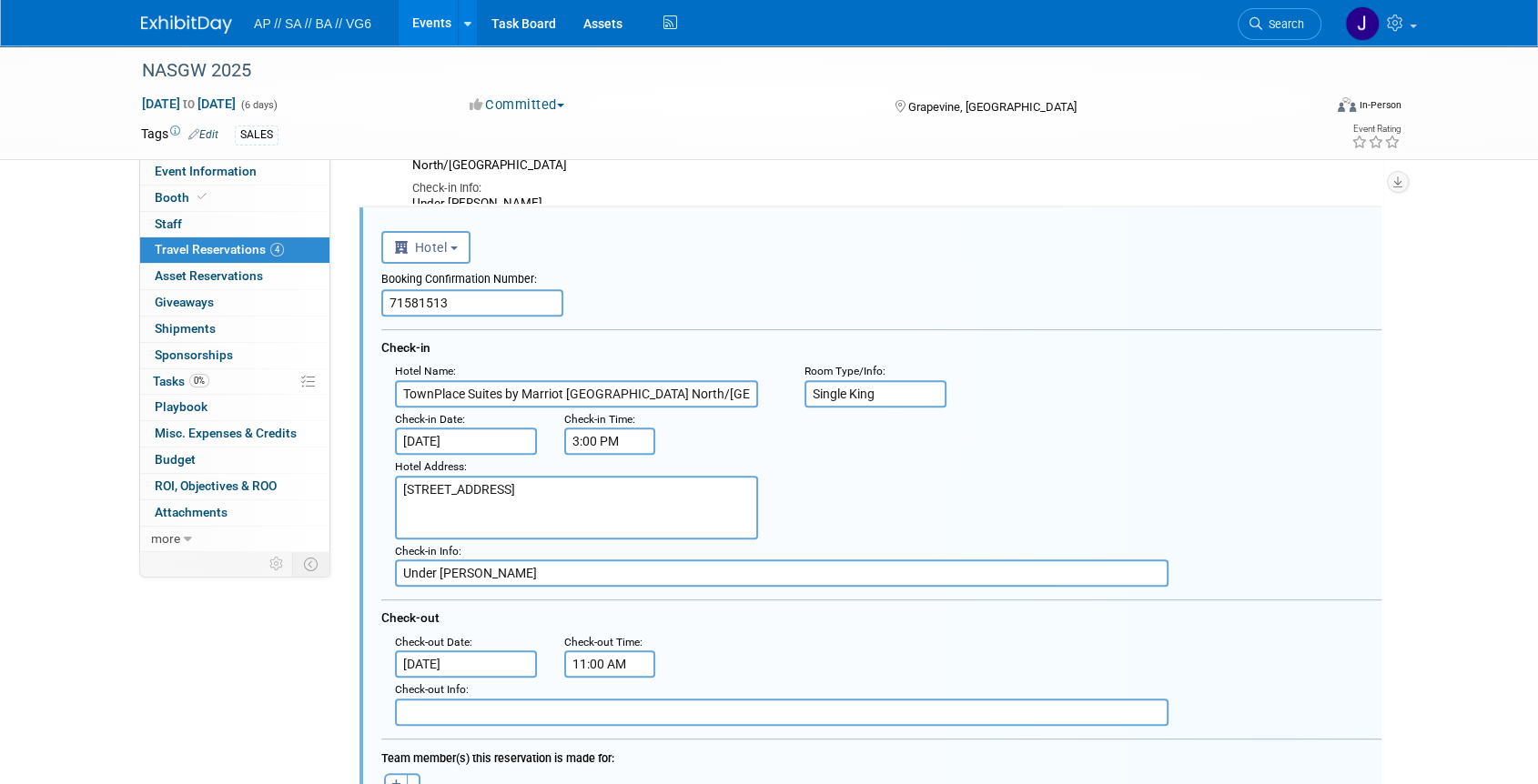
drag, startPoint x: 462, startPoint y: 299, endPoint x: 396, endPoint y: 299, distance: 66.0
click at [396, 299] on input "71581513" at bounding box center [472, 303] width 182 height 27
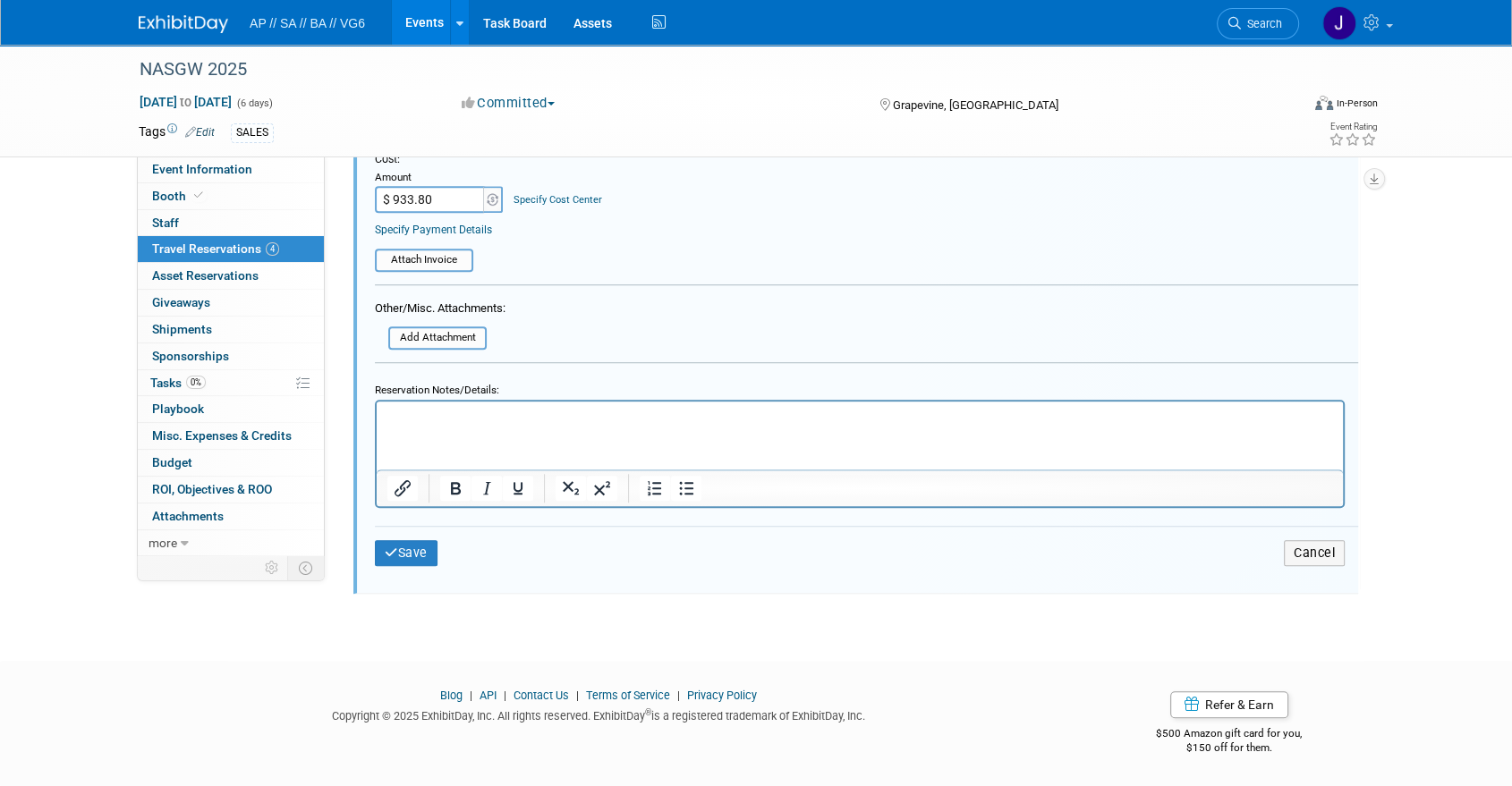
scroll to position [1236, 0]
type input "78507742"
click at [391, 562] on button "Save" at bounding box center [406, 554] width 63 height 26
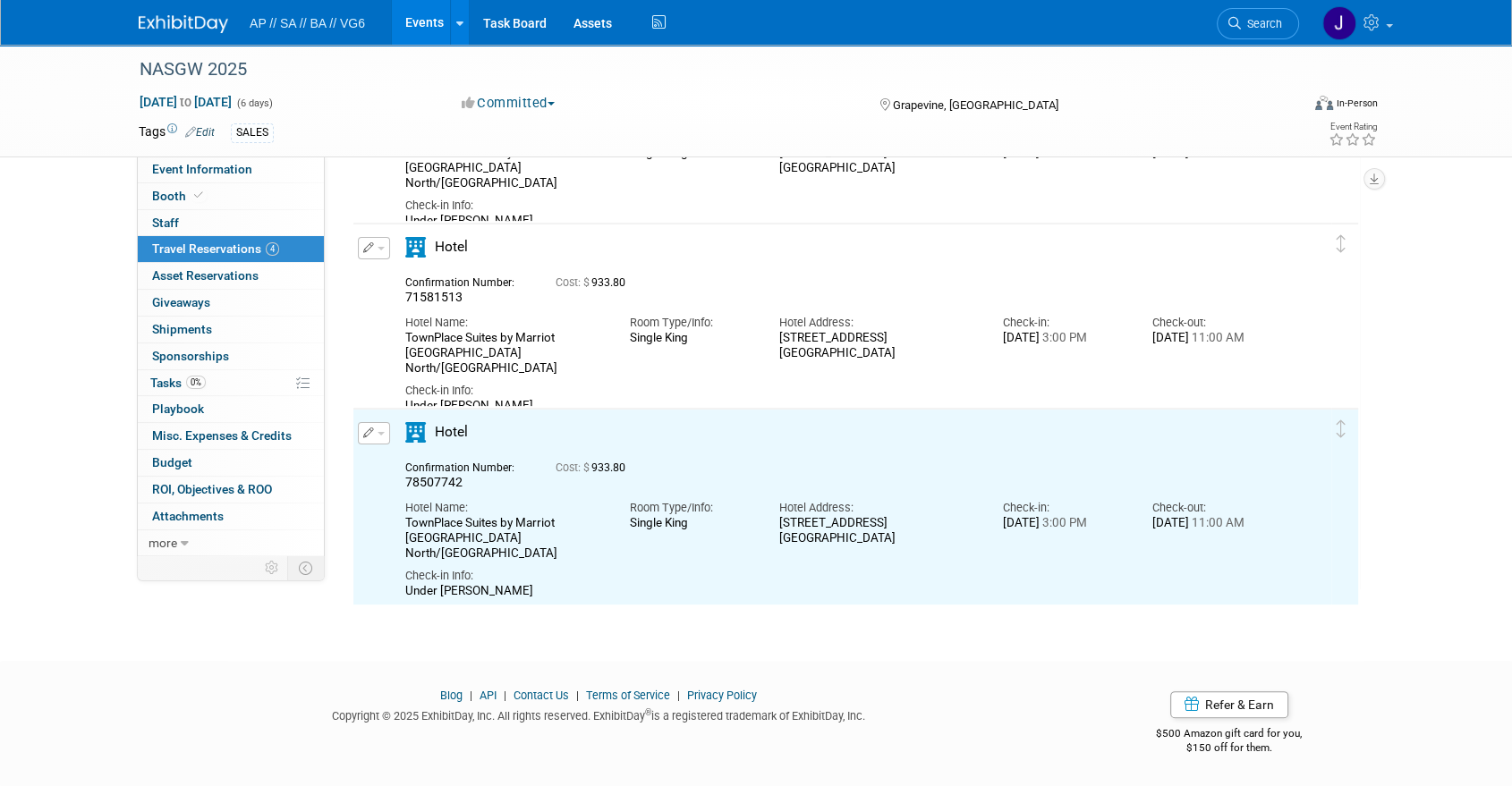
scroll to position [0, 0]
click at [368, 426] on button "button" at bounding box center [374, 433] width 32 height 23
click at [413, 525] on button "Duplicate" at bounding box center [434, 523] width 151 height 26
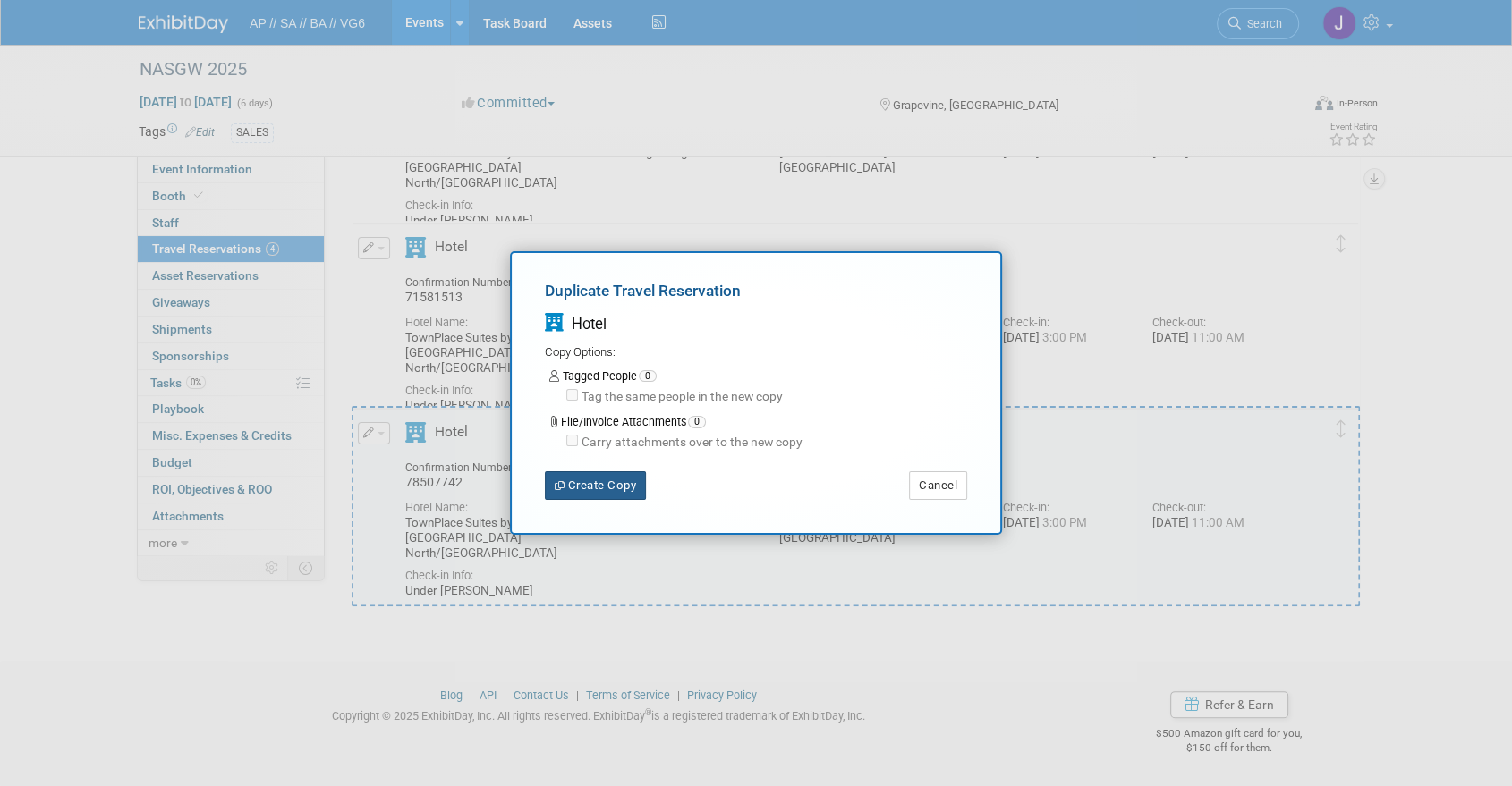
click at [599, 475] on button "Create Copy" at bounding box center [595, 485] width 101 height 29
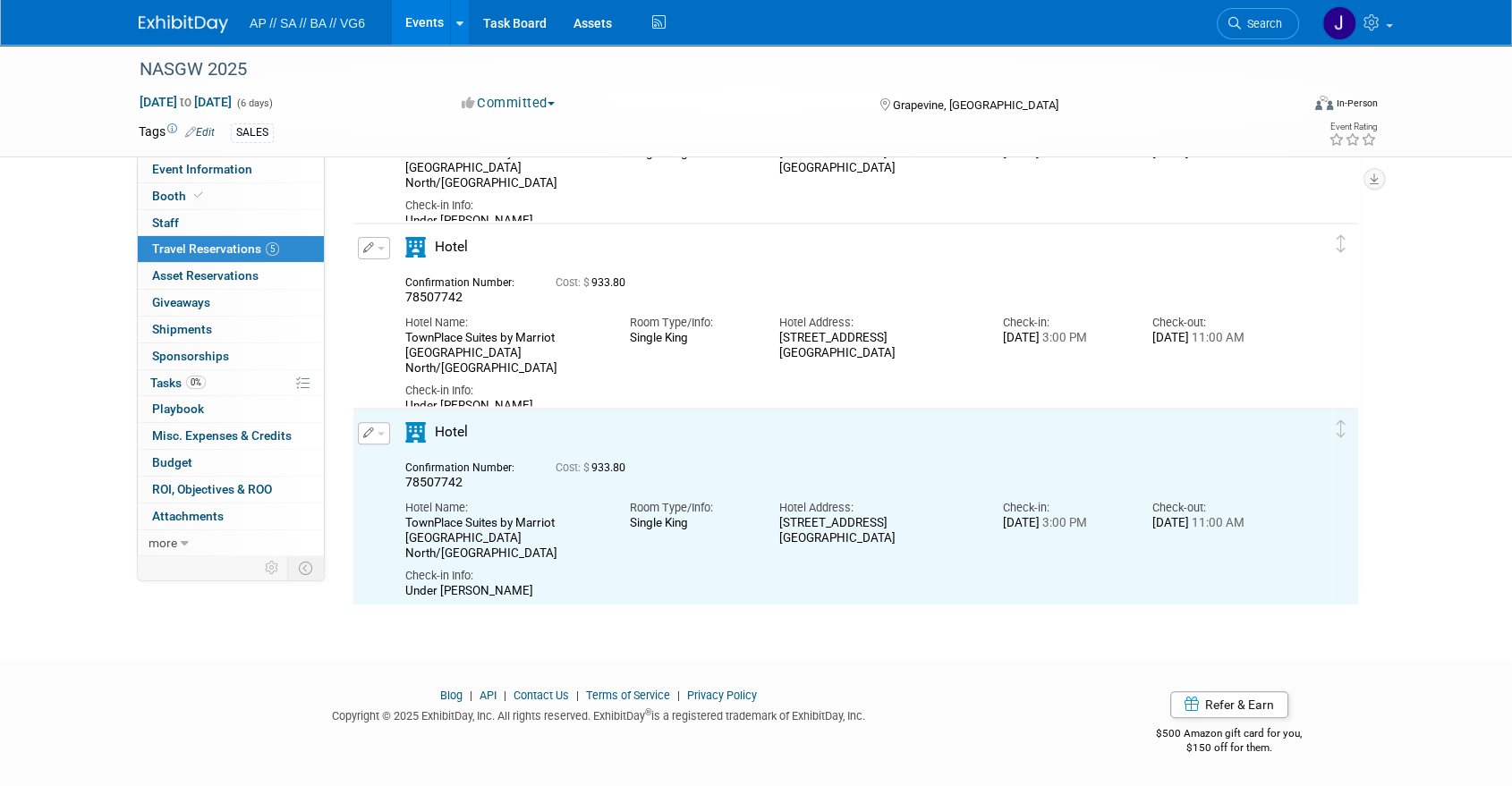
click at [372, 431] on icon "button" at bounding box center [368, 433] width 12 height 11
click at [419, 515] on button "Duplicate" at bounding box center [434, 523] width 151 height 26
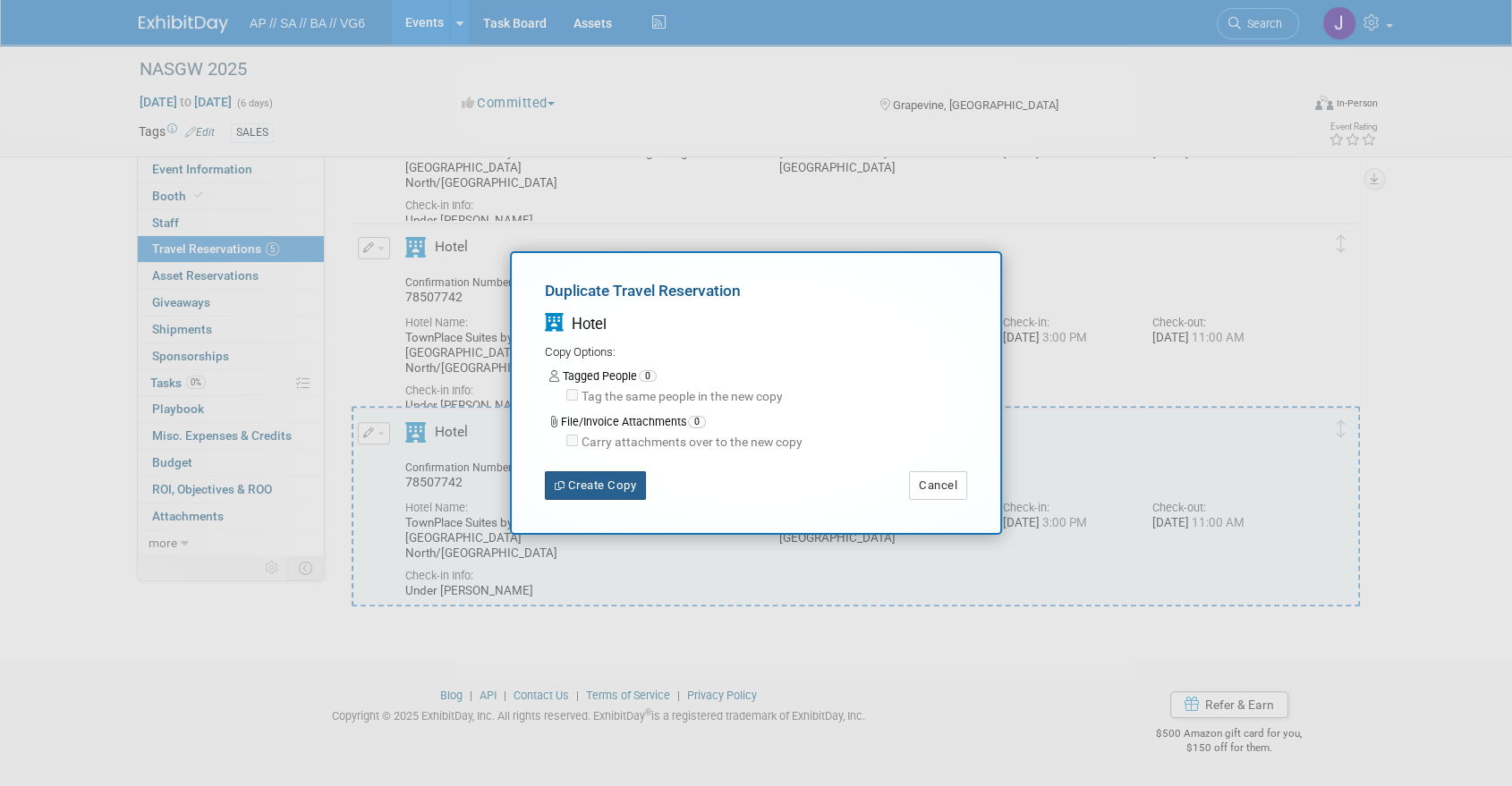
click at [577, 477] on button "Create Copy" at bounding box center [595, 485] width 101 height 29
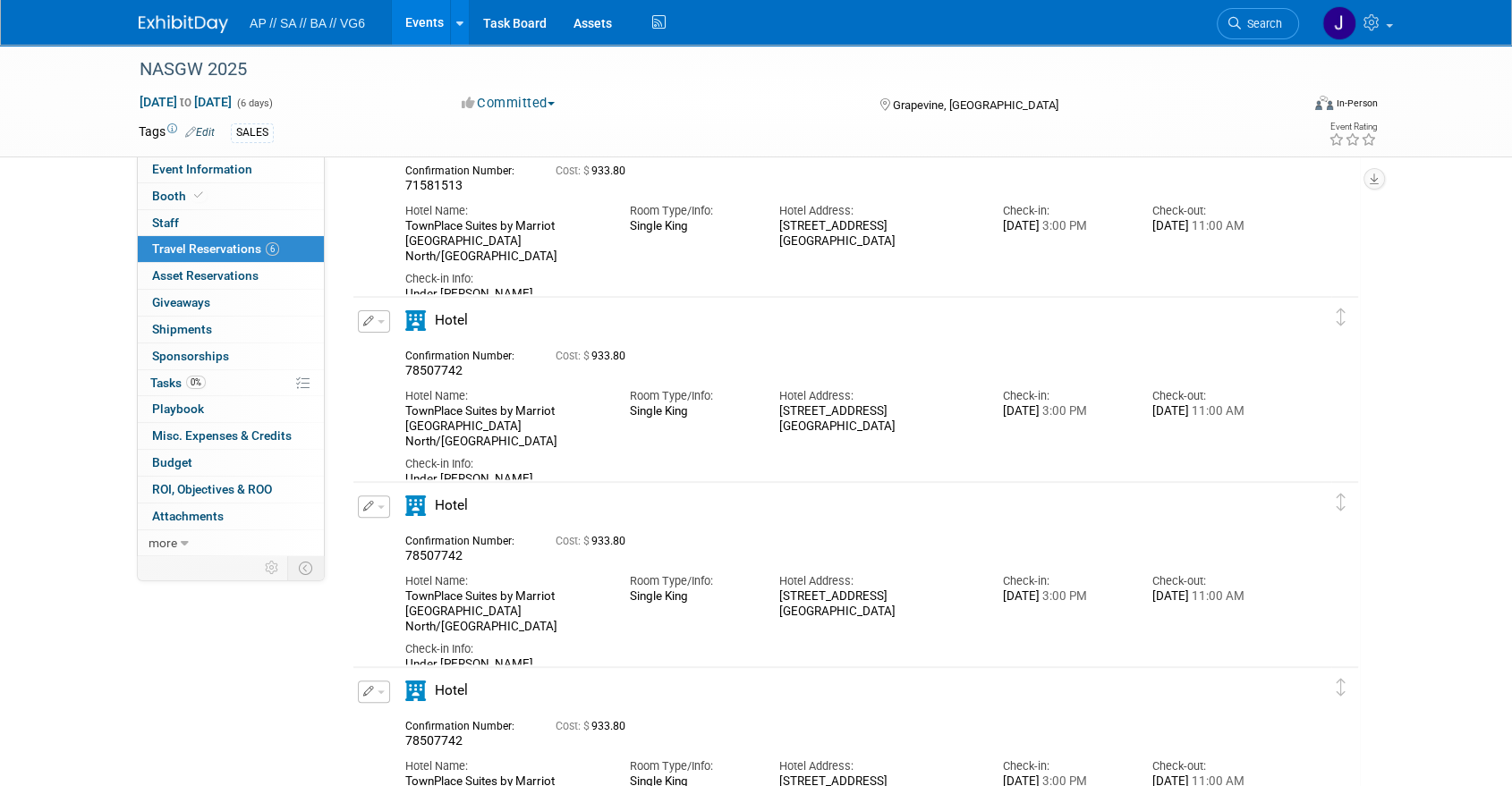
scroll to position [646, 0]
